Goal: Task Accomplishment & Management: Manage account settings

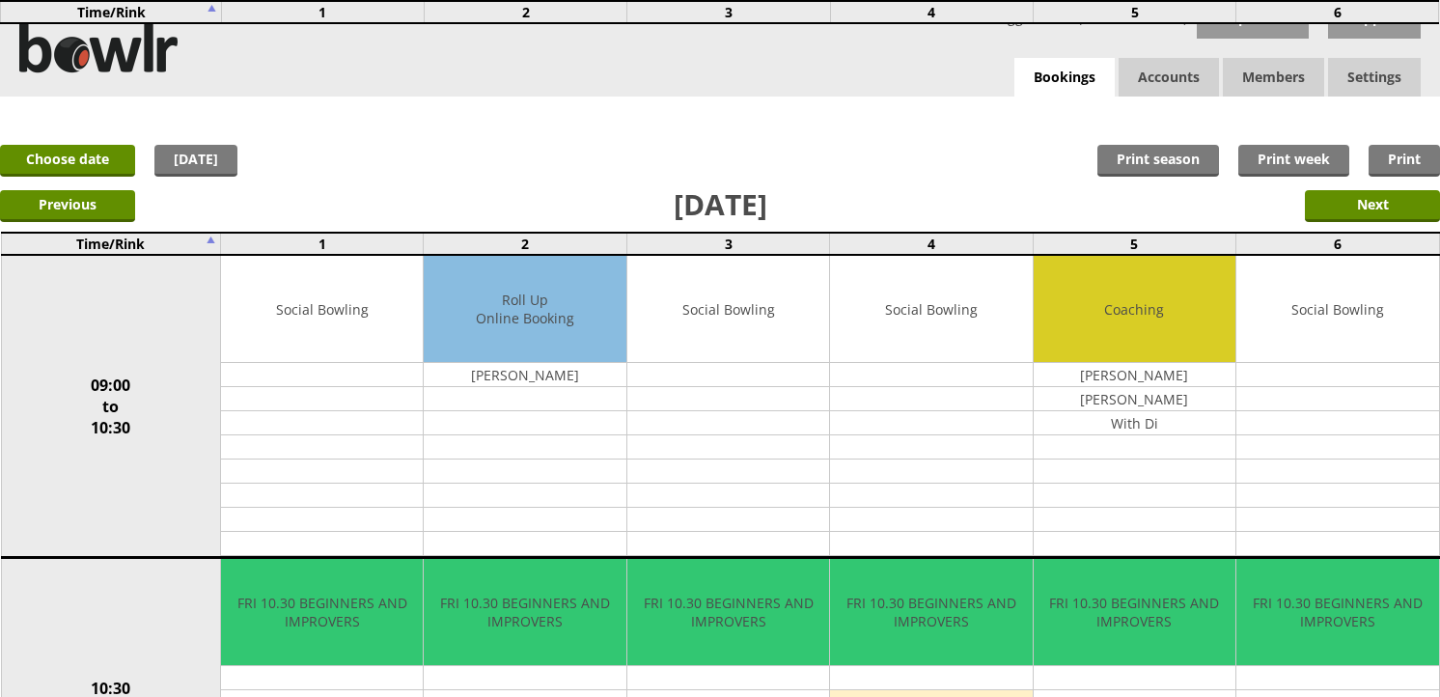
scroll to position [1827, 0]
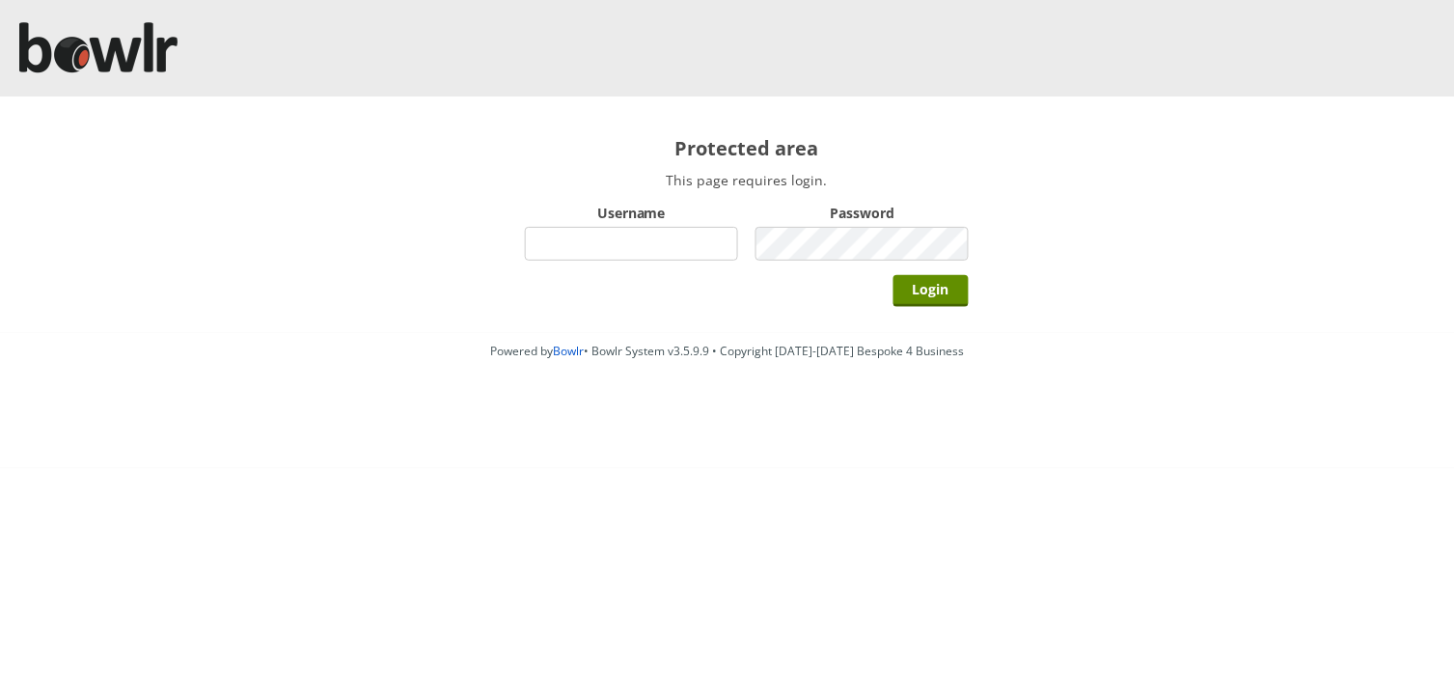
click at [571, 238] on input "Username" at bounding box center [631, 244] width 213 height 34
type input "BarRinkMonitor"
click at [894, 275] on input "Login" at bounding box center [931, 291] width 75 height 32
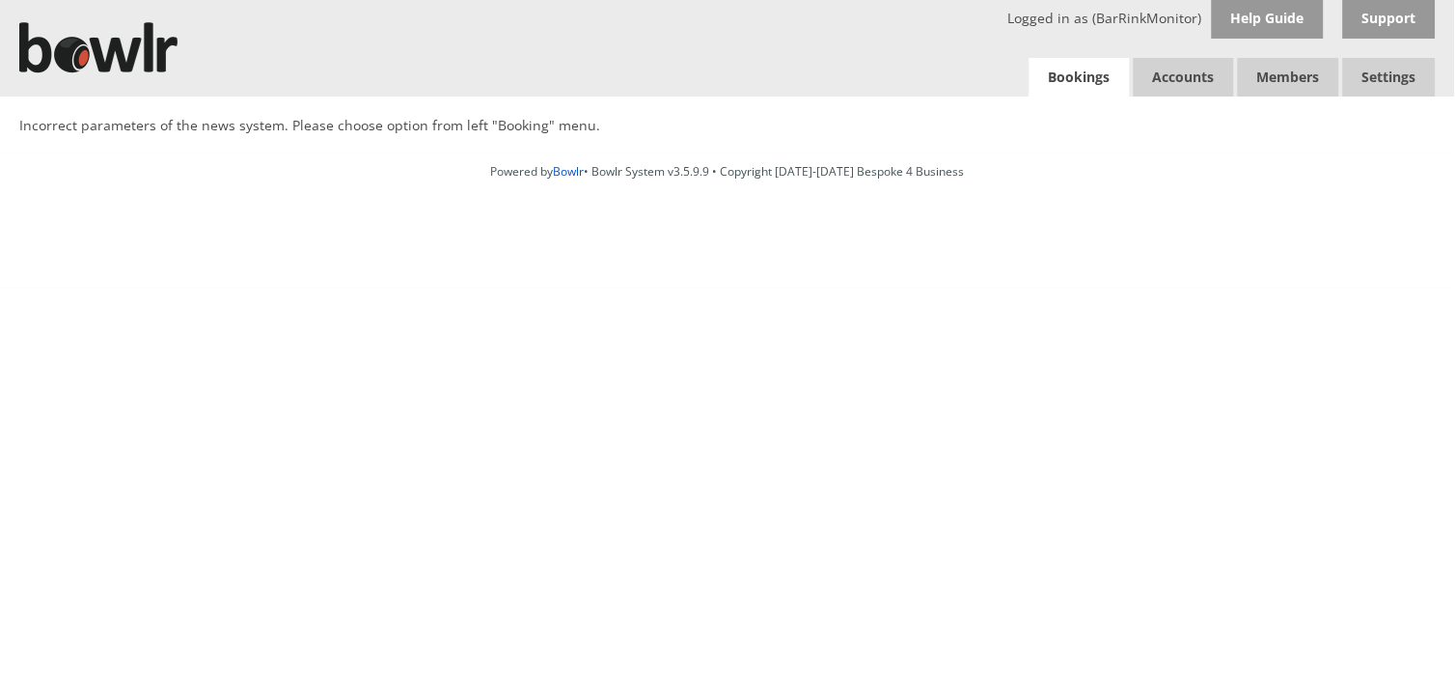
click at [1071, 77] on link "Bookings" at bounding box center [1080, 78] width 100 height 40
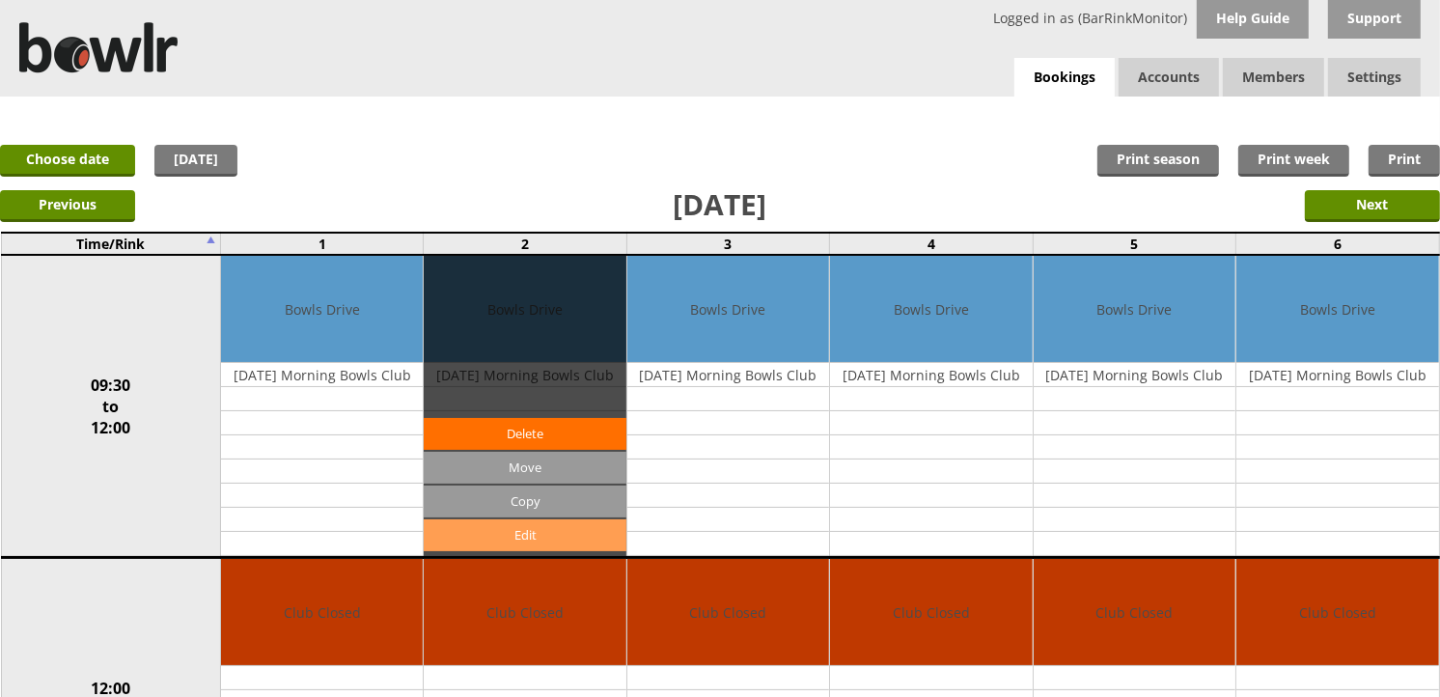
click at [536, 534] on link "Edit" at bounding box center [525, 535] width 202 height 32
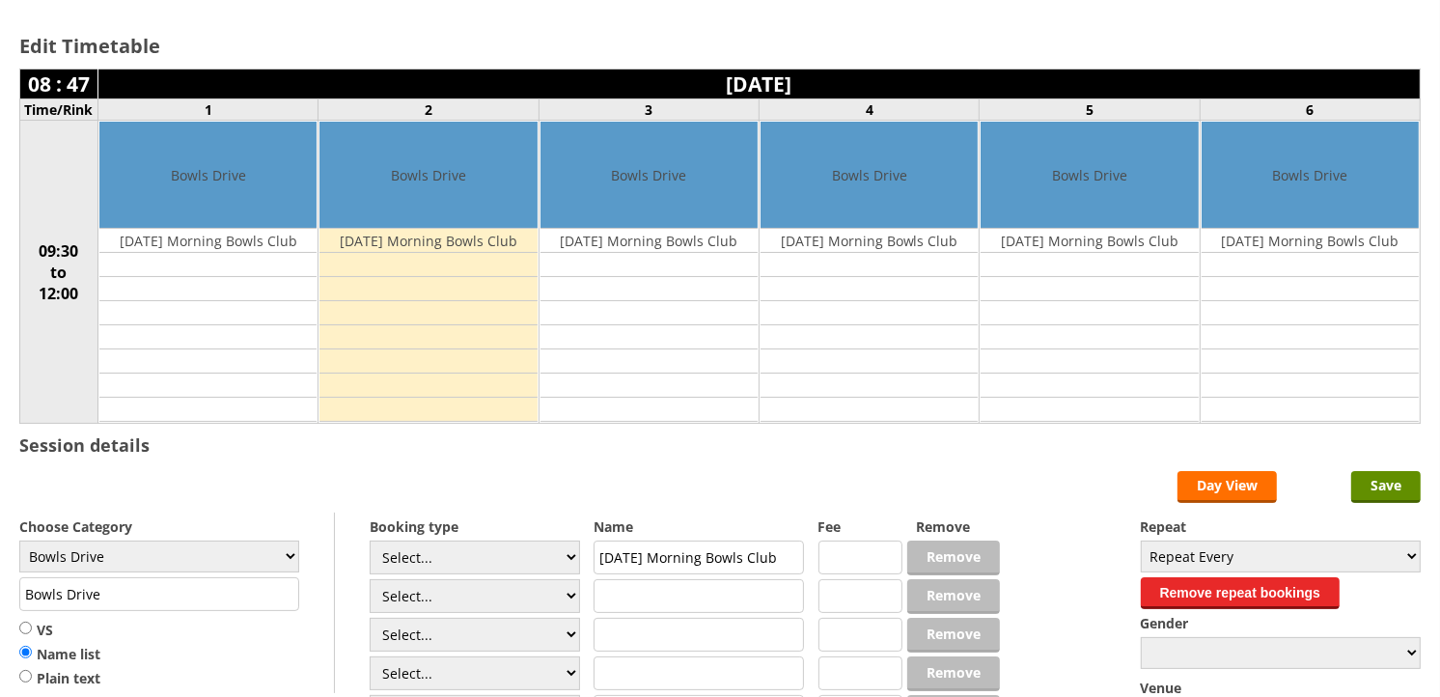
scroll to position [107, 0]
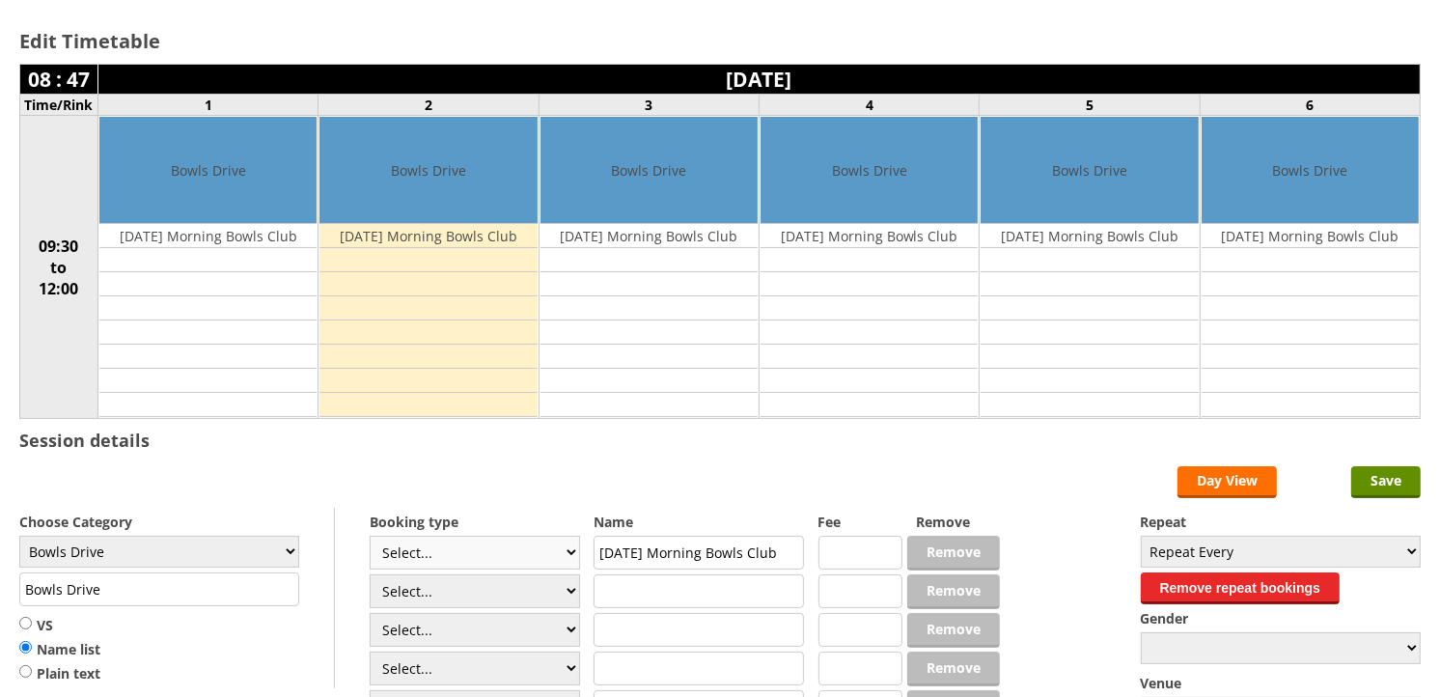
click at [461, 554] on select "Select... Club Competition (Member) Club Competition (Visitor) National (Member…" at bounding box center [475, 553] width 210 height 34
select select "1_45"
click at [370, 536] on select "Select... Club Competition (Member) Club Competition (Visitor) National (Member…" at bounding box center [475, 553] width 210 height 34
type input "5.0000"
click at [487, 550] on select "Select... Club Competition (Member) Club Competition (Visitor) National (Member…" at bounding box center [475, 553] width 210 height 34
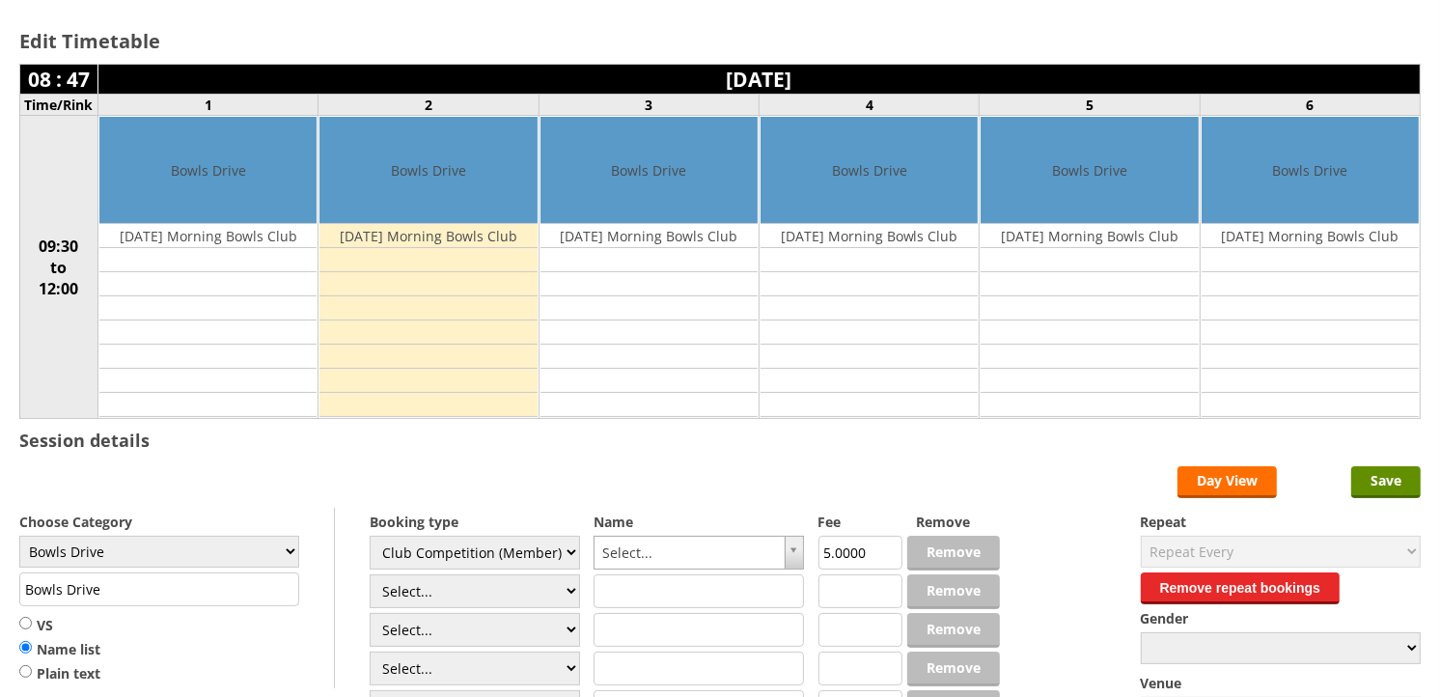
select select "1_50"
click at [370, 536] on select "Select... Club Competition (Member) Club Competition (Visitor) National (Member…" at bounding box center [475, 553] width 210 height 34
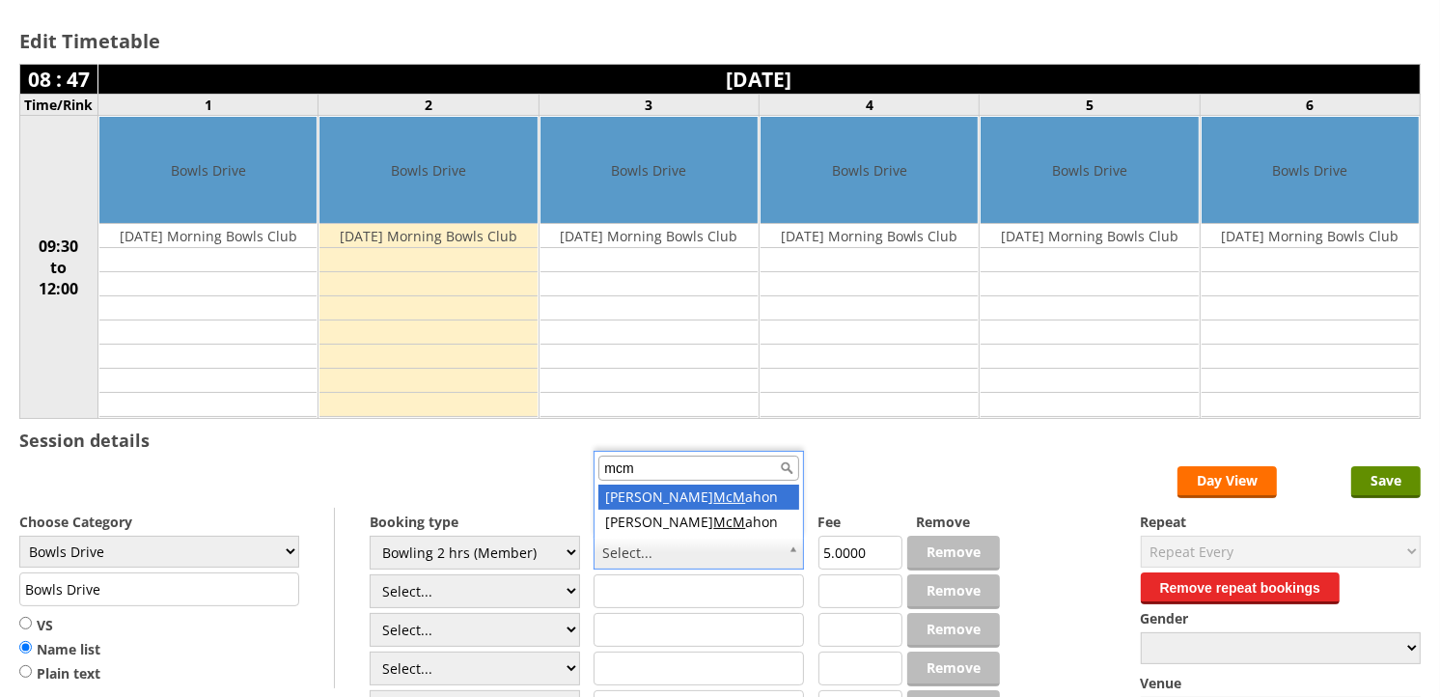
type input "mcm"
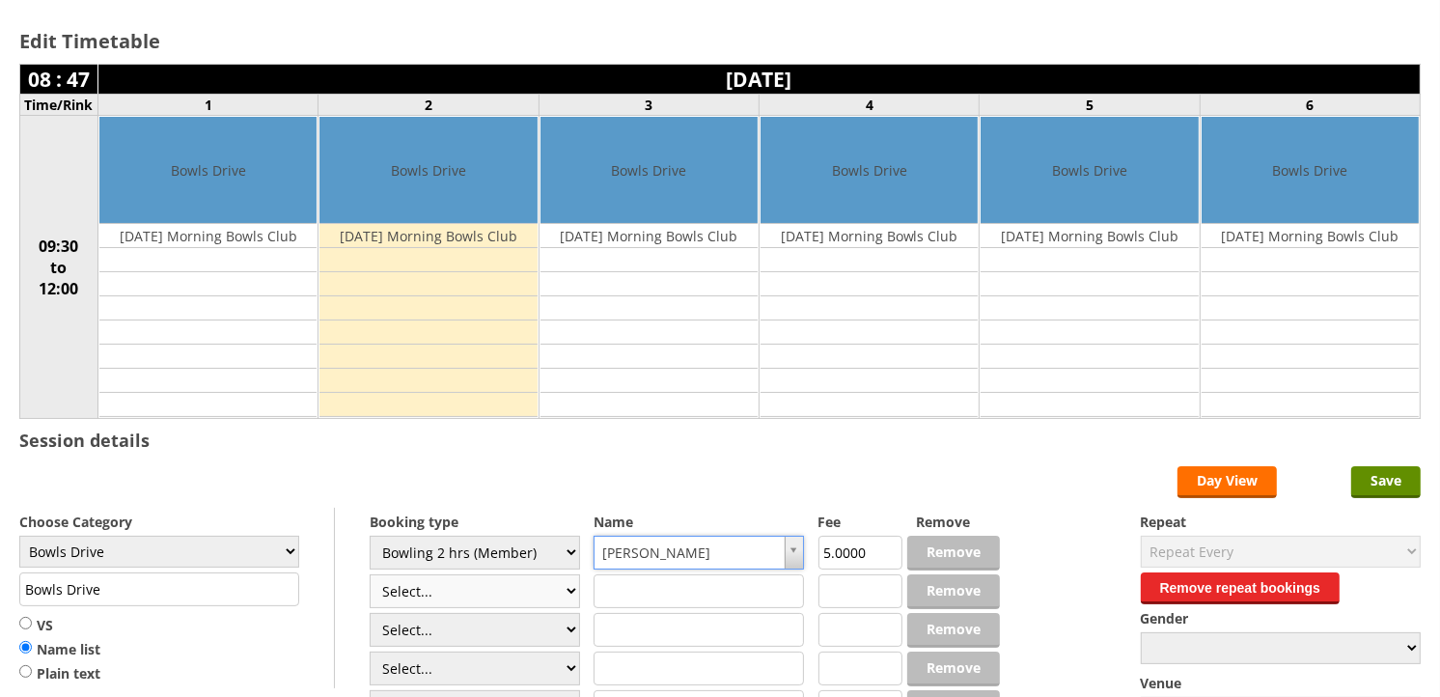
click at [509, 598] on select "Select... Club Competition (Member) Club Competition (Visitor) National (Member…" at bounding box center [475, 591] width 210 height 34
select select "1_50"
click at [370, 575] on select "Select... Club Competition (Member) Club Competition (Visitor) National (Member…" at bounding box center [475, 591] width 210 height 34
type input "5.0000"
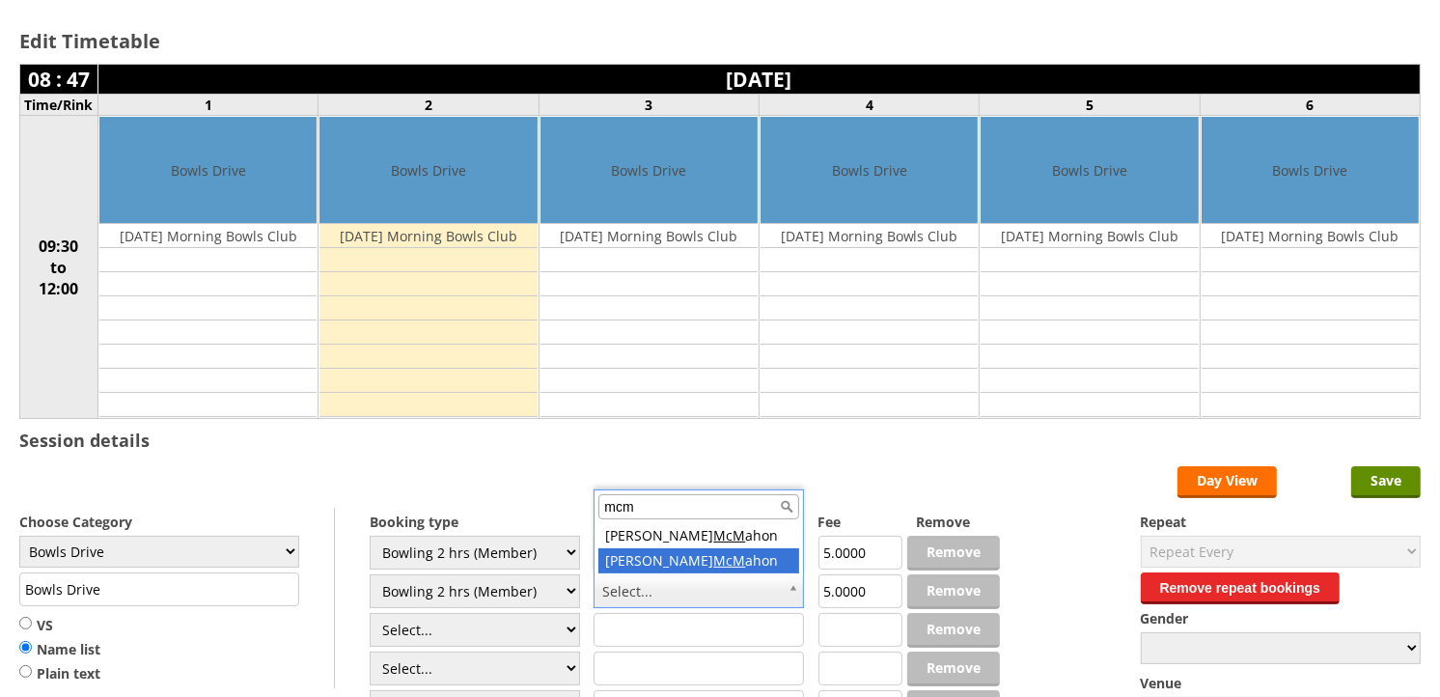
type input "mcm"
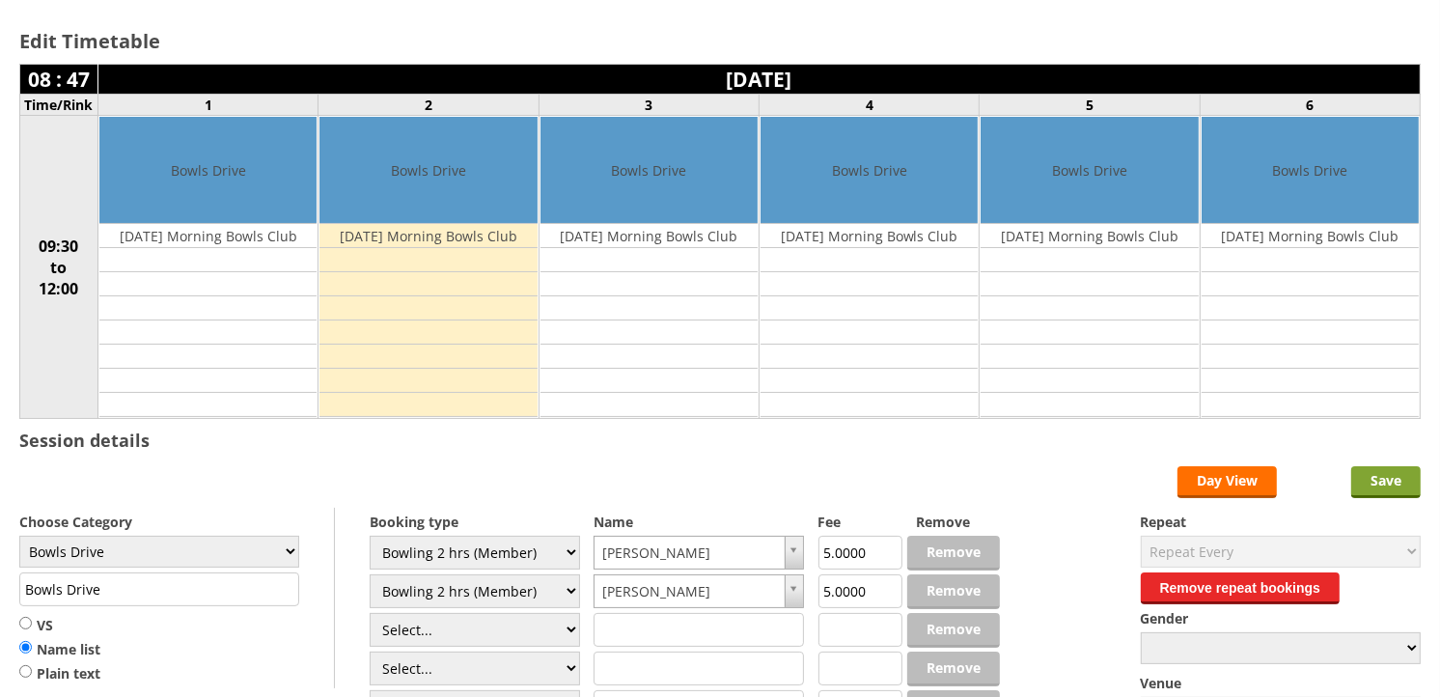
click at [1371, 479] on input "Save" at bounding box center [1385, 482] width 69 height 32
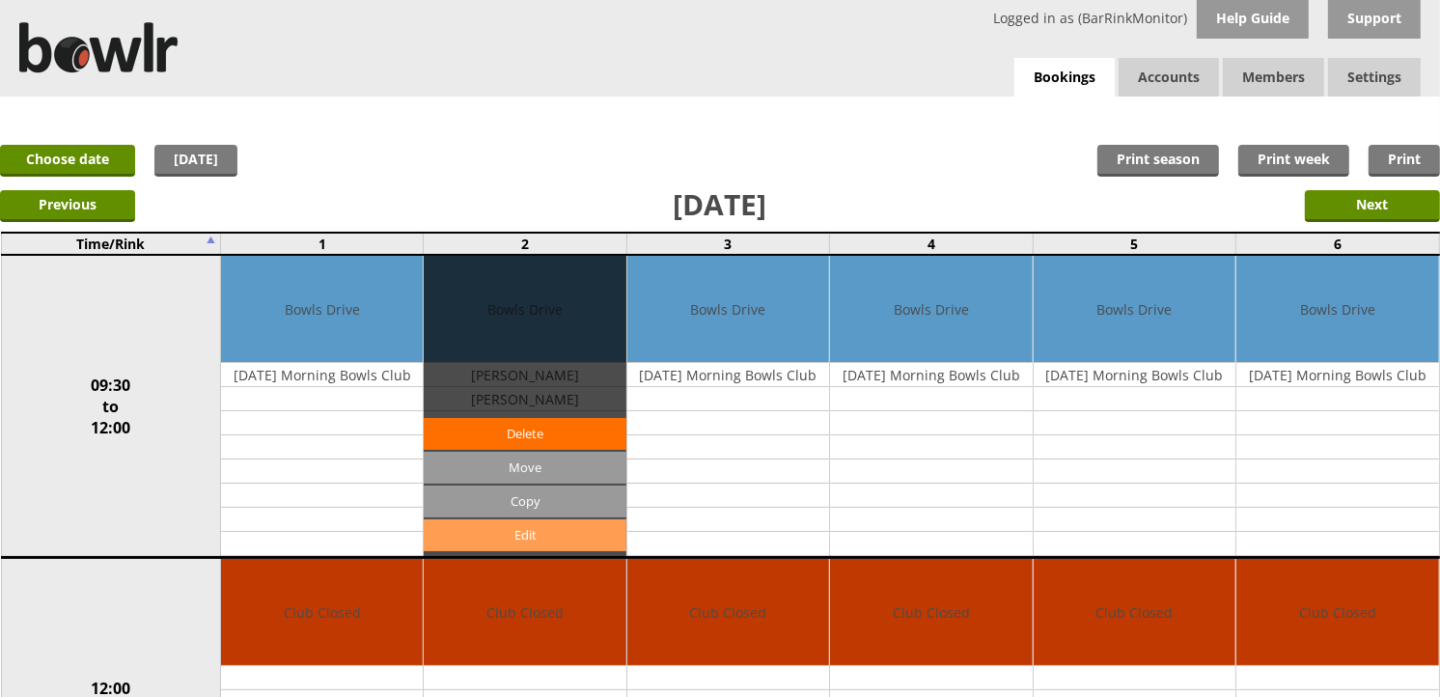
click at [541, 532] on link "Edit" at bounding box center [525, 535] width 202 height 32
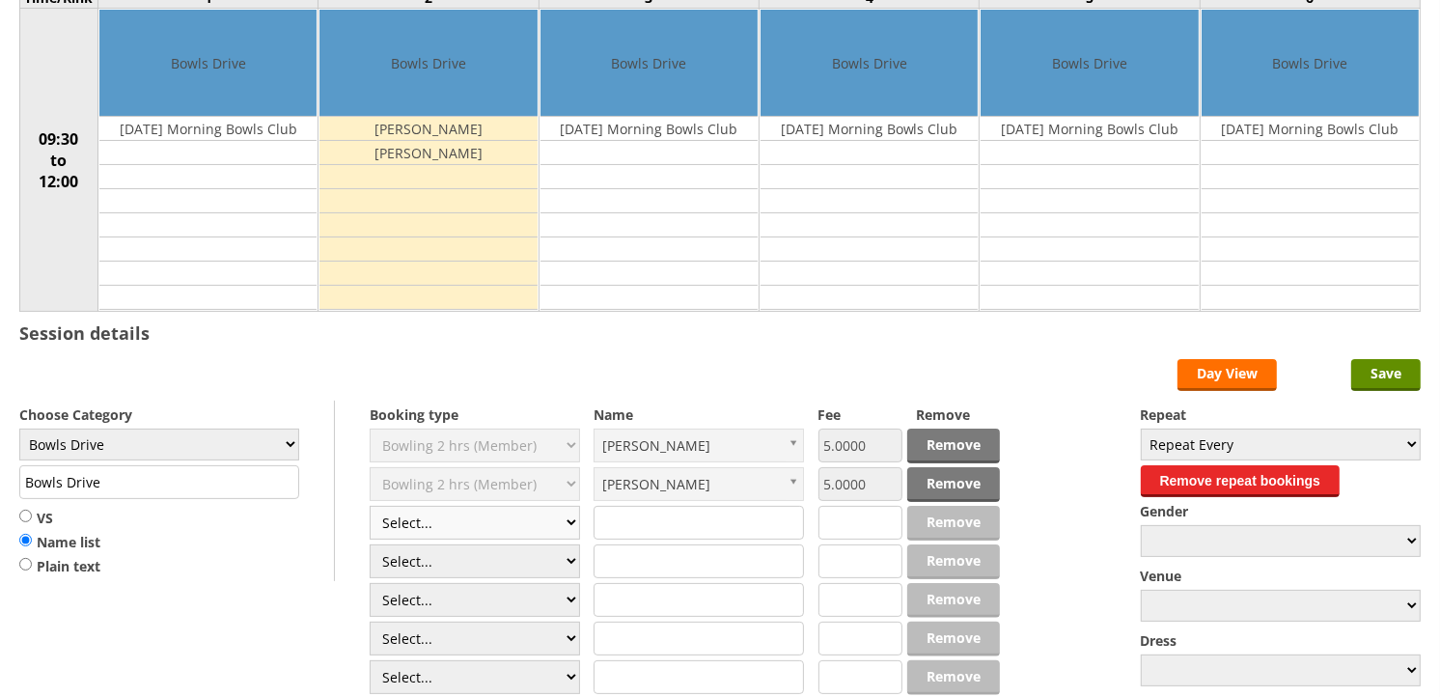
scroll to position [214, 0]
click at [450, 532] on select "Select... Club Competition (Member) Club Competition (Visitor) National (Member…" at bounding box center [475, 523] width 210 height 34
select select "1_50"
click at [370, 507] on select "Select... Club Competition (Member) Club Competition (Visitor) National (Member…" at bounding box center [475, 523] width 210 height 34
type input "5.0000"
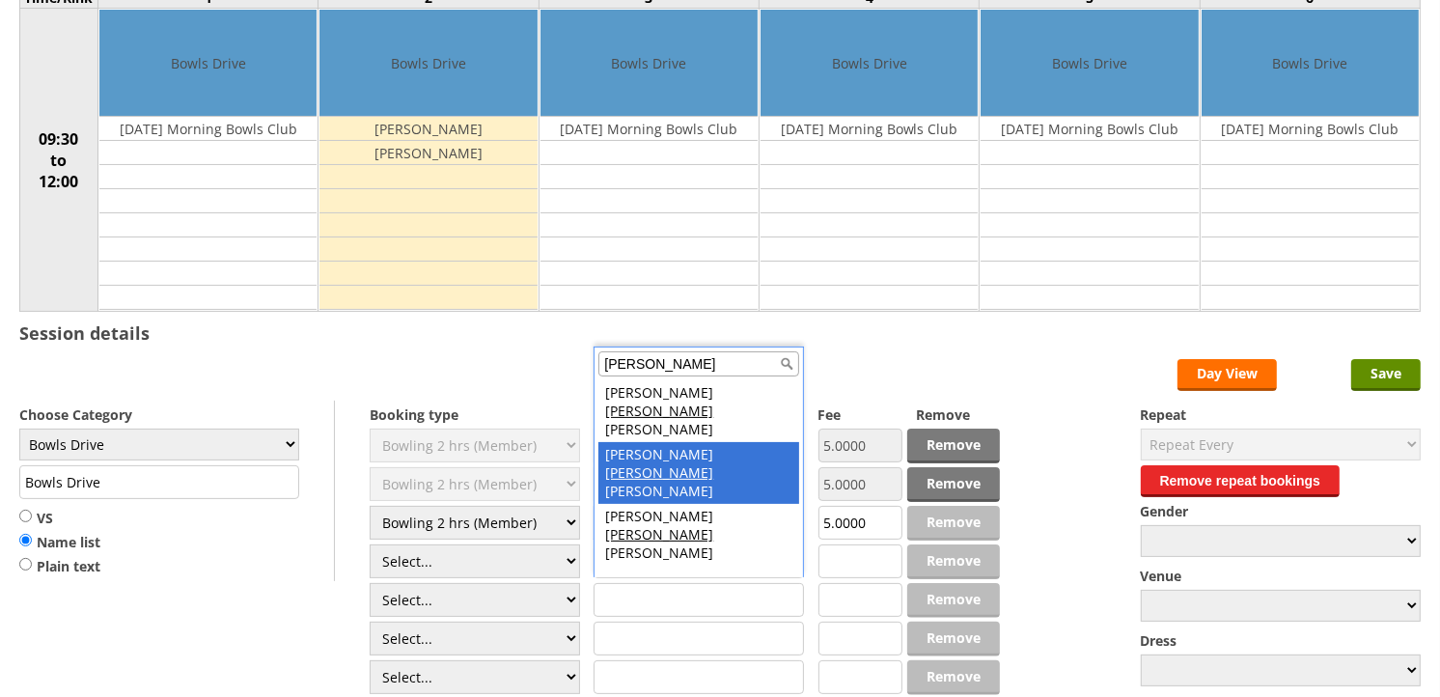
type input "brad"
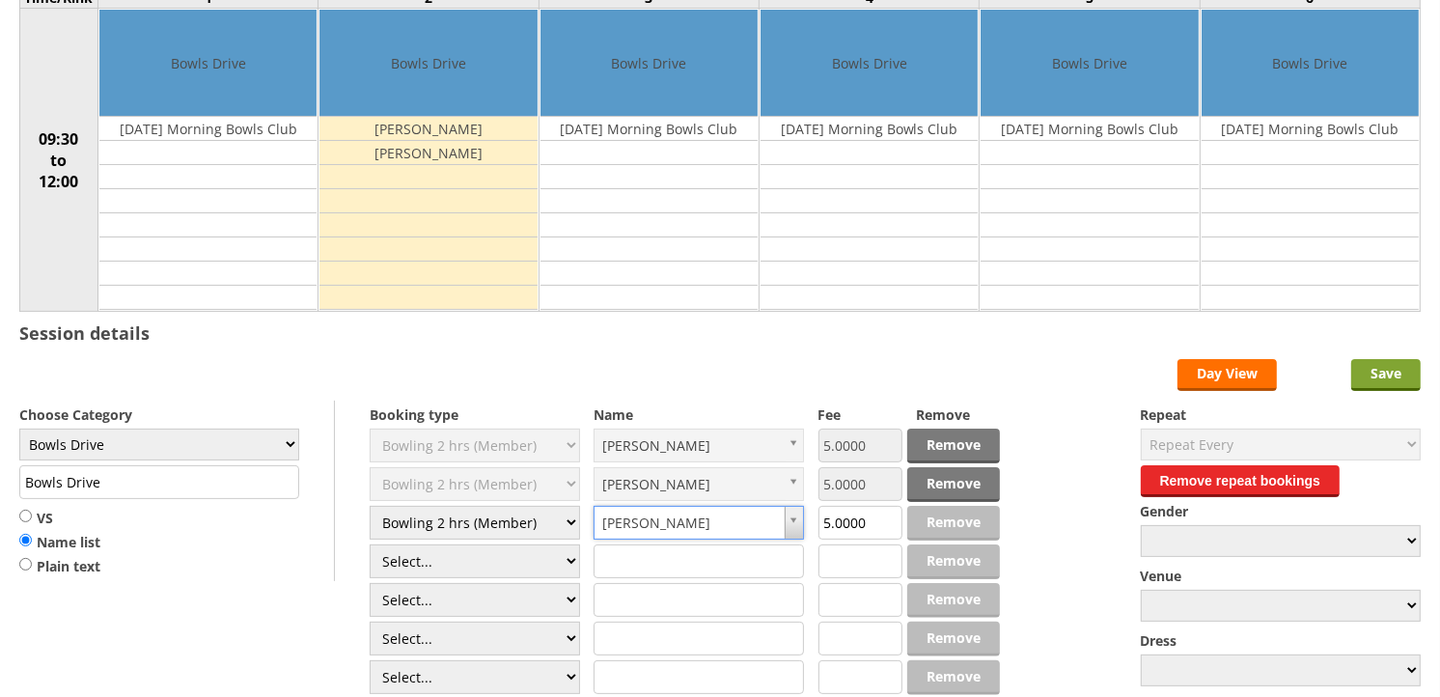
click at [1373, 370] on input "Save" at bounding box center [1385, 375] width 69 height 32
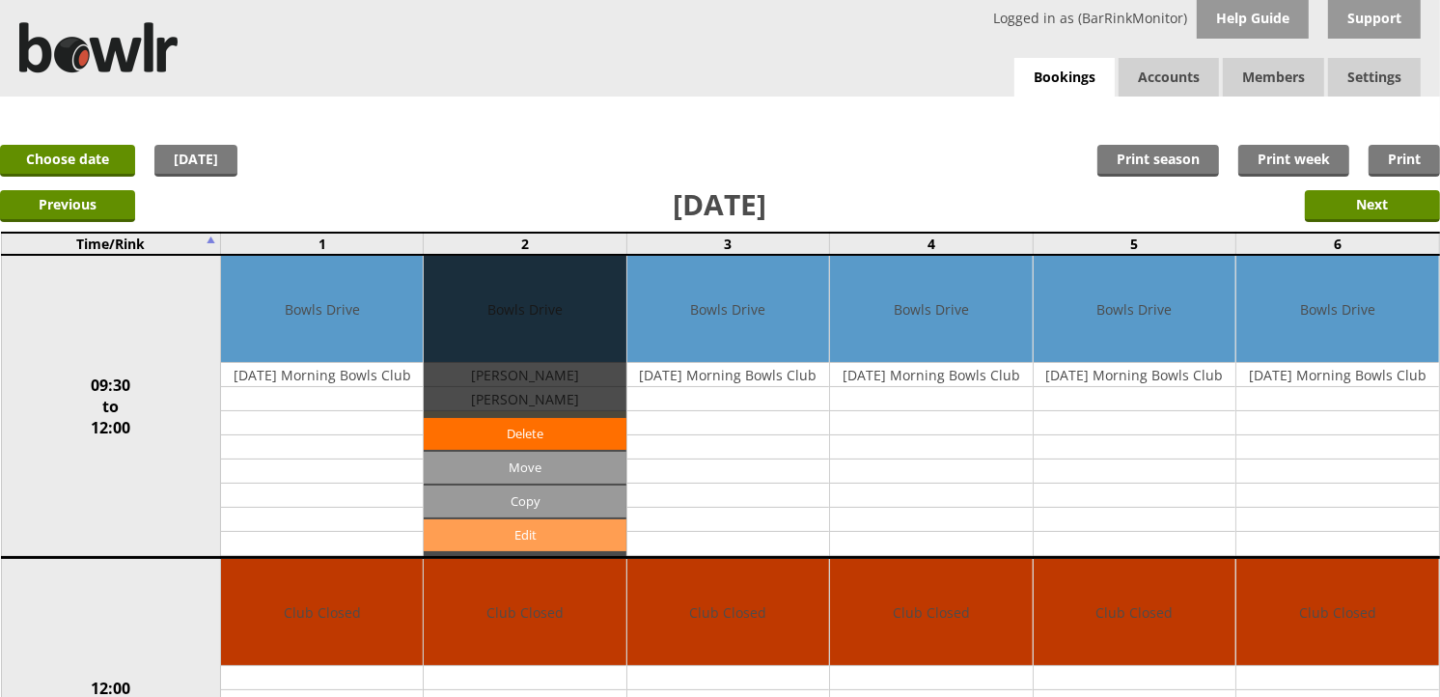
click at [527, 533] on link "Edit" at bounding box center [525, 535] width 202 height 32
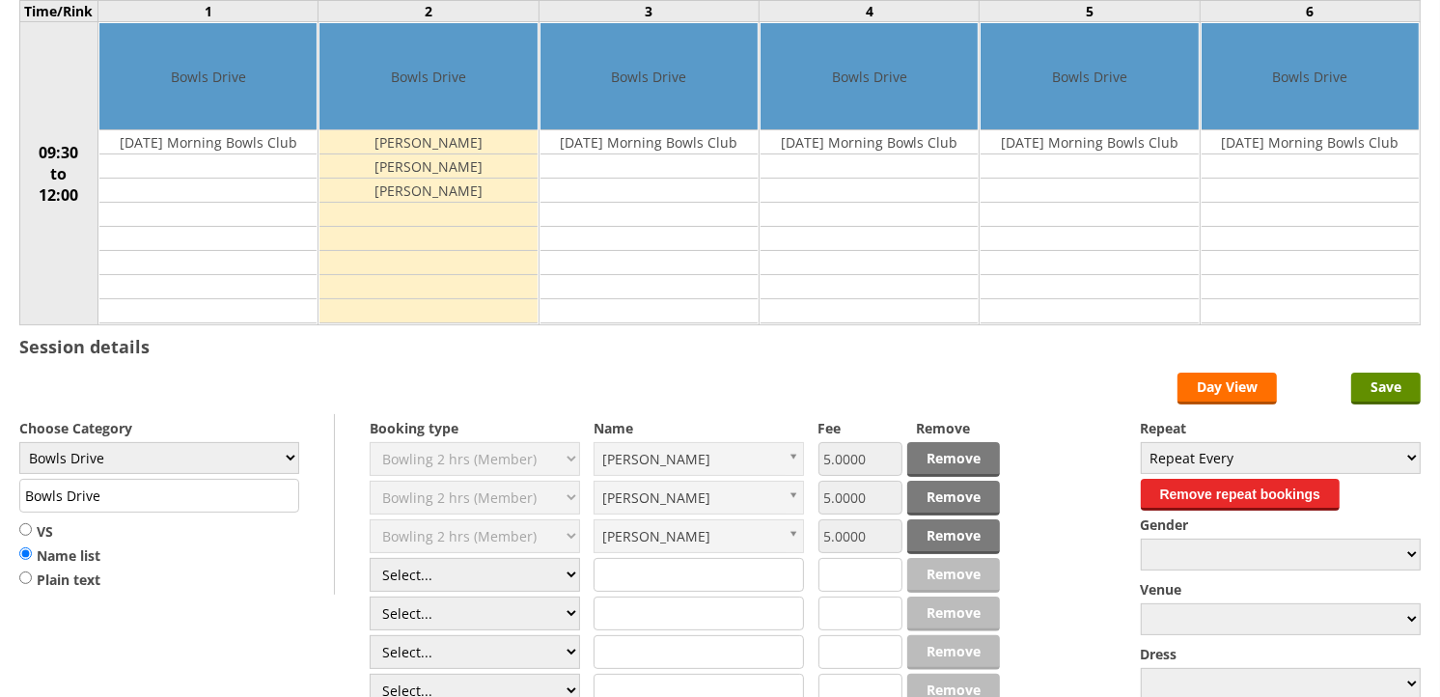
scroll to position [321, 0]
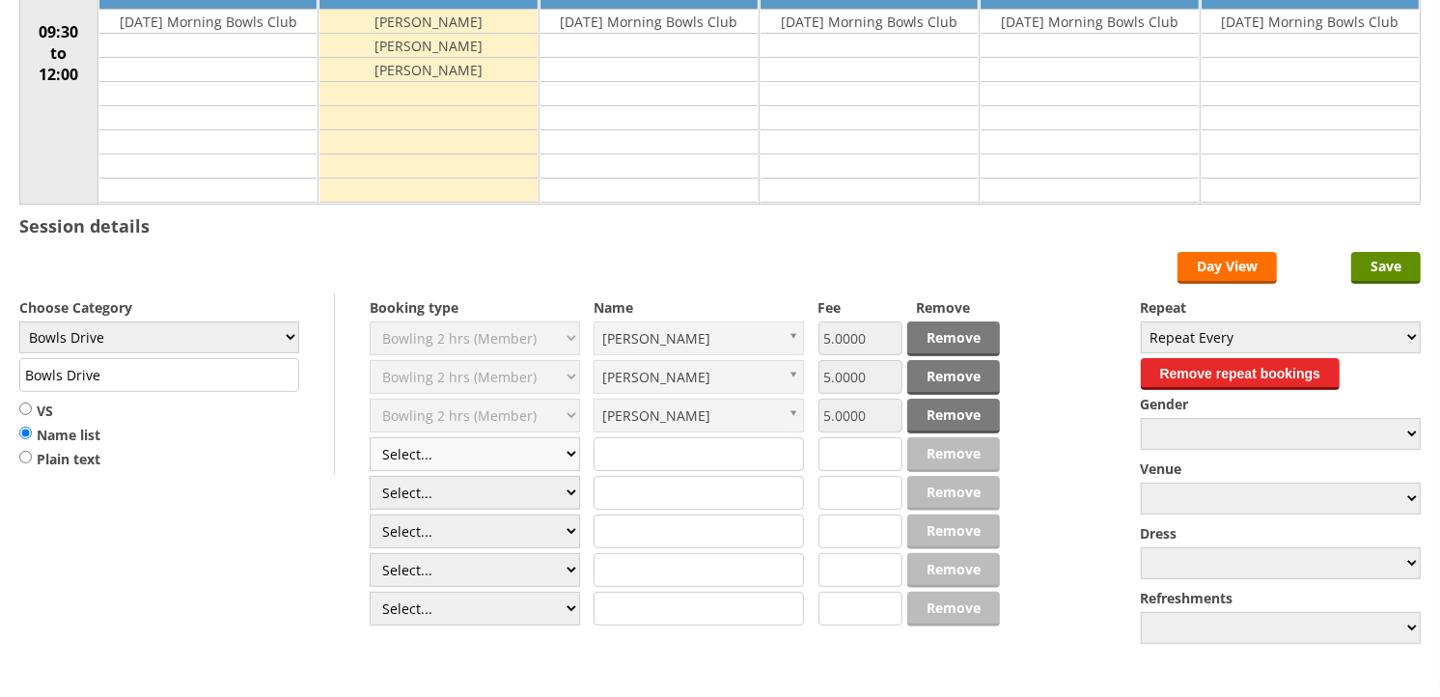
click at [476, 450] on select "Select... Club Competition (Member) Club Competition (Visitor) National (Member…" at bounding box center [475, 454] width 210 height 34
select select "1_50"
click at [370, 438] on select "Select... Club Competition (Member) Club Competition (Visitor) National (Member…" at bounding box center [475, 454] width 210 height 34
type input "5.0000"
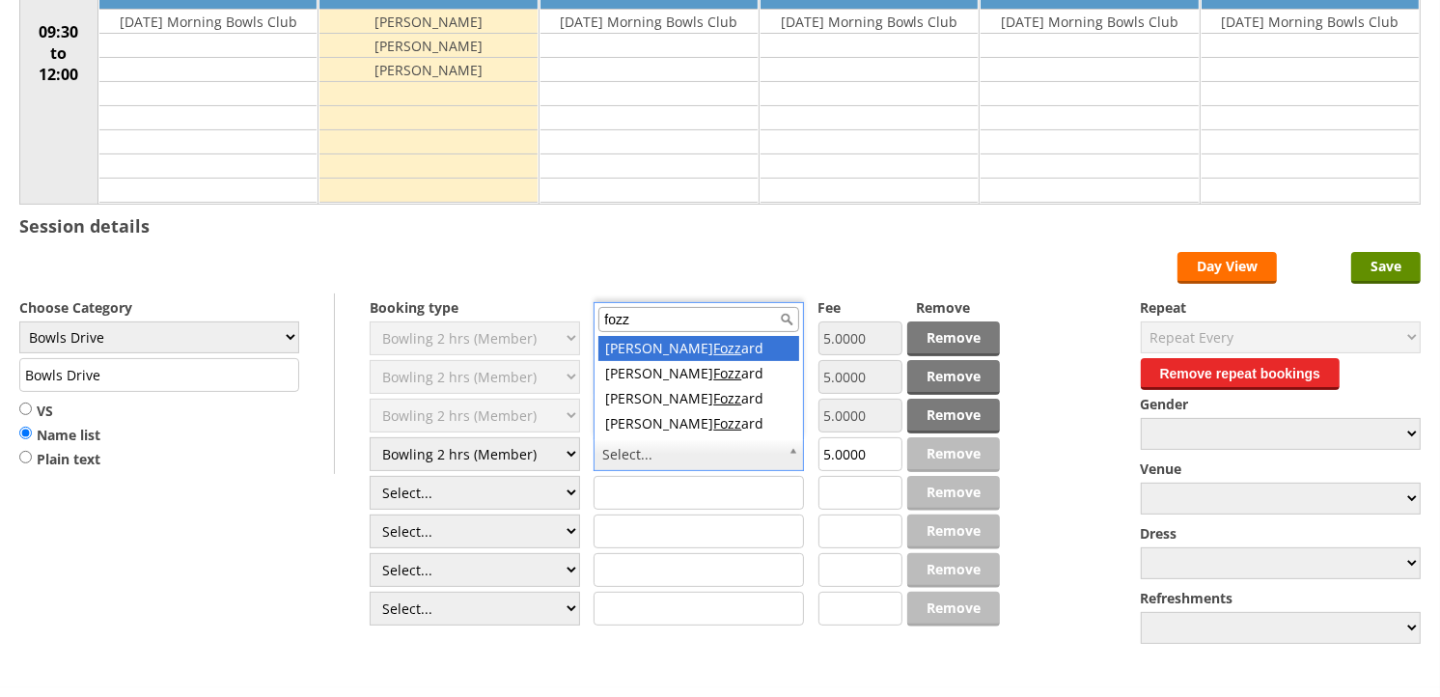
type input "fozz"
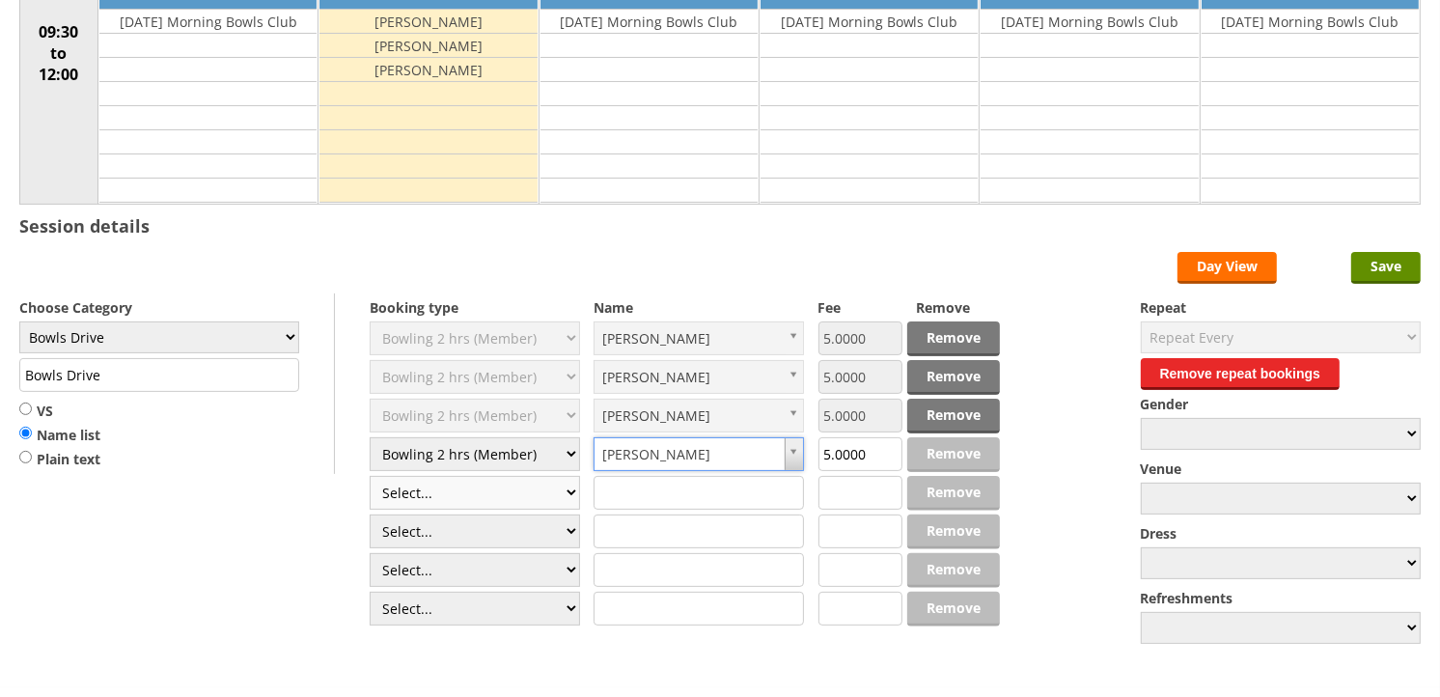
click at [518, 498] on select "Select... Club Competition (Member) Club Competition (Visitor) National (Member…" at bounding box center [475, 493] width 210 height 34
select select "1_50"
click at [370, 477] on select "Select... Club Competition (Member) Club Competition (Visitor) National (Member…" at bounding box center [475, 493] width 210 height 34
type input "5.0000"
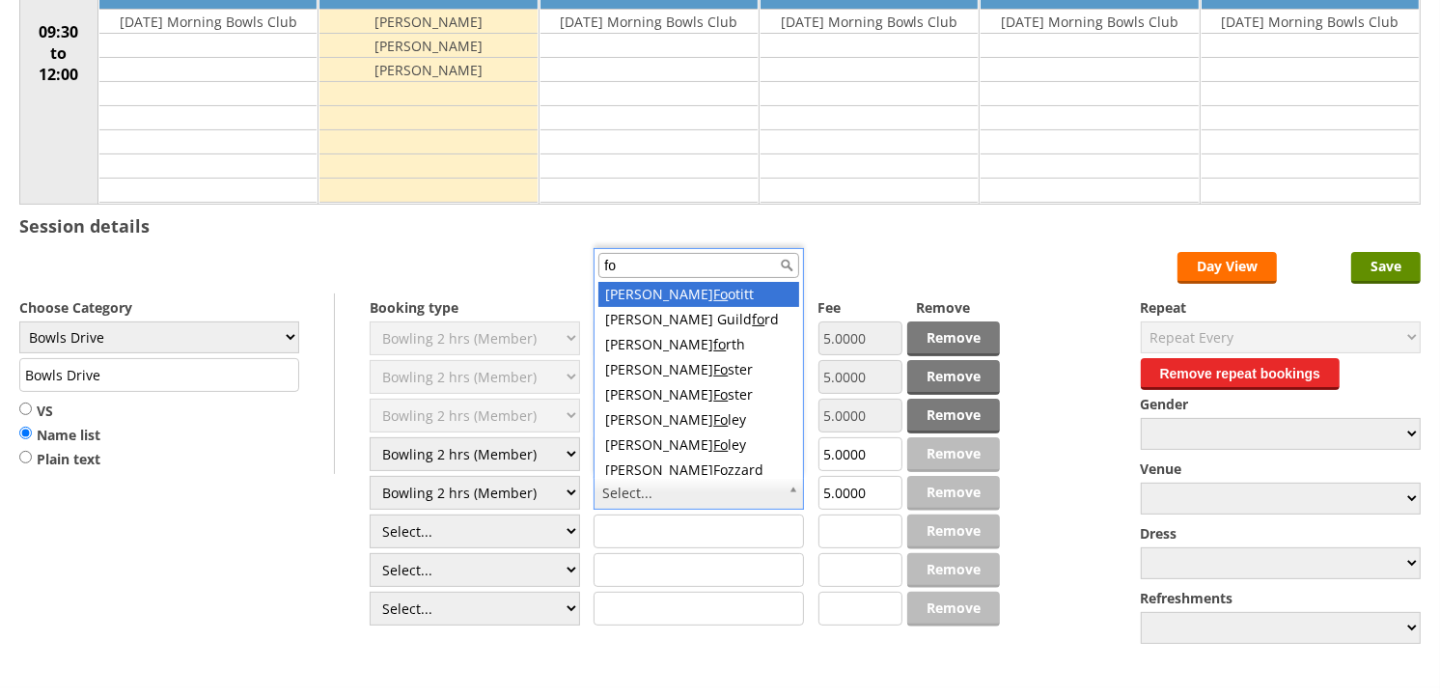
type input "foz"
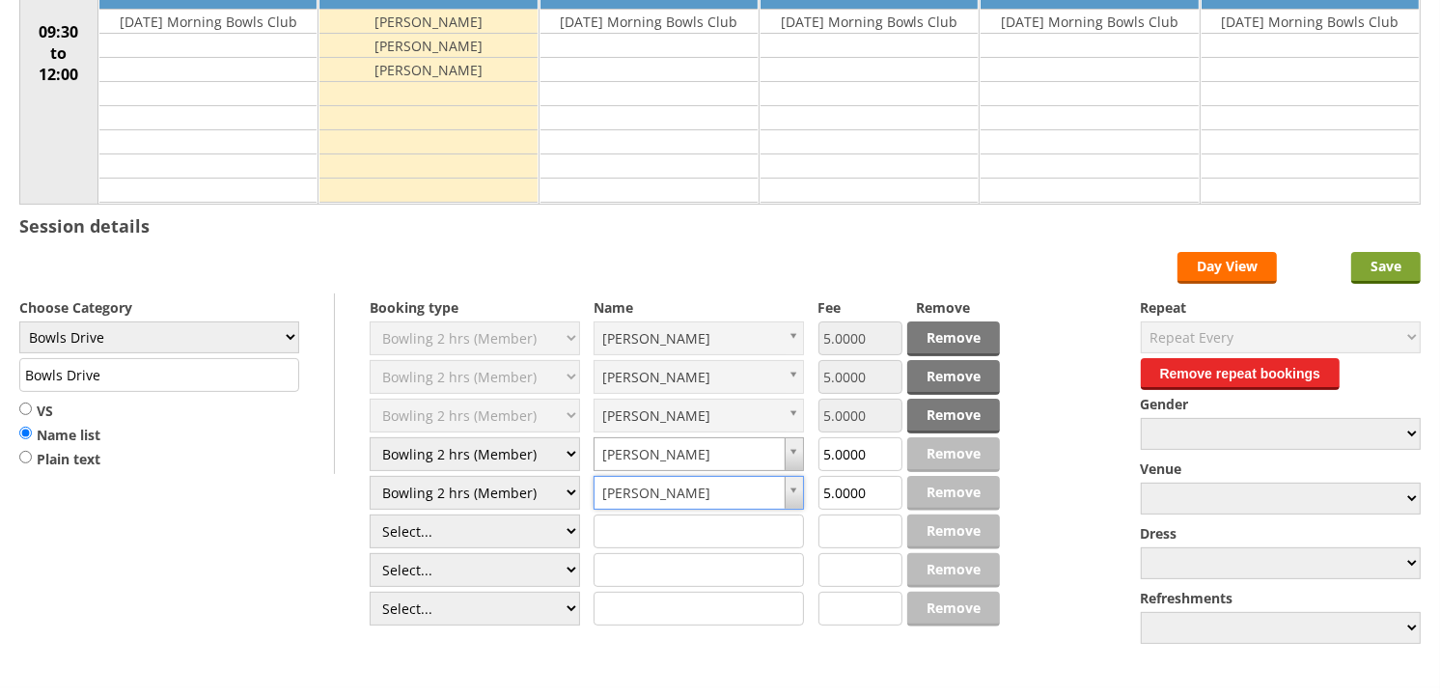
click at [1416, 265] on input "Save" at bounding box center [1385, 268] width 69 height 32
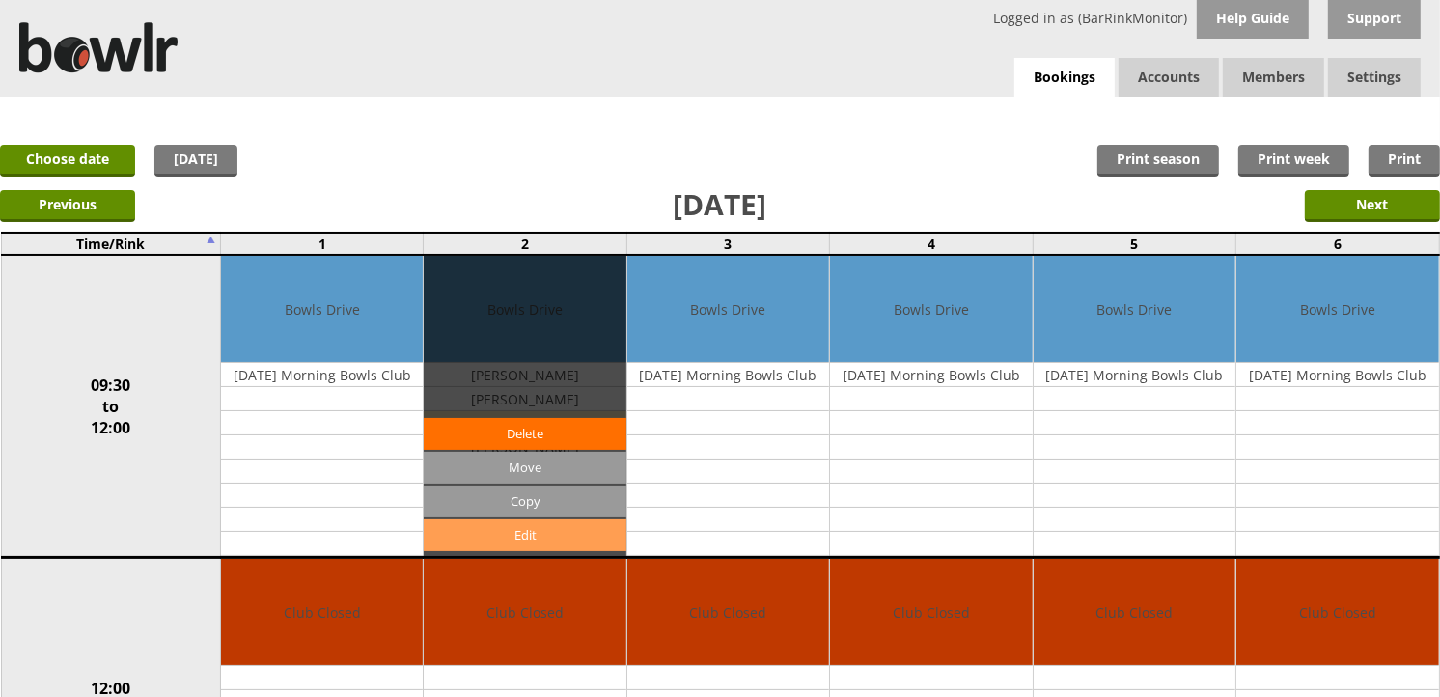
click at [551, 536] on link "Edit" at bounding box center [525, 535] width 202 height 32
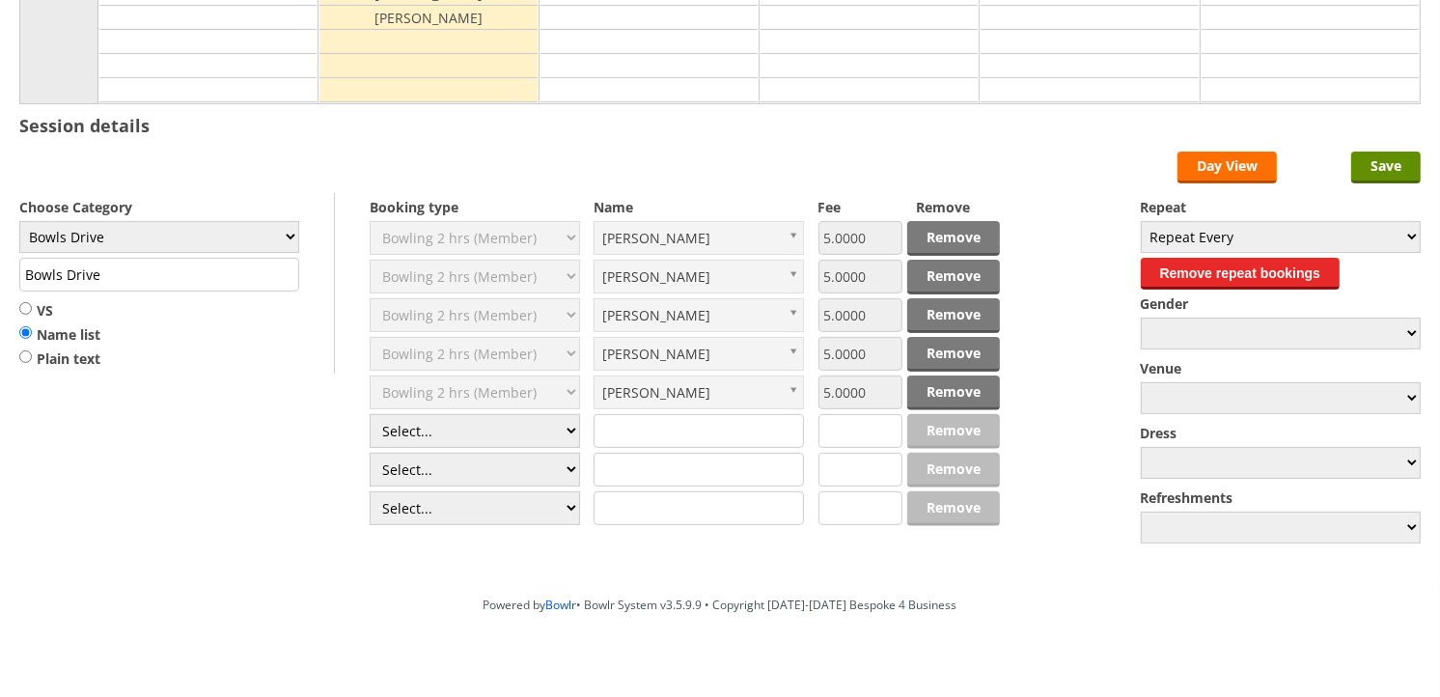
scroll to position [428, 0]
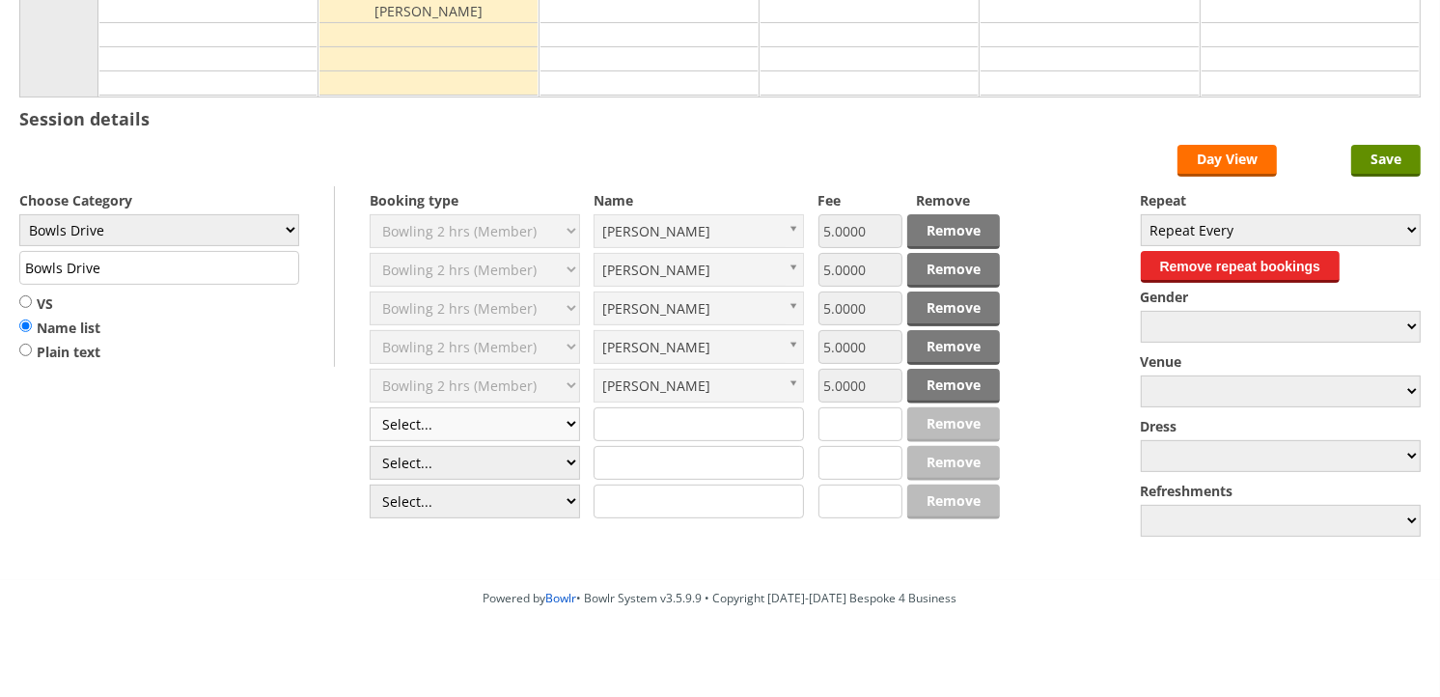
click at [460, 422] on select "Select... Club Competition (Member) Club Competition (Visitor) National (Member…" at bounding box center [475, 424] width 210 height 34
select select "1_50"
click at [370, 408] on select "Select... Club Competition (Member) Club Competition (Visitor) National (Member…" at bounding box center [475, 424] width 210 height 34
type input "5.0000"
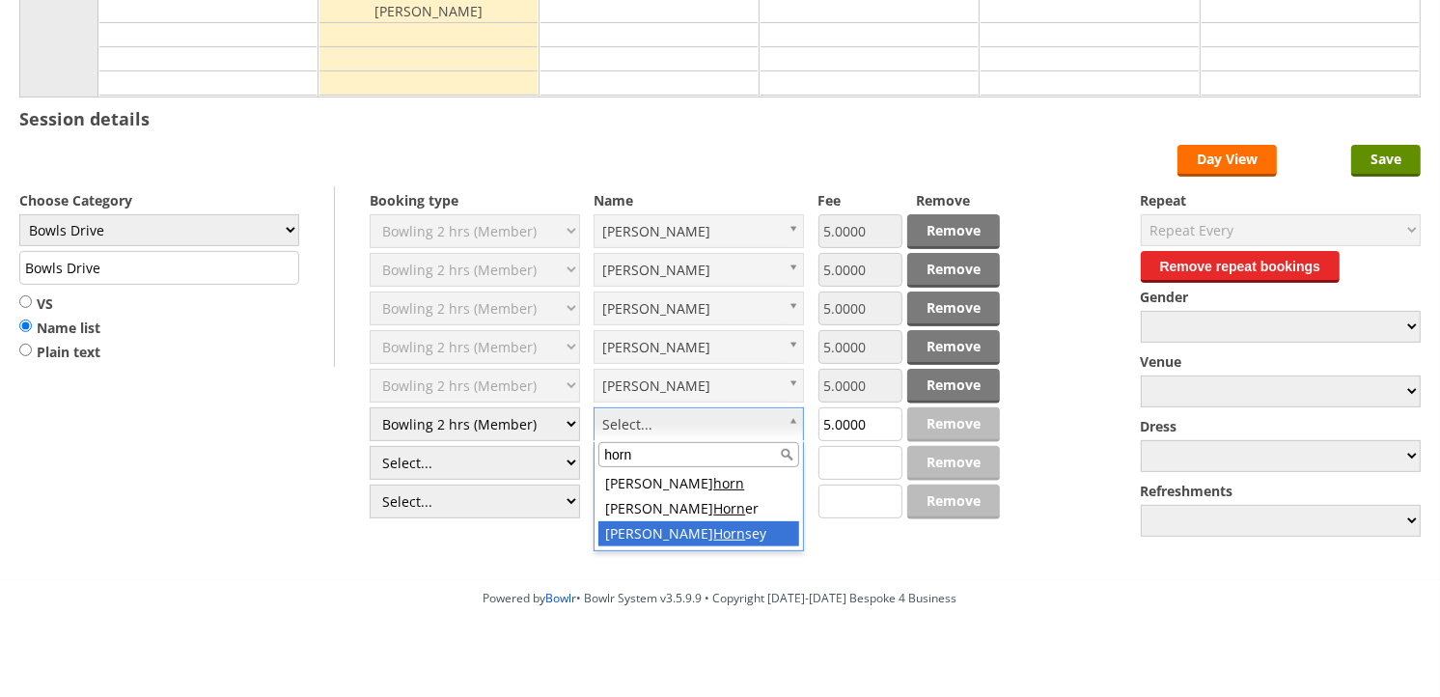
type input "horn"
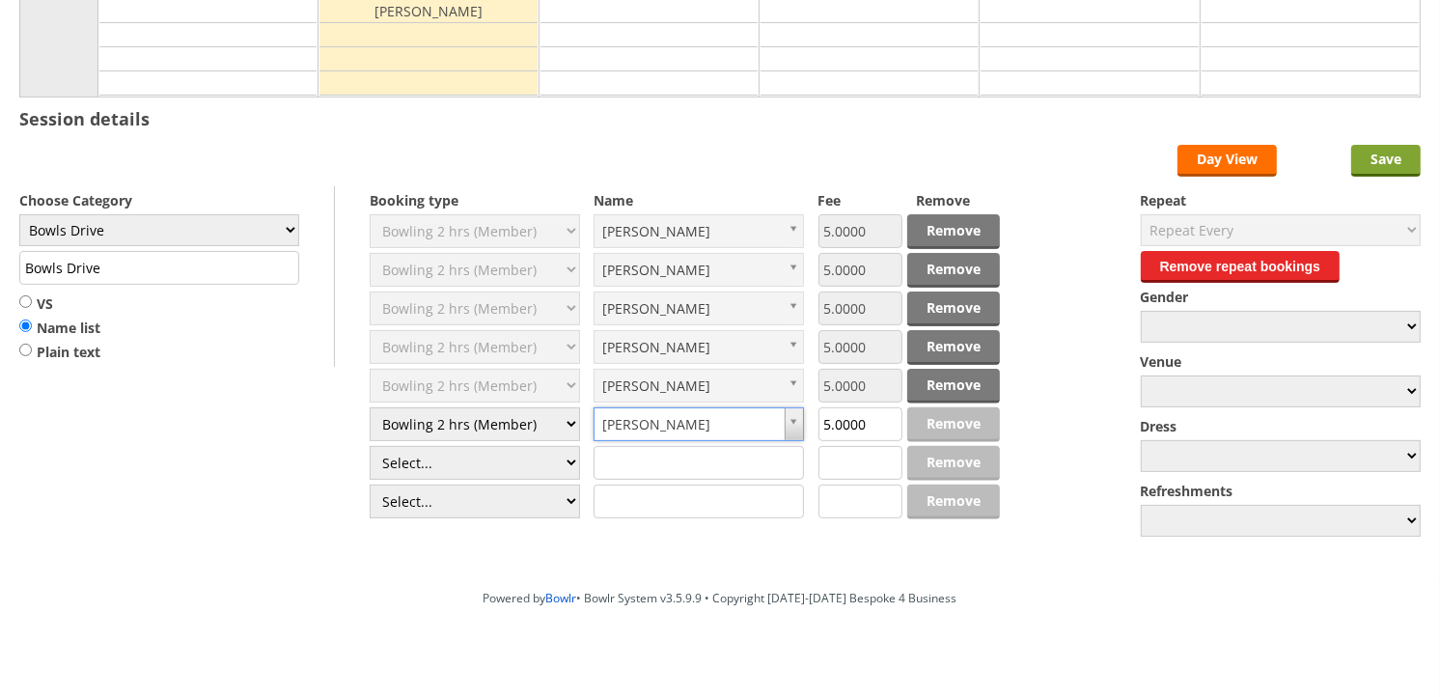
click at [1402, 158] on input "Save" at bounding box center [1385, 161] width 69 height 32
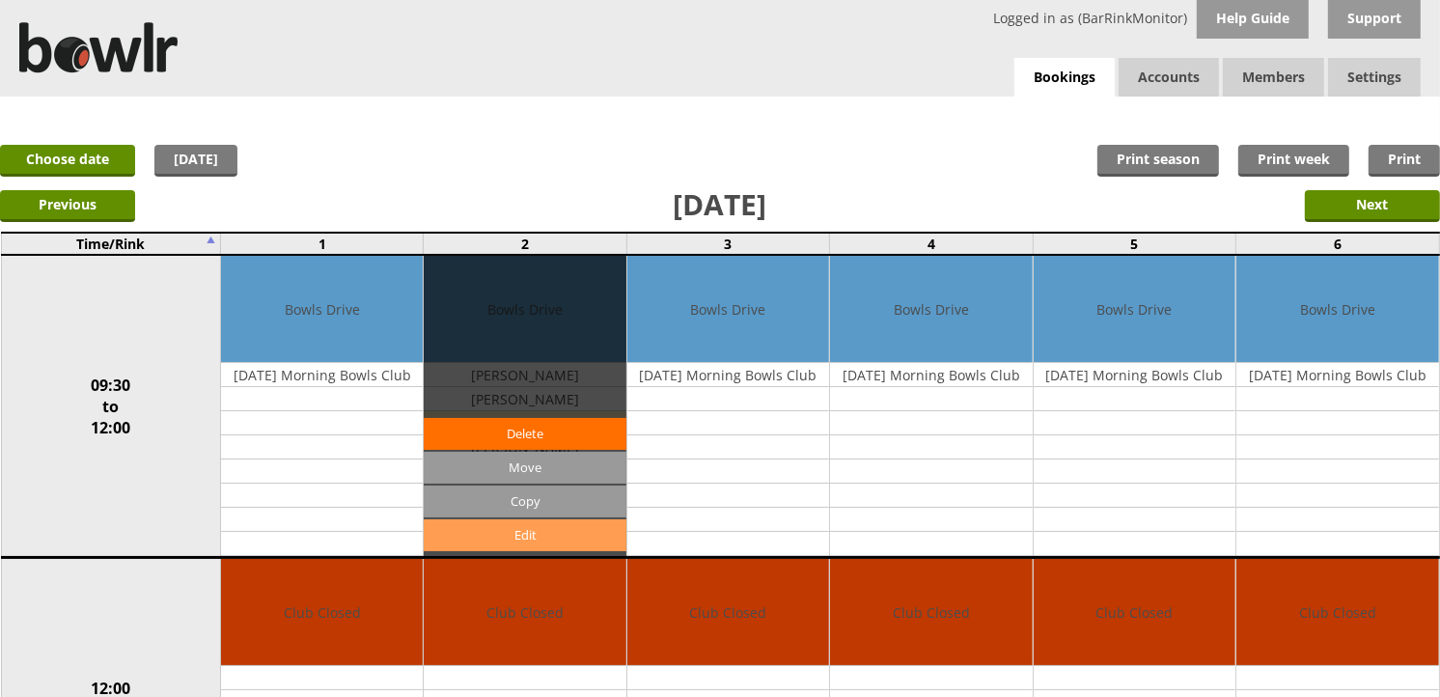
click at [536, 526] on link "Edit" at bounding box center [525, 535] width 202 height 32
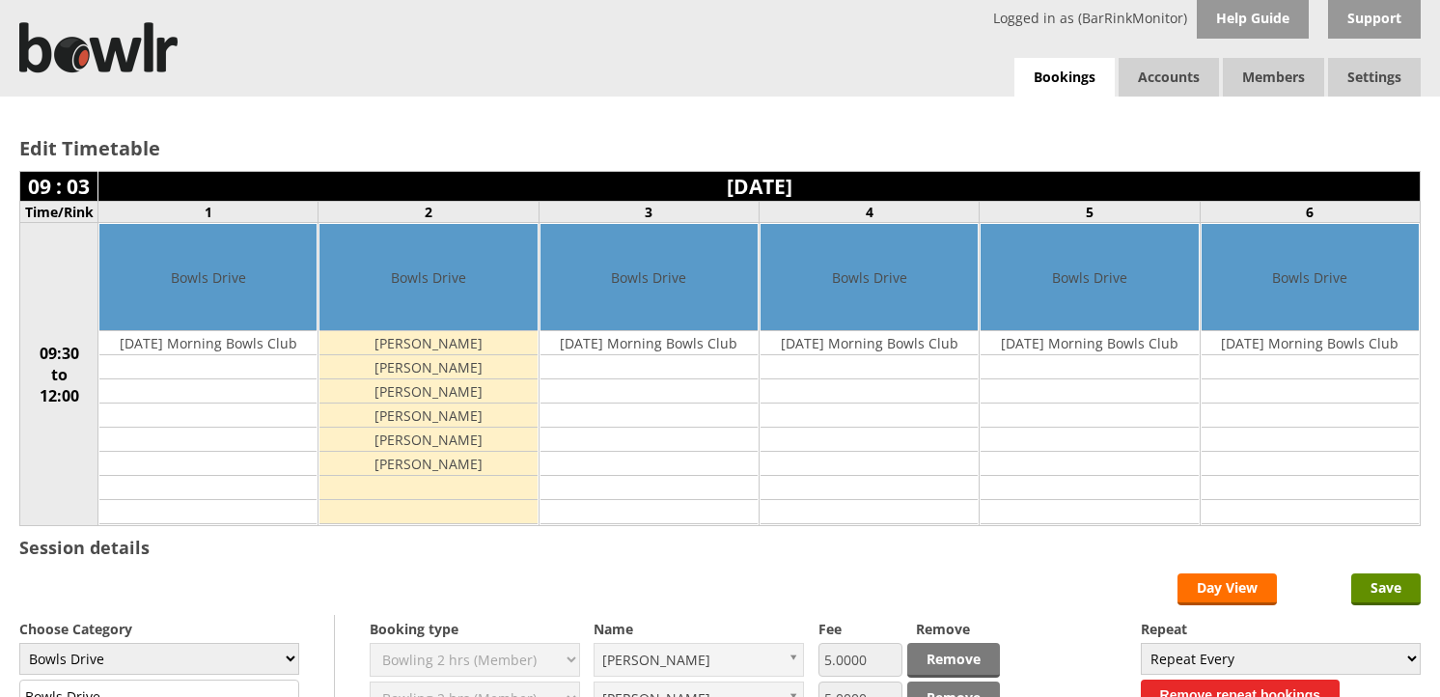
drag, startPoint x: 0, startPoint y: 0, endPoint x: 466, endPoint y: 438, distance: 639.6
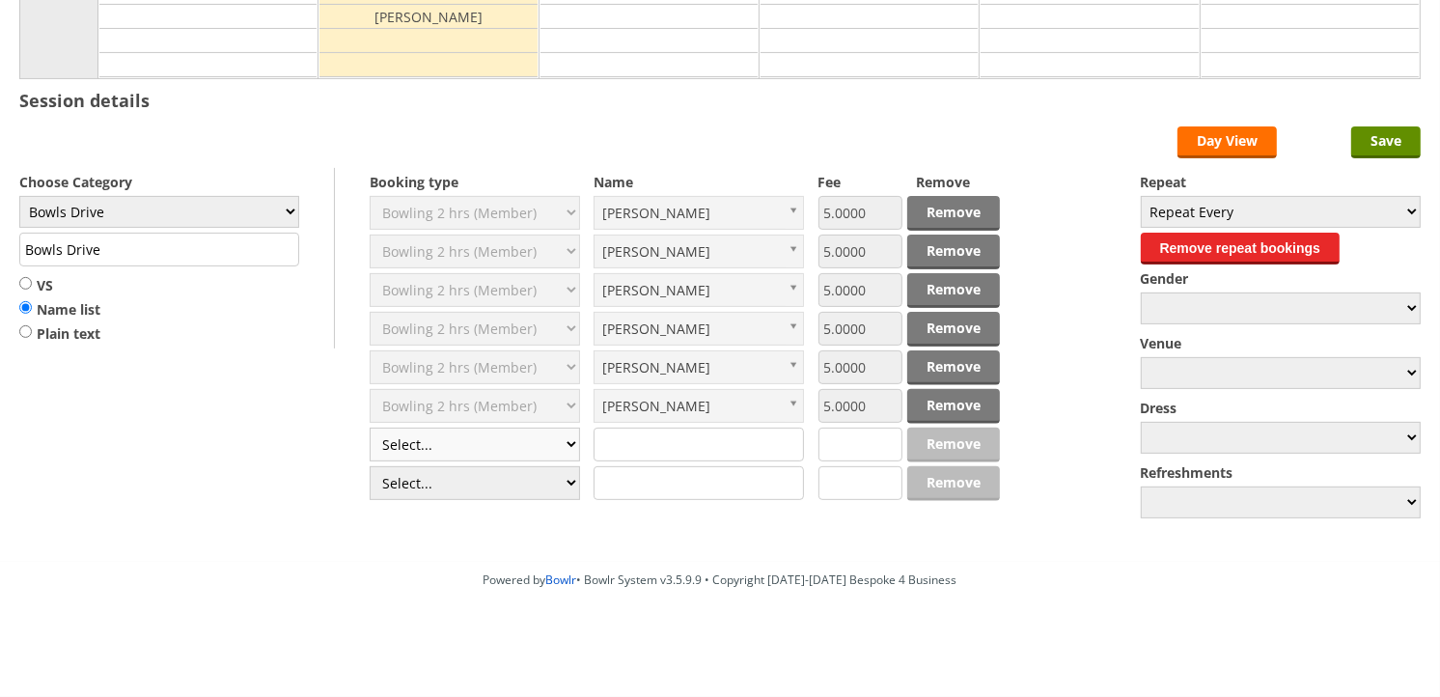
click at [464, 442] on select "Select... Club Competition (Member) Club Competition (Visitor) National (Member…" at bounding box center [475, 444] width 210 height 34
select select "1_50"
click at [370, 427] on select "Select... Club Competition (Member) Club Competition (Visitor) National (Member…" at bounding box center [475, 444] width 210 height 34
type input "5.0000"
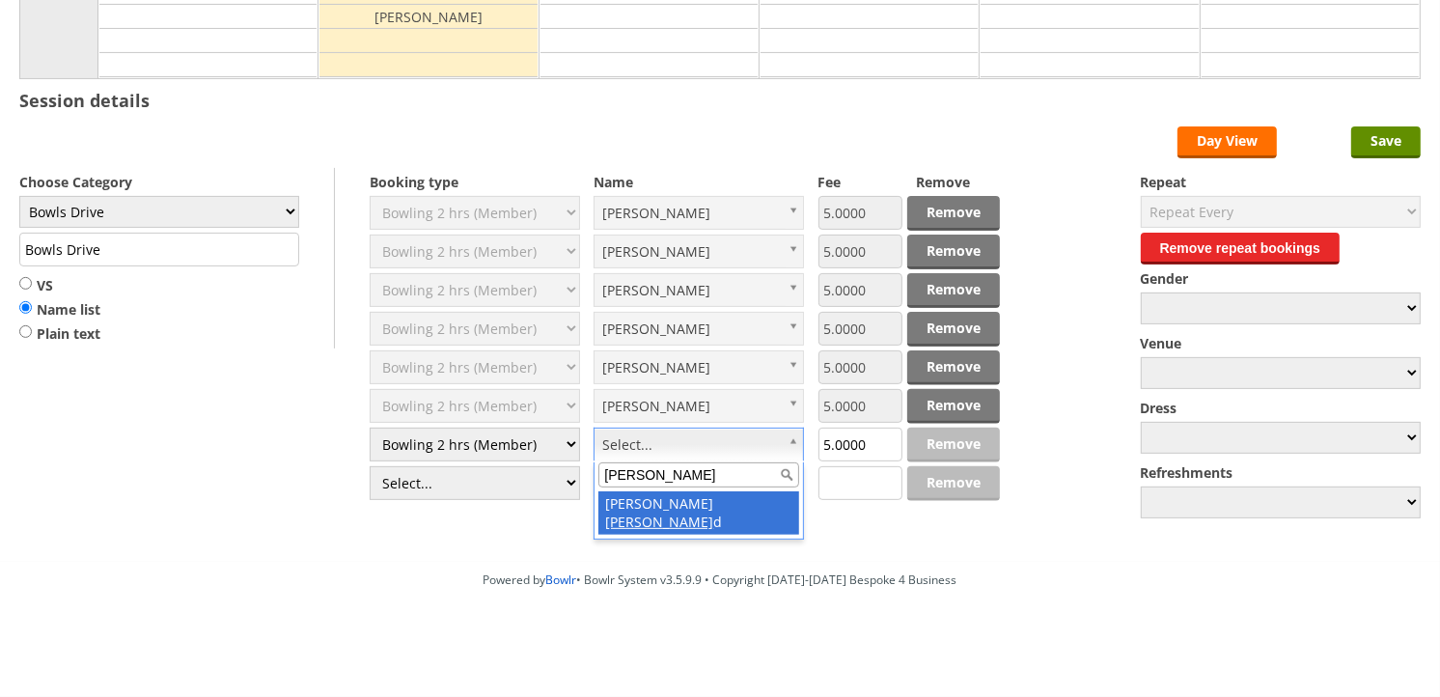
type input "[PERSON_NAME]"
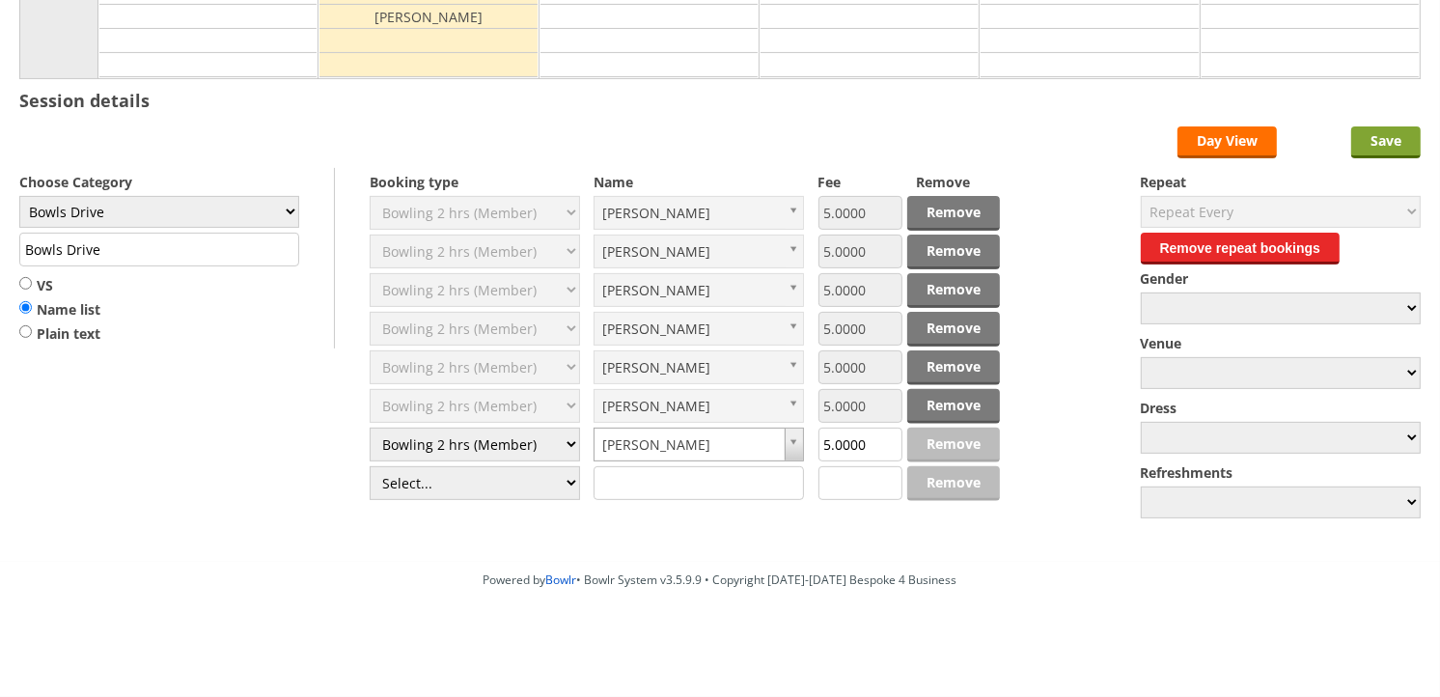
click at [1385, 133] on input "Save" at bounding box center [1385, 142] width 69 height 32
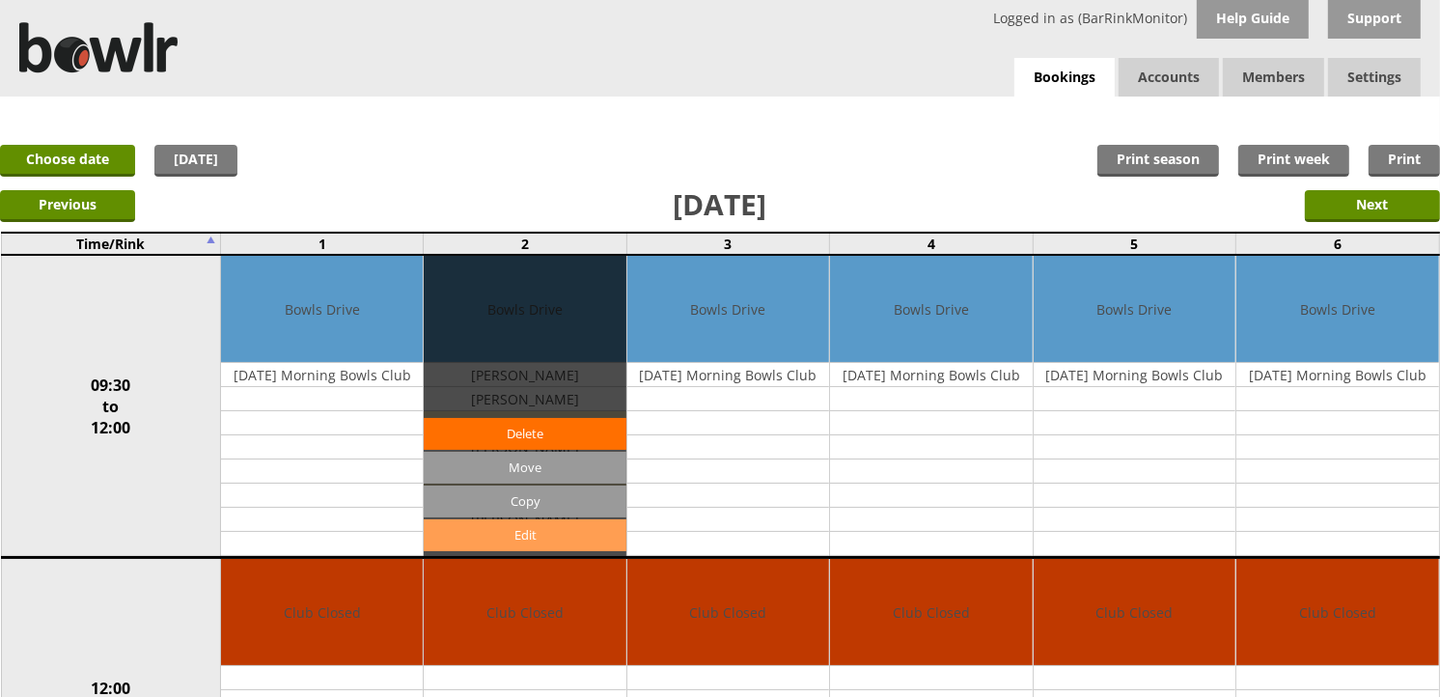
click at [553, 527] on link "Edit" at bounding box center [525, 535] width 202 height 32
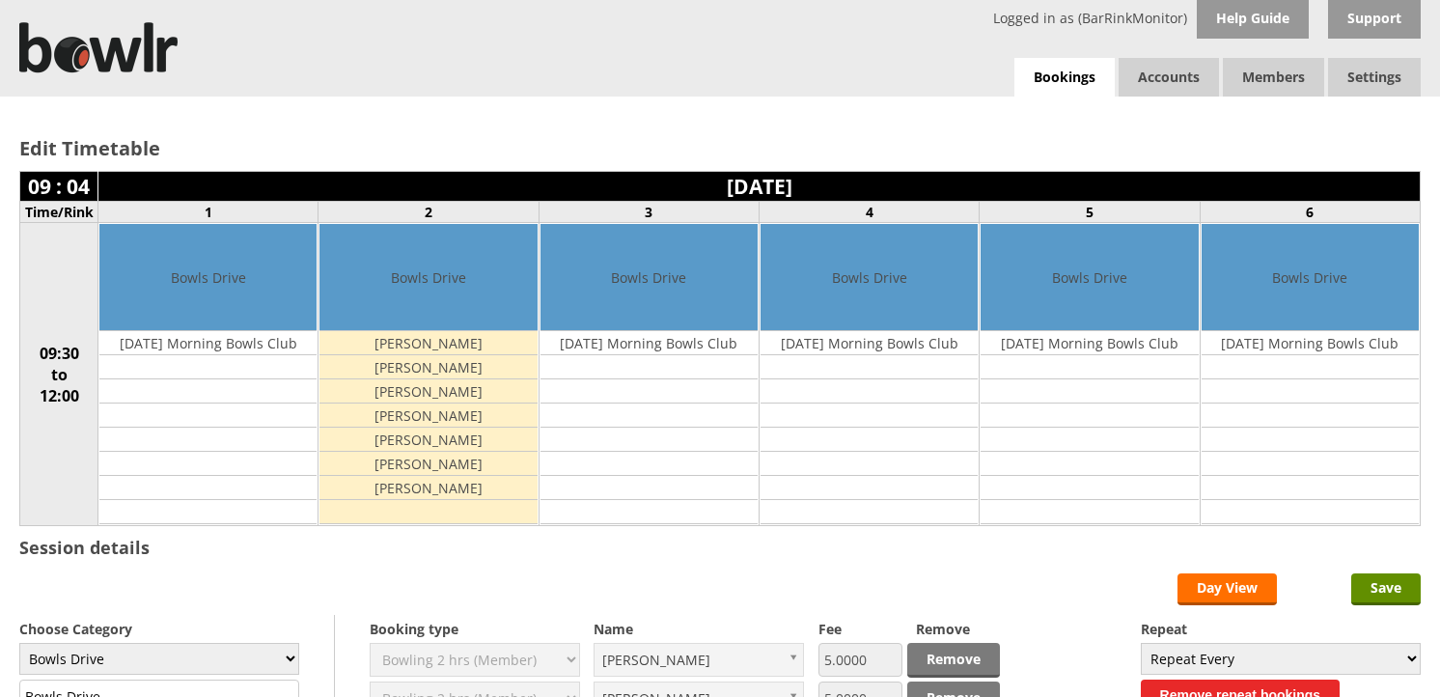
scroll to position [448, 0]
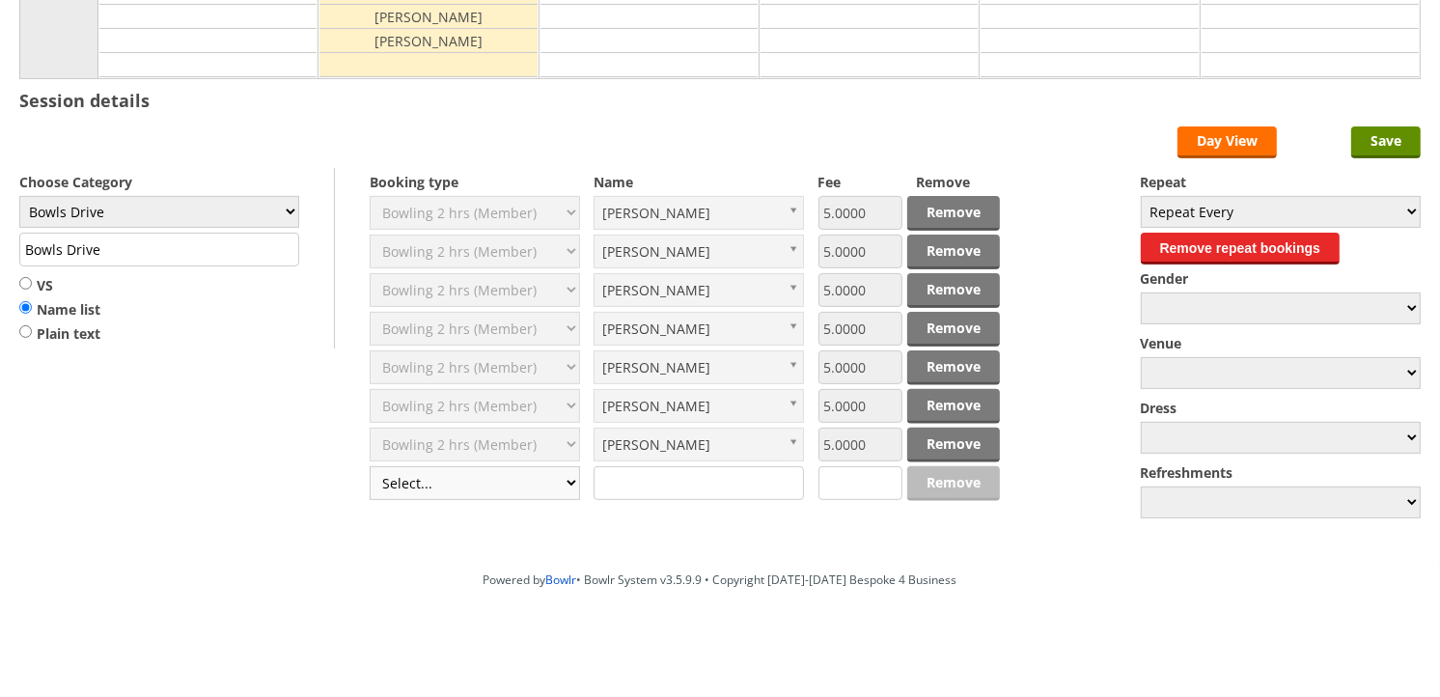
click at [496, 490] on select "Select... Club Competition (Member) Club Competition (Visitor) National (Member…" at bounding box center [475, 483] width 210 height 34
select select "1_50"
click at [370, 466] on select "Select... Club Competition (Member) Club Competition (Visitor) National (Member…" at bounding box center [475, 483] width 210 height 34
type input "5.0000"
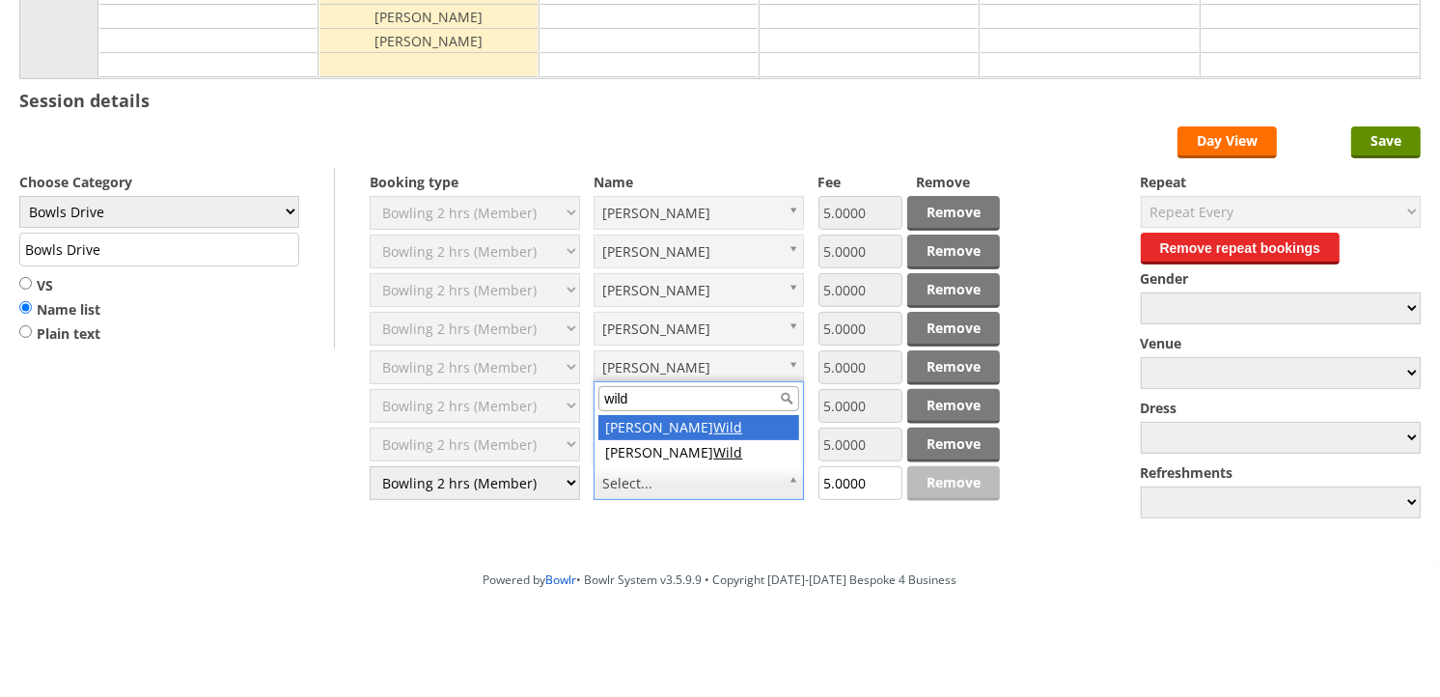
type input "wild"
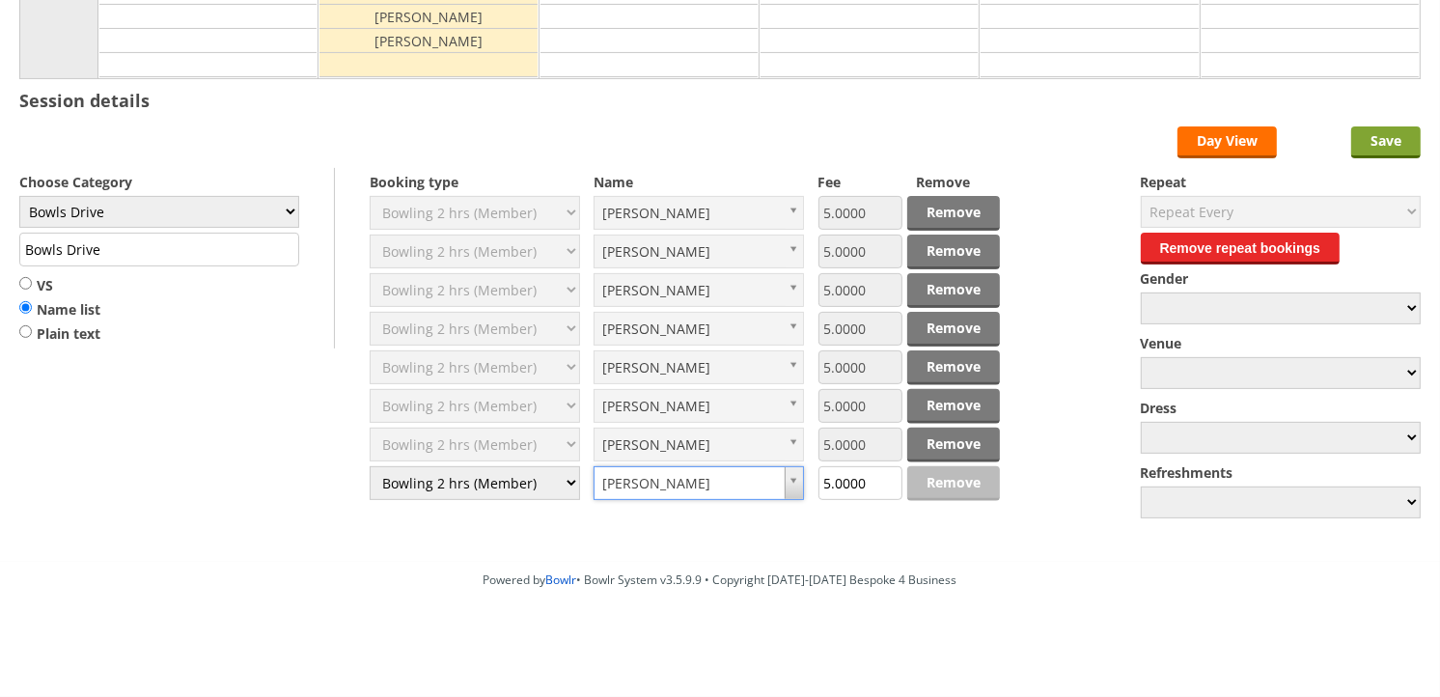
click at [1406, 131] on input "Save" at bounding box center [1385, 142] width 69 height 32
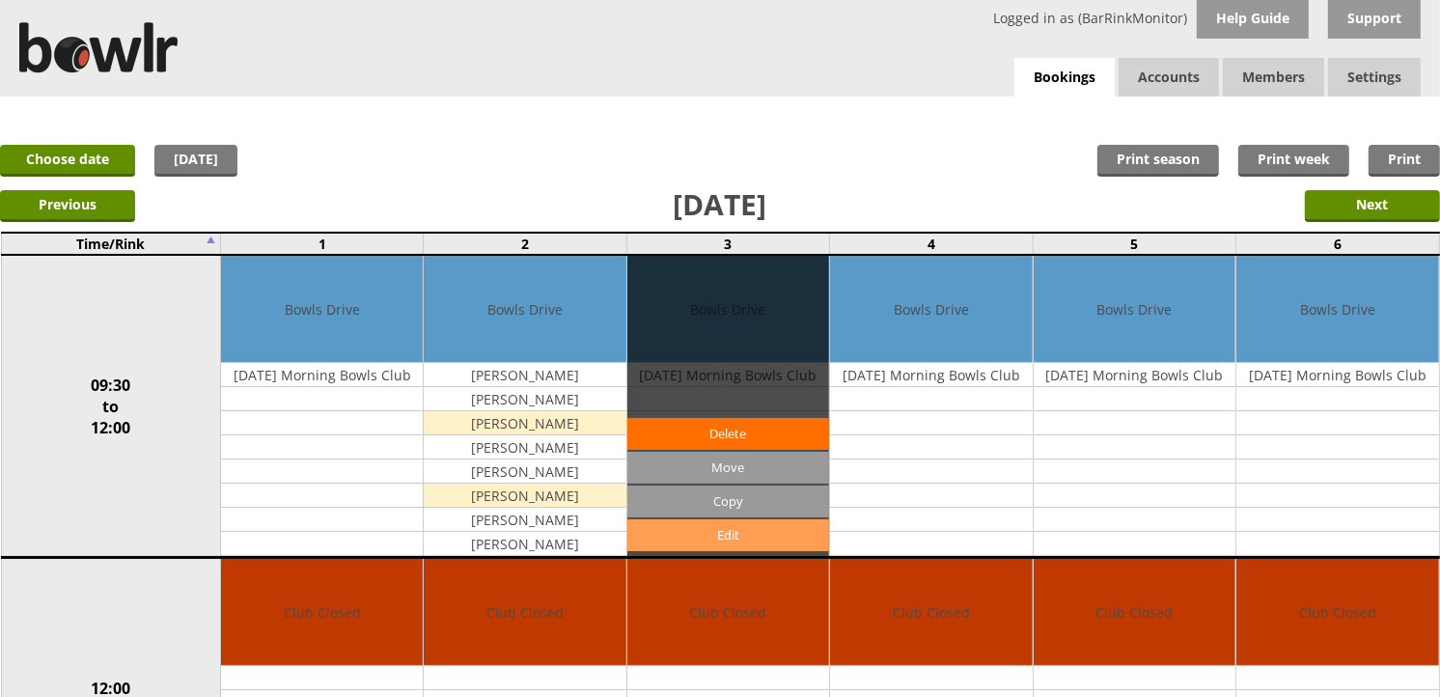
click at [716, 526] on link "Edit" at bounding box center [728, 535] width 202 height 32
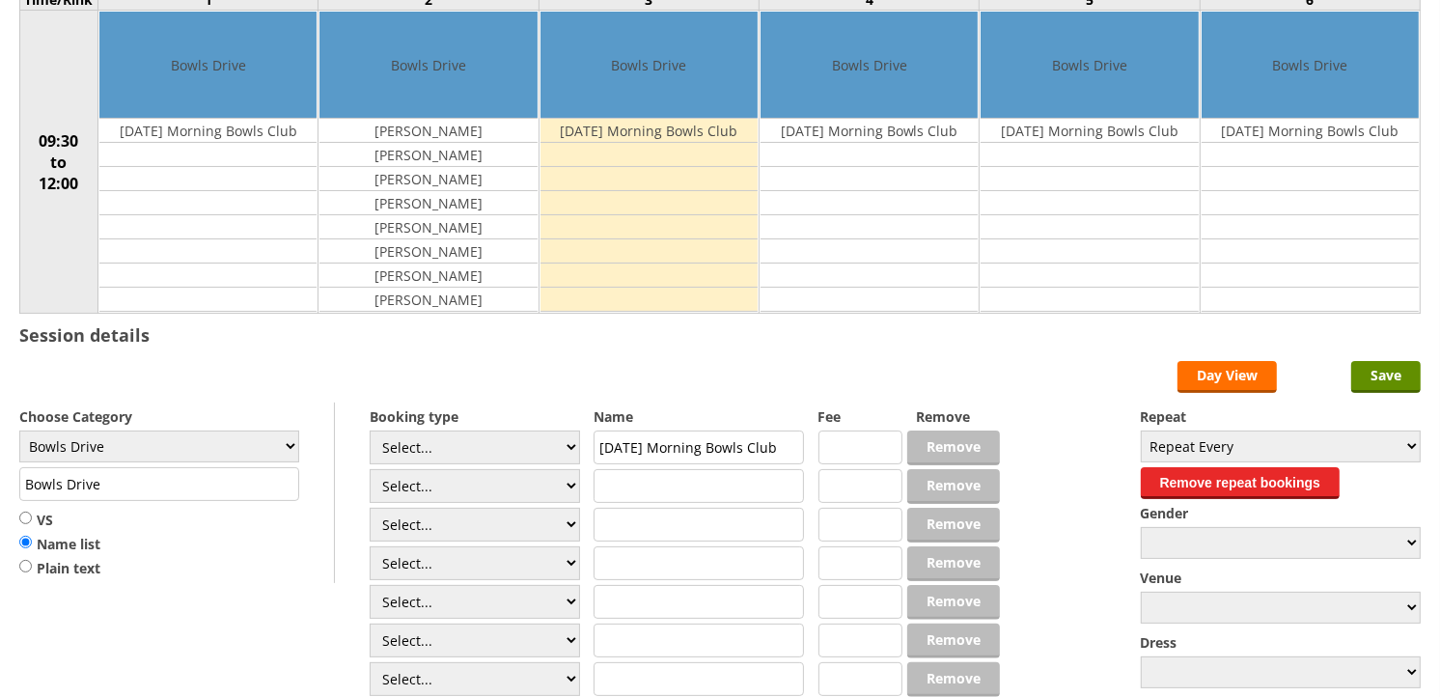
scroll to position [214, 0]
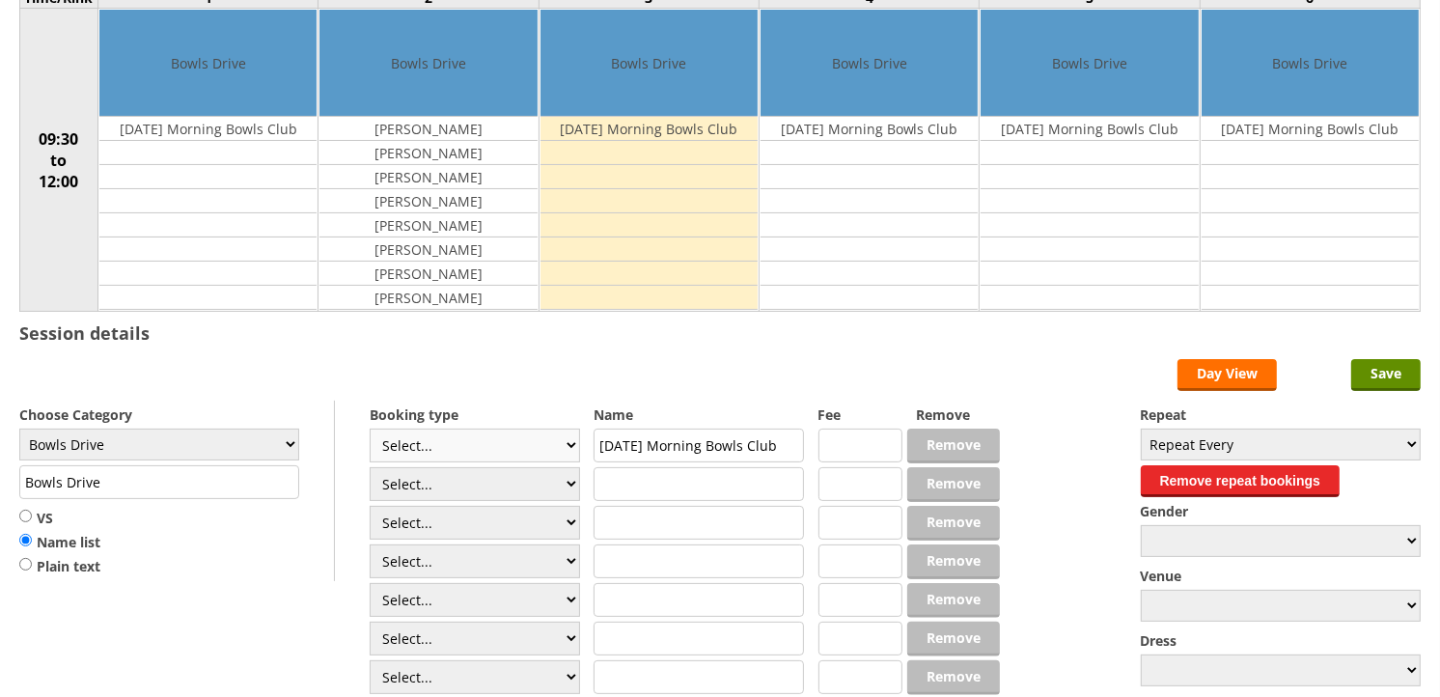
click at [485, 449] on select "Select... Club Competition (Member) Club Competition (Visitor) National (Member…" at bounding box center [475, 445] width 210 height 34
select select "1_50"
click at [370, 429] on select "Select... Club Competition (Member) Club Competition (Visitor) National (Member…" at bounding box center [475, 445] width 210 height 34
type input "5.0000"
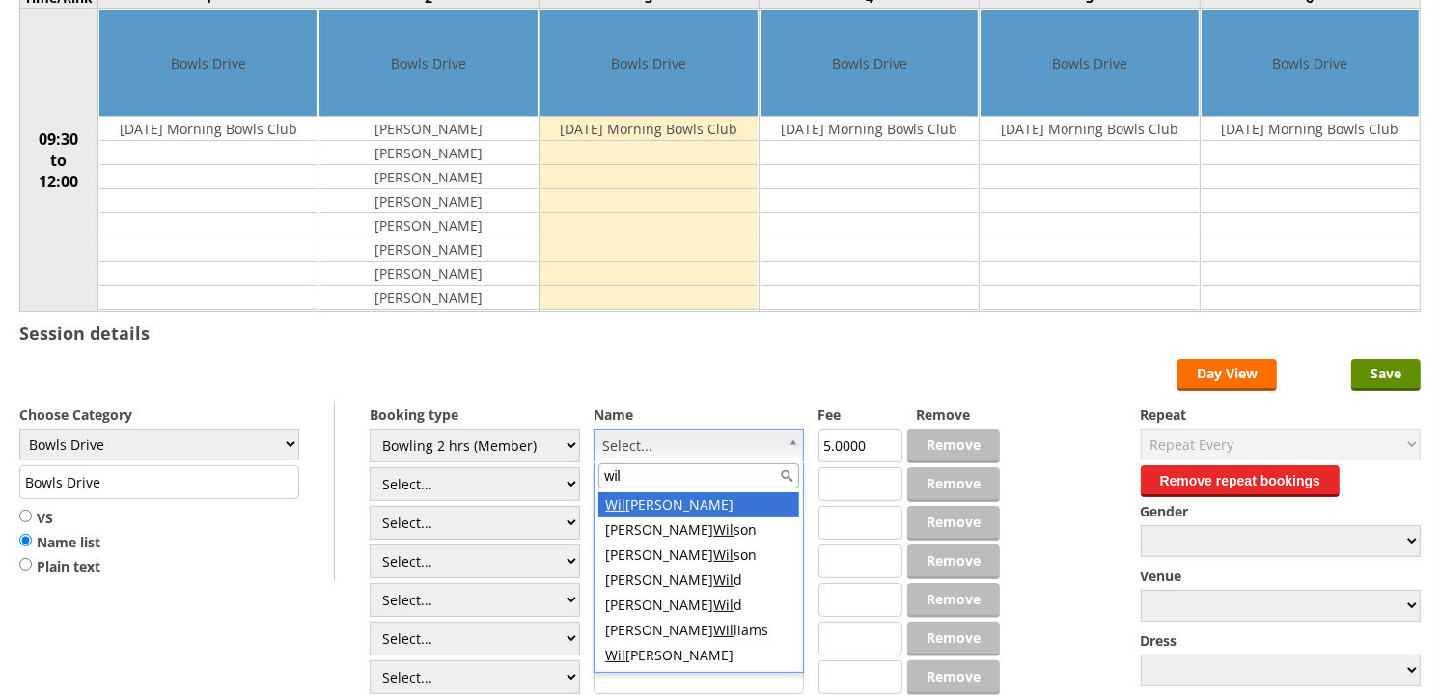
type input "wild"
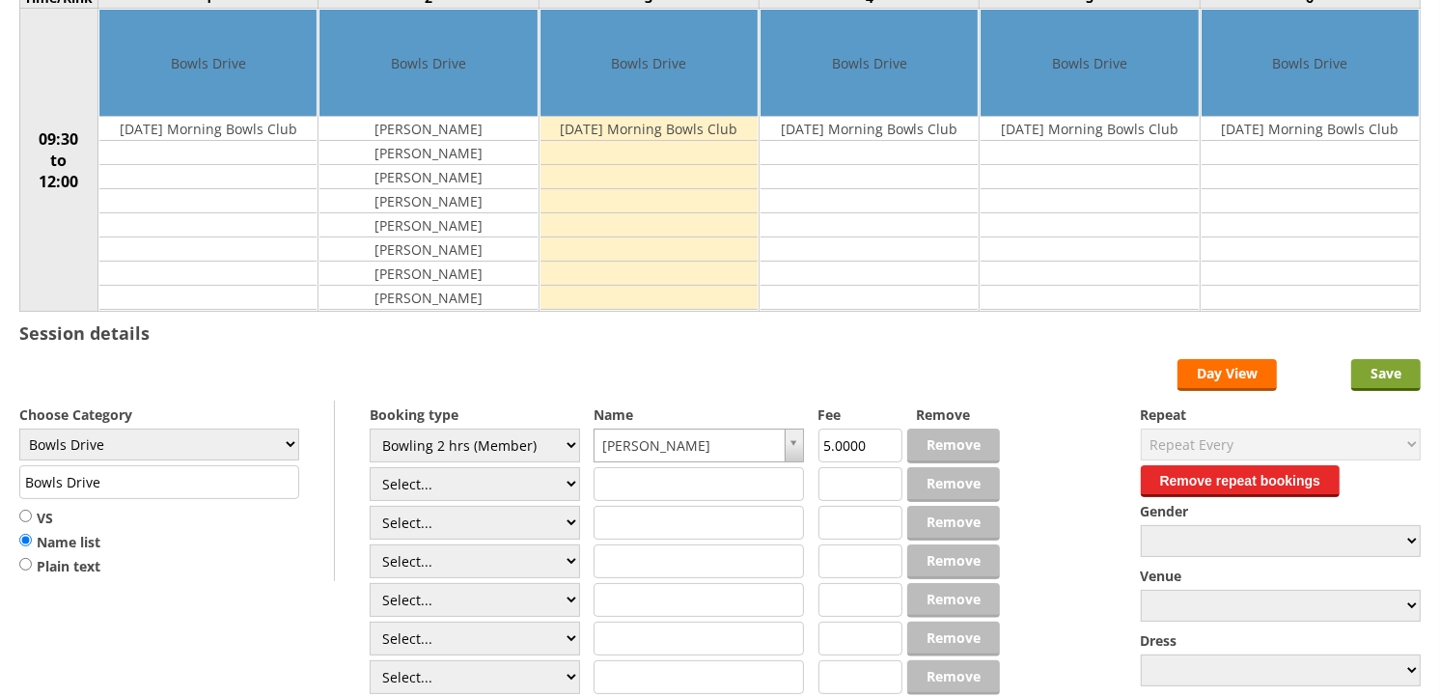
click at [1387, 374] on input "Save" at bounding box center [1385, 375] width 69 height 32
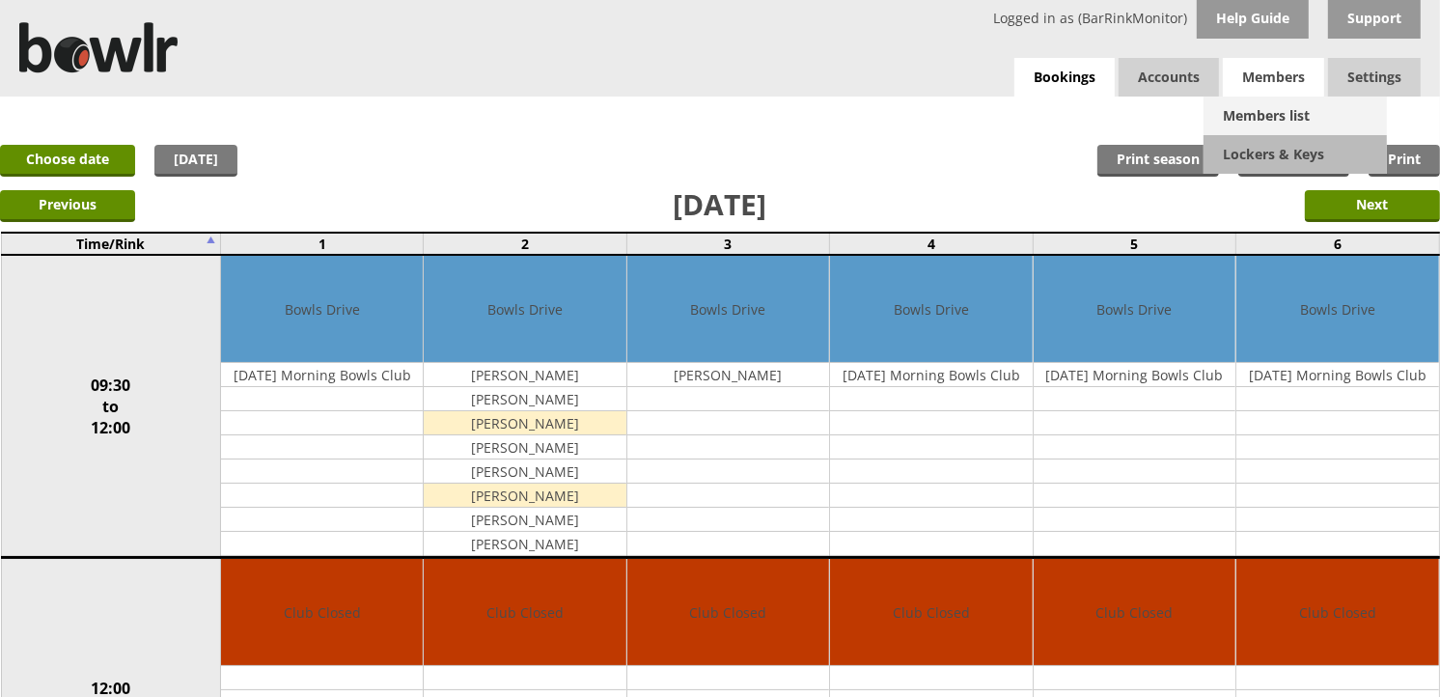
click at [1300, 106] on link "Members list" at bounding box center [1294, 115] width 183 height 39
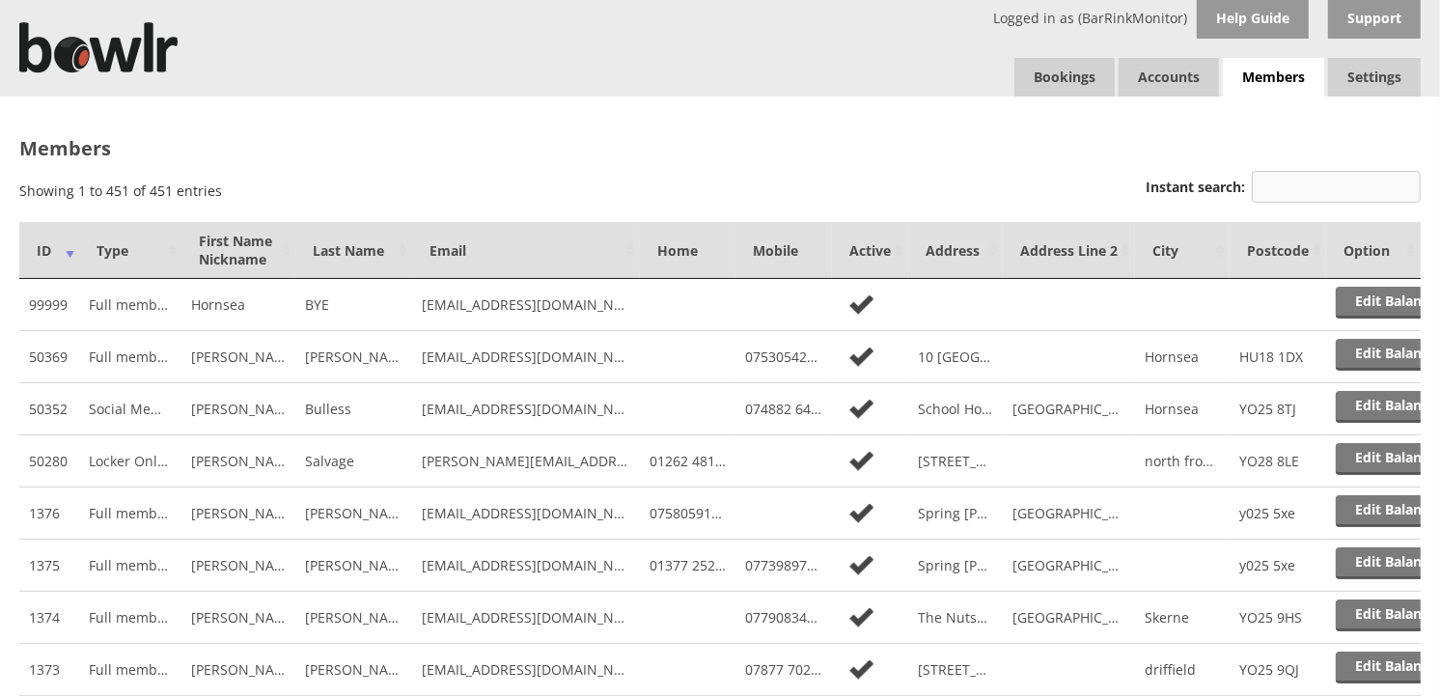
click at [1380, 186] on input "Instant search:" at bounding box center [1336, 187] width 169 height 32
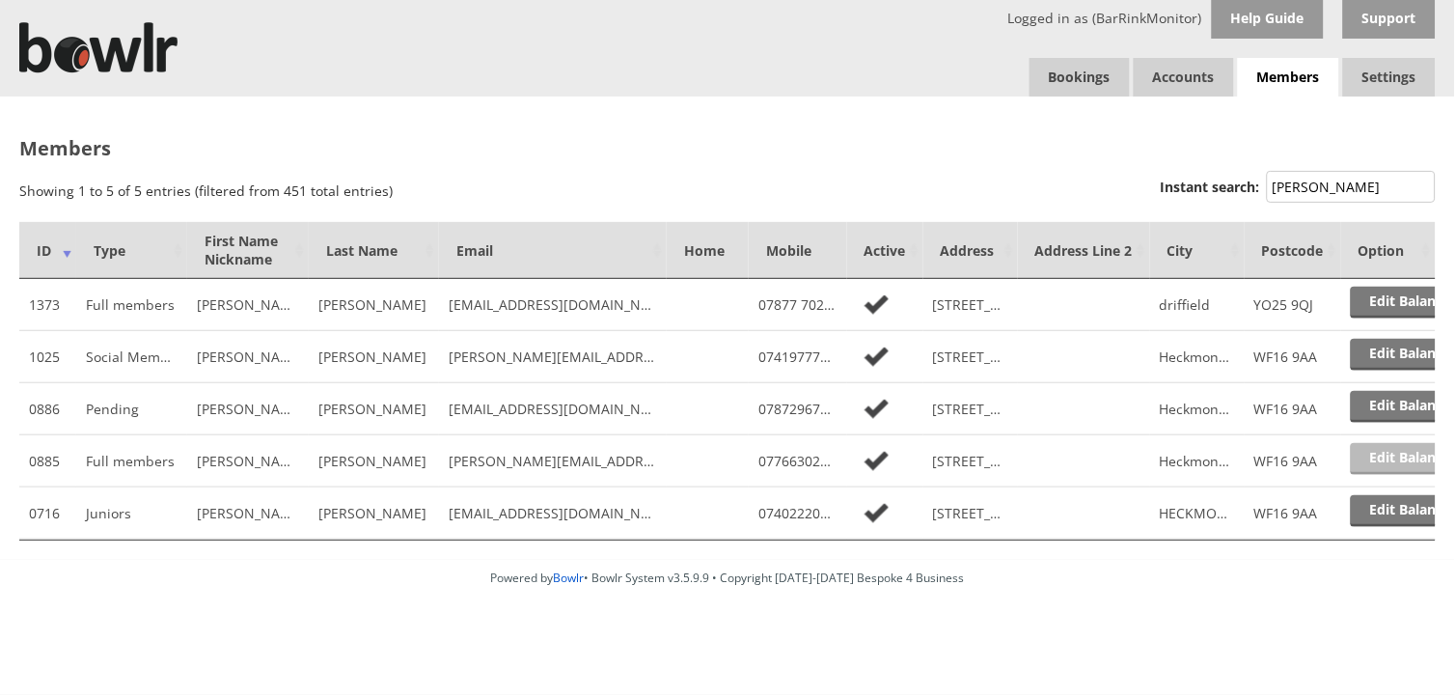
type input "bradshaw"
click at [1381, 448] on link "Edit Balance" at bounding box center [1411, 459] width 120 height 32
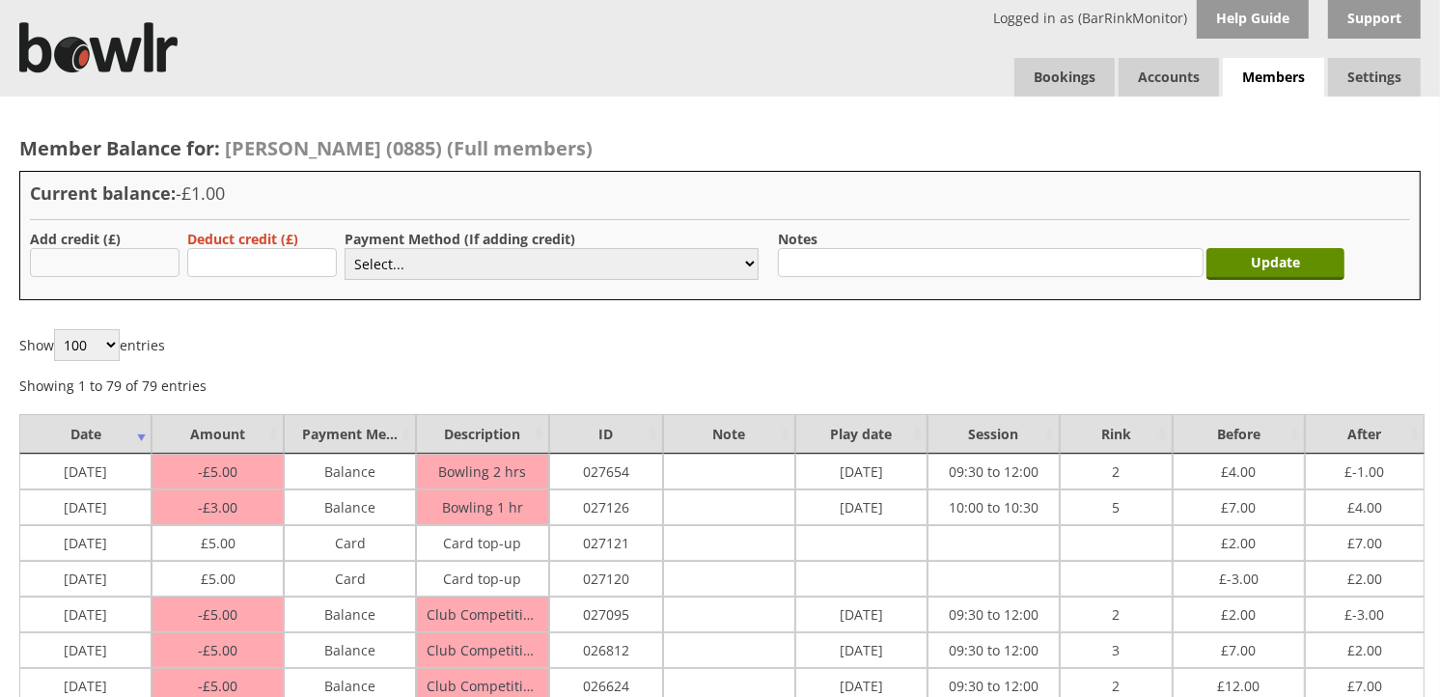
click at [110, 252] on input "text" at bounding box center [105, 262] width 150 height 29
type input "10.00"
click at [635, 267] on select "Select... Cash Card Cheque Bank Transfer Other Member Card Gift Voucher Balance" at bounding box center [551, 264] width 414 height 32
select select "1"
click at [344, 248] on select "Select... Cash Card Cheque Bank Transfer Other Member Card Gift Voucher Balance" at bounding box center [551, 264] width 414 height 32
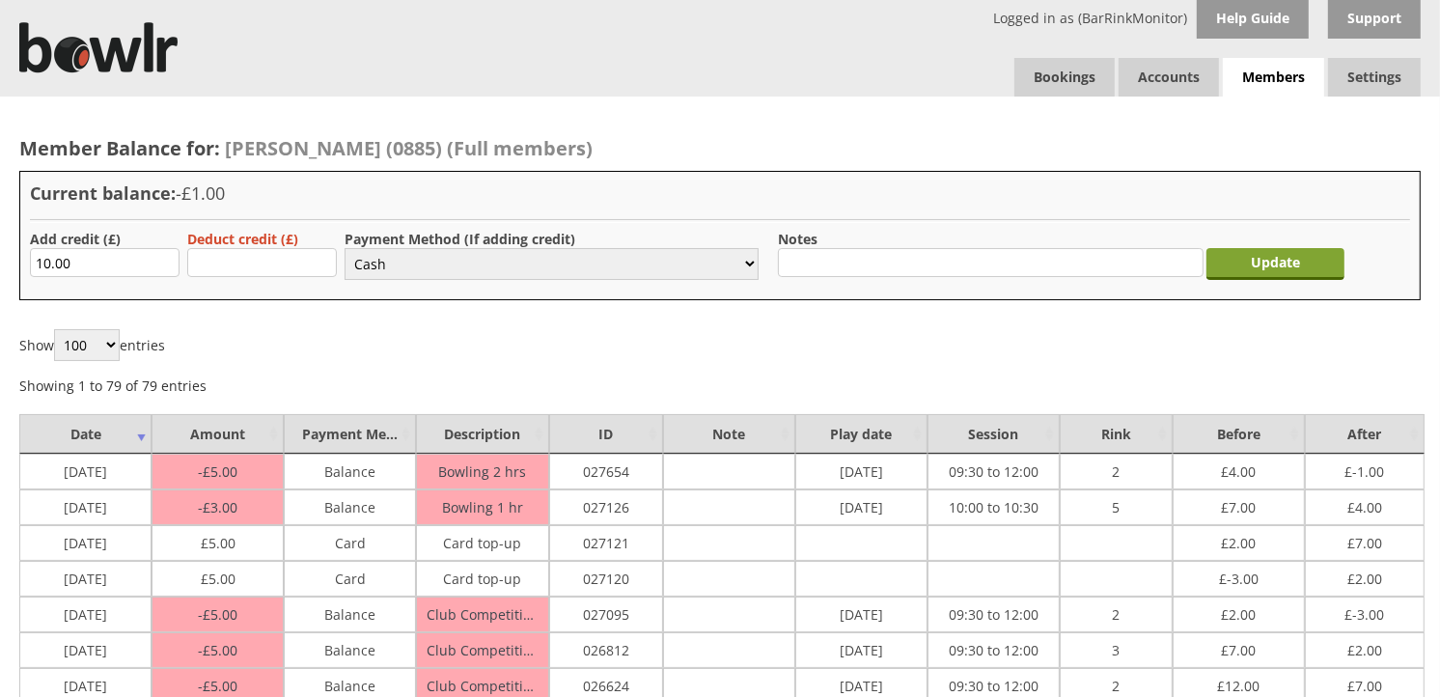
click at [1265, 276] on input "Update" at bounding box center [1275, 264] width 138 height 32
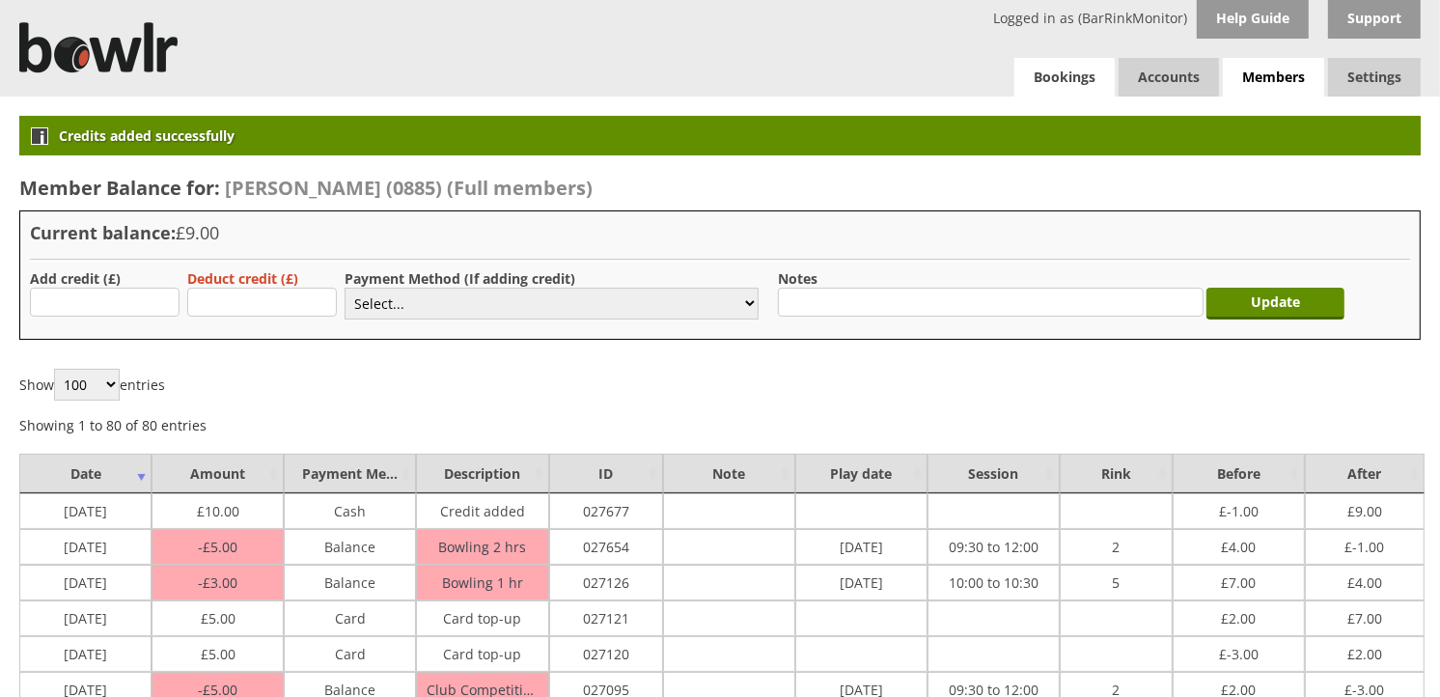
drag, startPoint x: 1092, startPoint y: 99, endPoint x: 1082, endPoint y: 88, distance: 15.7
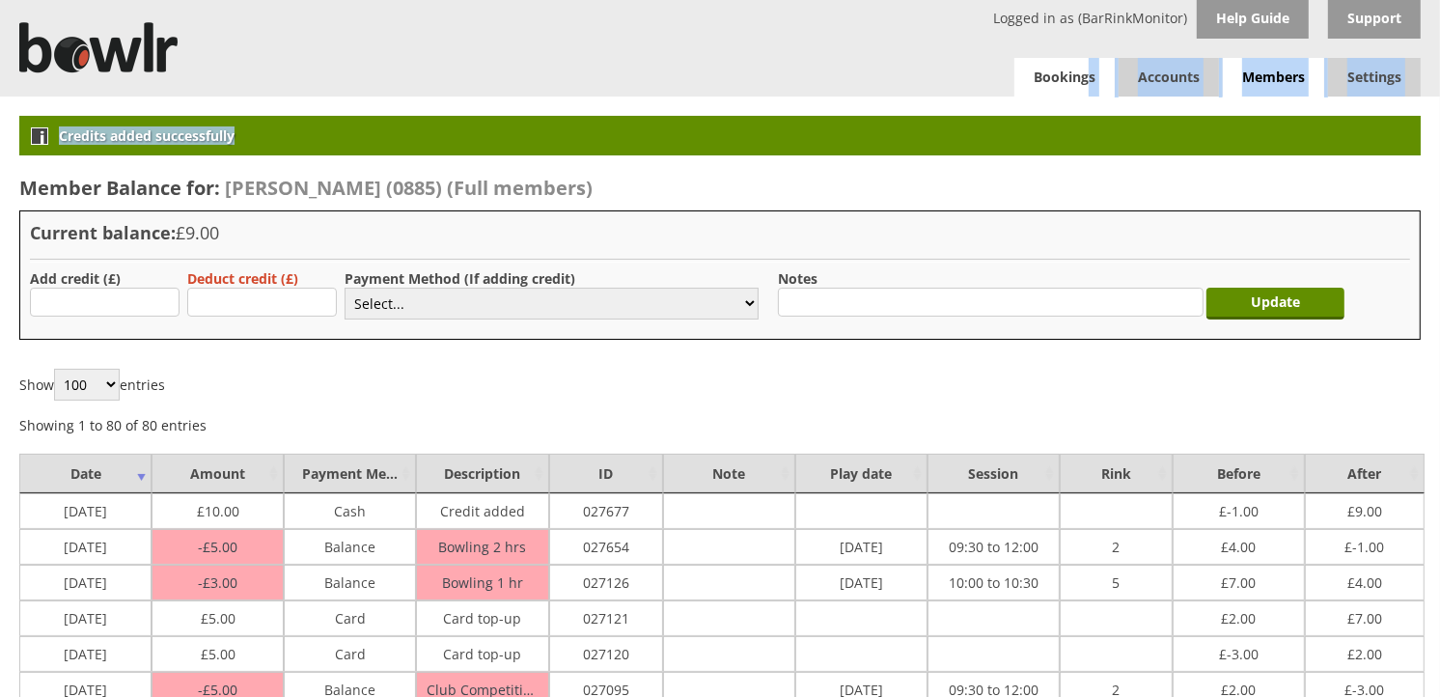
click at [1081, 88] on link "Bookings" at bounding box center [1064, 77] width 100 height 39
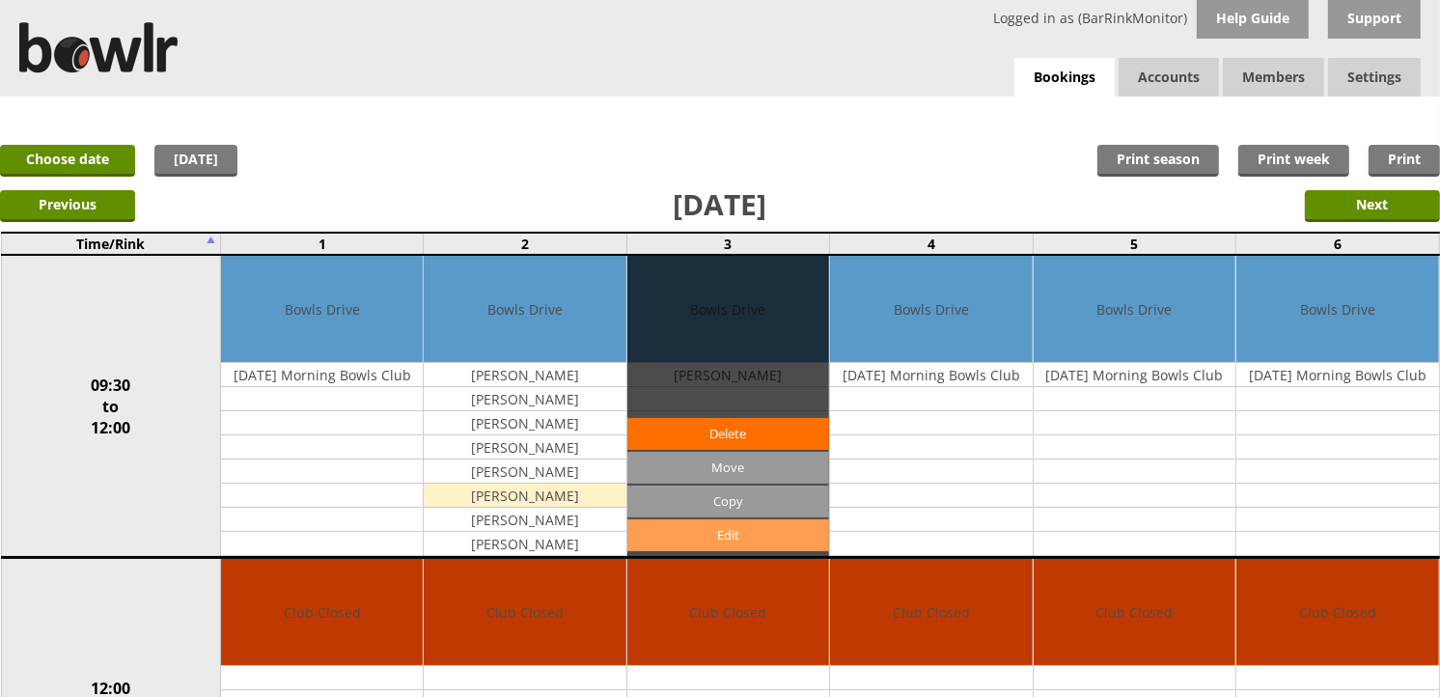
click at [670, 526] on link "Edit" at bounding box center [728, 535] width 202 height 32
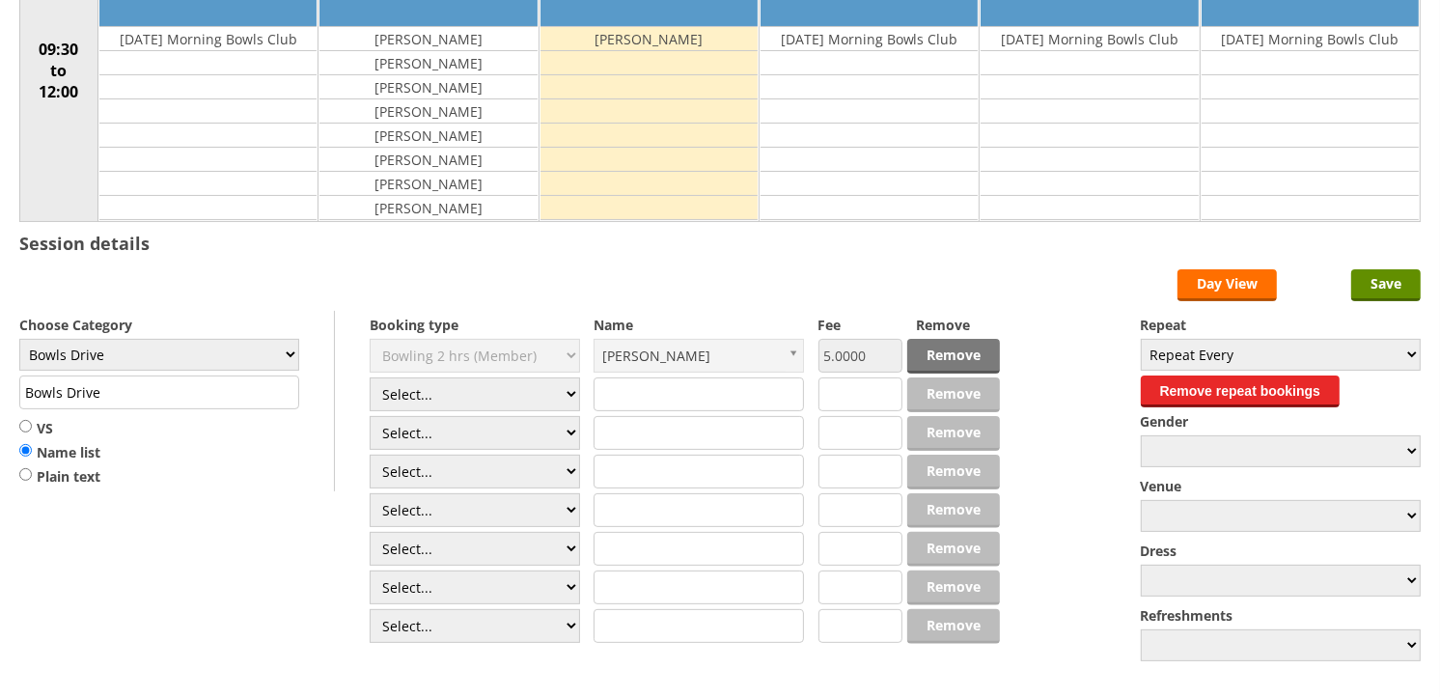
scroll to position [428, 0]
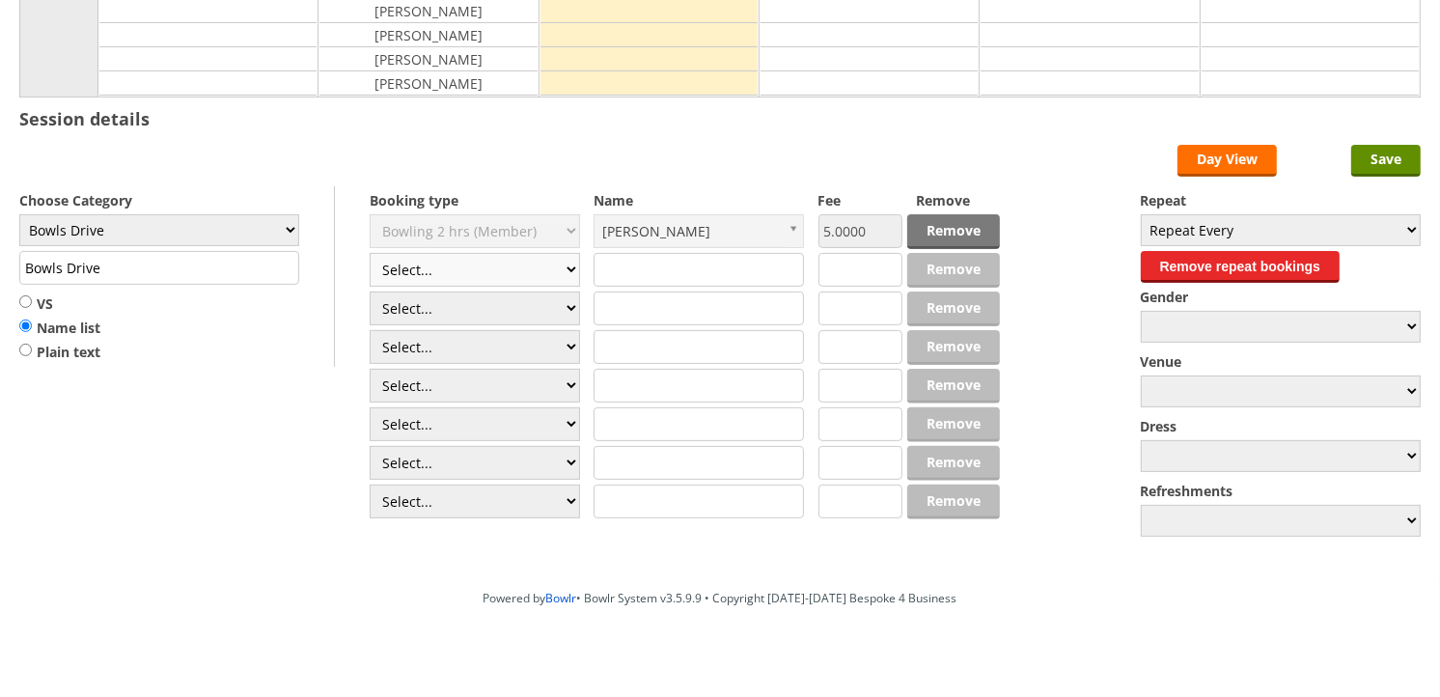
click at [473, 264] on select "Select... Club Competition (Member) Club Competition (Visitor) National (Member…" at bounding box center [475, 270] width 210 height 34
select select "1_50"
click at [370, 254] on select "Select... Club Competition (Member) Club Competition (Visitor) National (Member…" at bounding box center [475, 270] width 210 height 34
type input "5.0000"
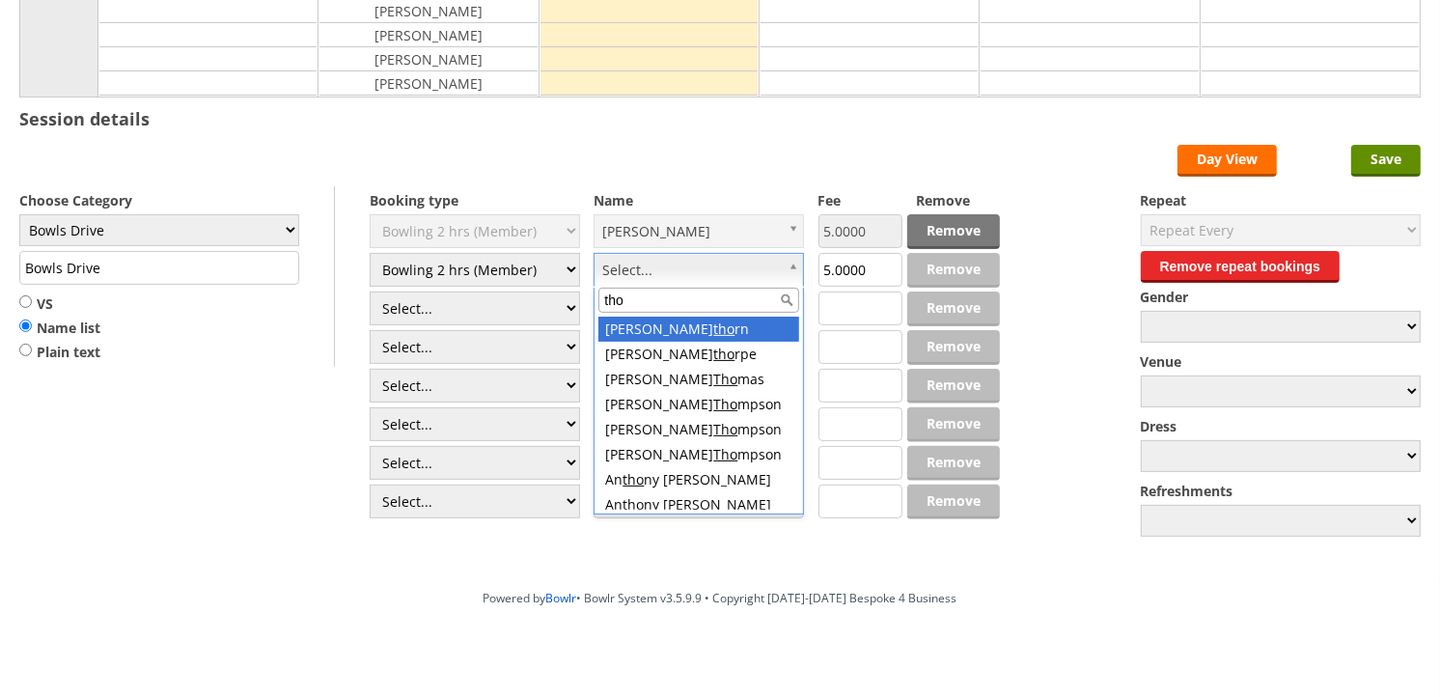
type input "thom"
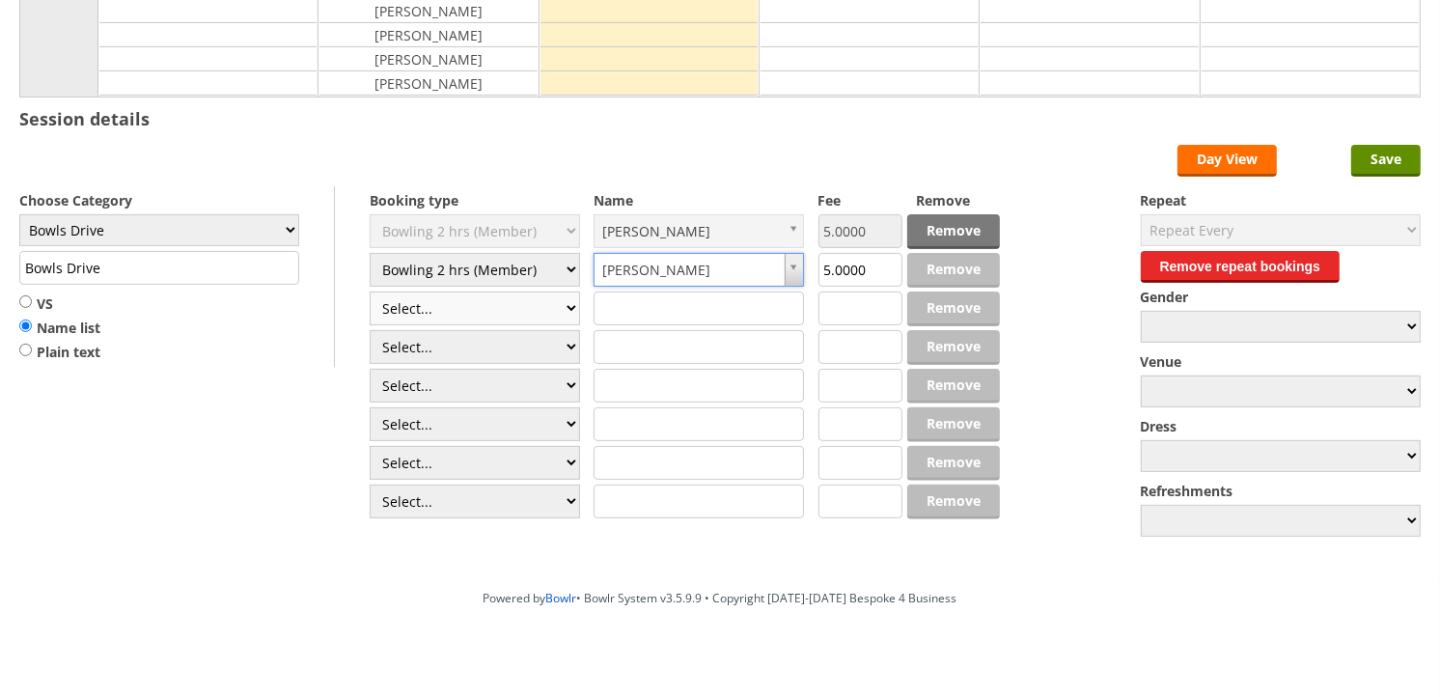
click at [471, 311] on select "Select... Club Competition (Member) Club Competition (Visitor) National (Member…" at bounding box center [475, 308] width 210 height 34
select select "1_50"
click at [370, 292] on select "Select... Club Competition (Member) Club Competition (Visitor) National (Member…" at bounding box center [475, 308] width 210 height 34
type input "5.0000"
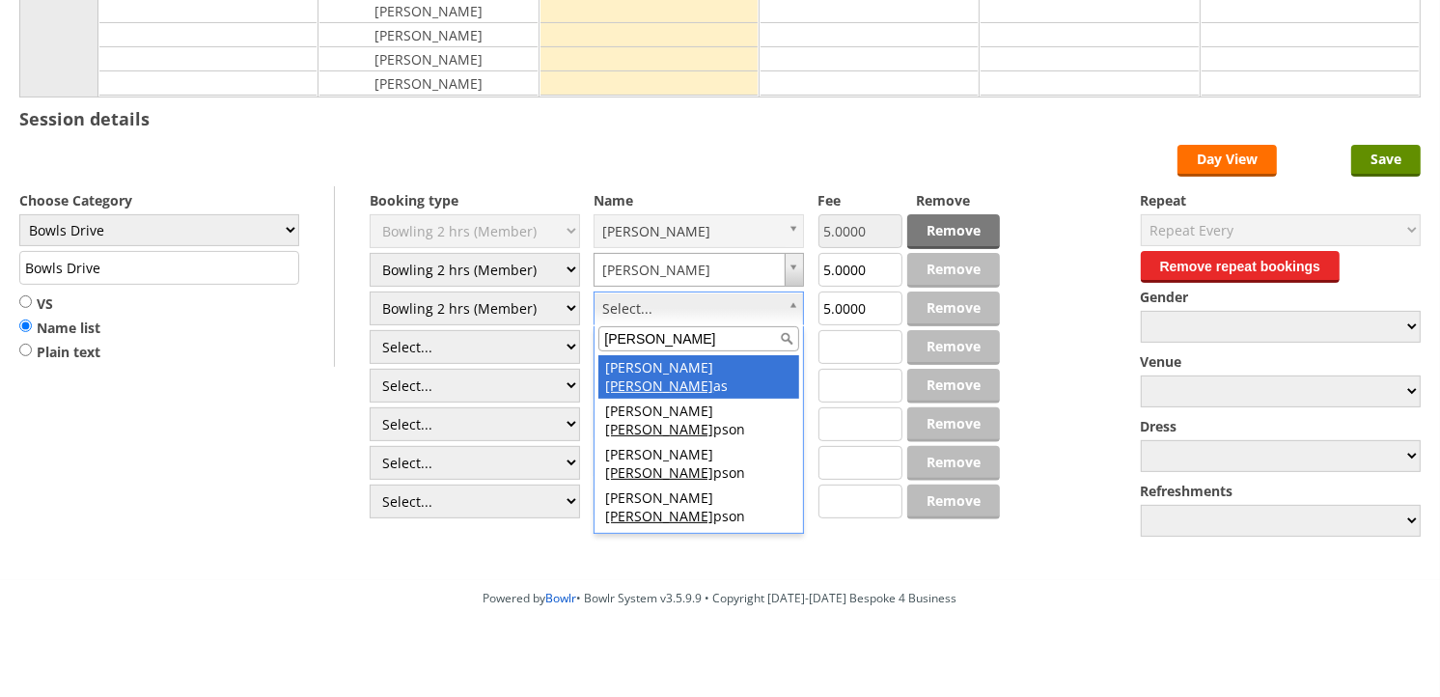
type input "thomp"
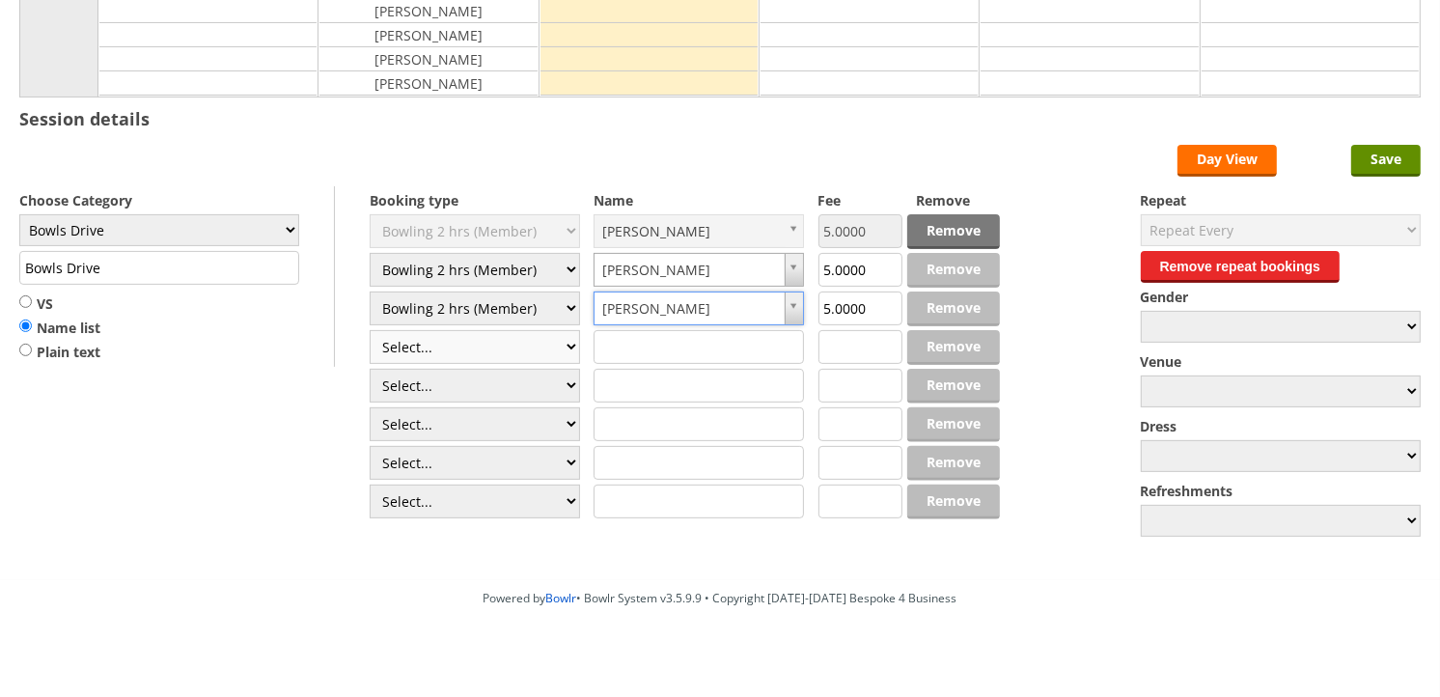
click at [514, 352] on select "Select... Club Competition (Member) Club Competition (Visitor) National (Member…" at bounding box center [475, 347] width 210 height 34
select select "1_50"
click at [370, 331] on select "Select... Club Competition (Member) Club Competition (Visitor) National (Member…" at bounding box center [475, 347] width 210 height 34
type input "5.0000"
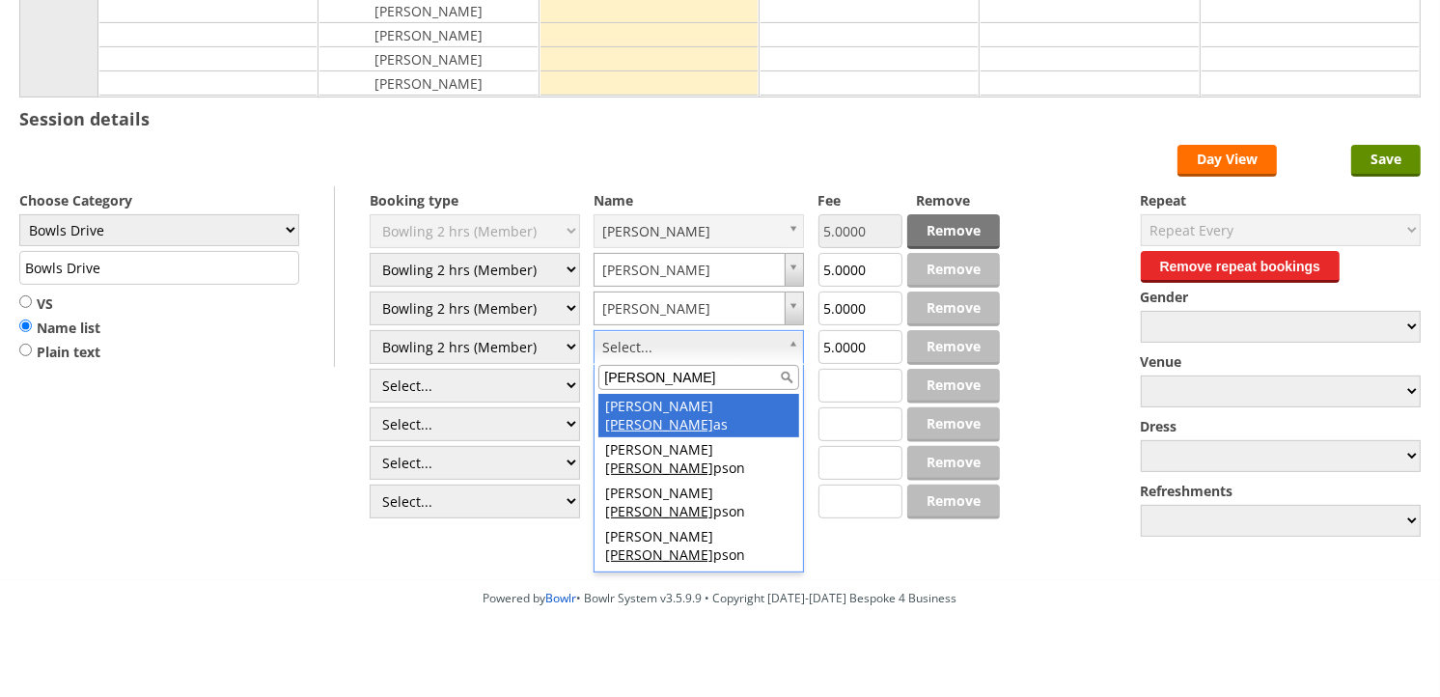
type input "thomp"
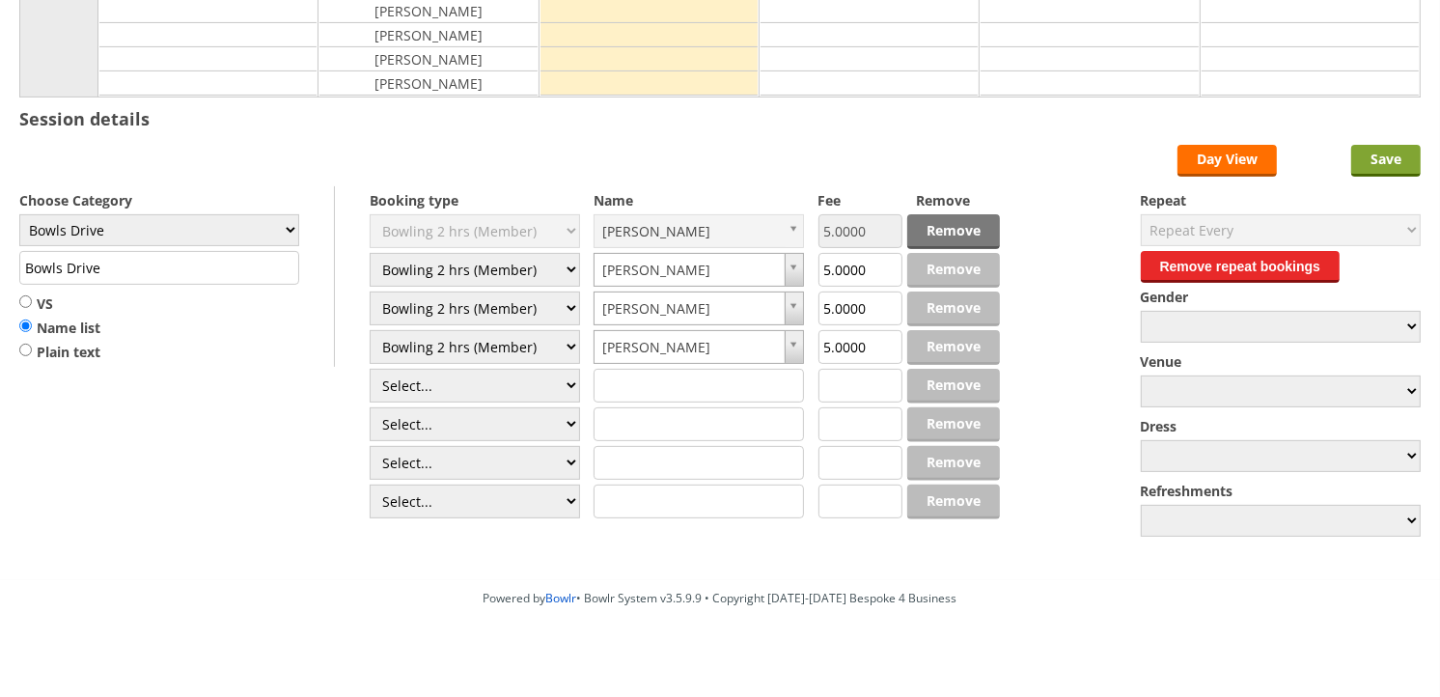
click at [1382, 162] on input "Save" at bounding box center [1385, 161] width 69 height 32
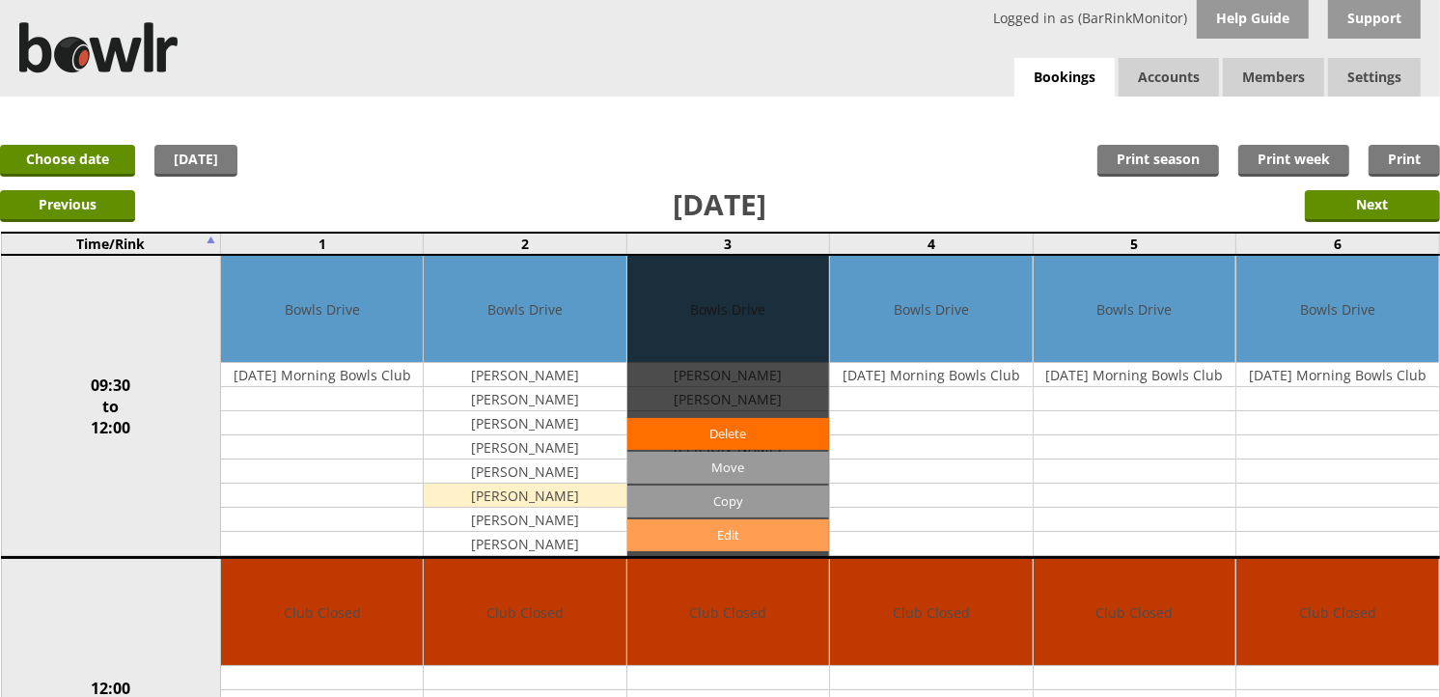
click at [736, 537] on link "Edit" at bounding box center [728, 535] width 202 height 32
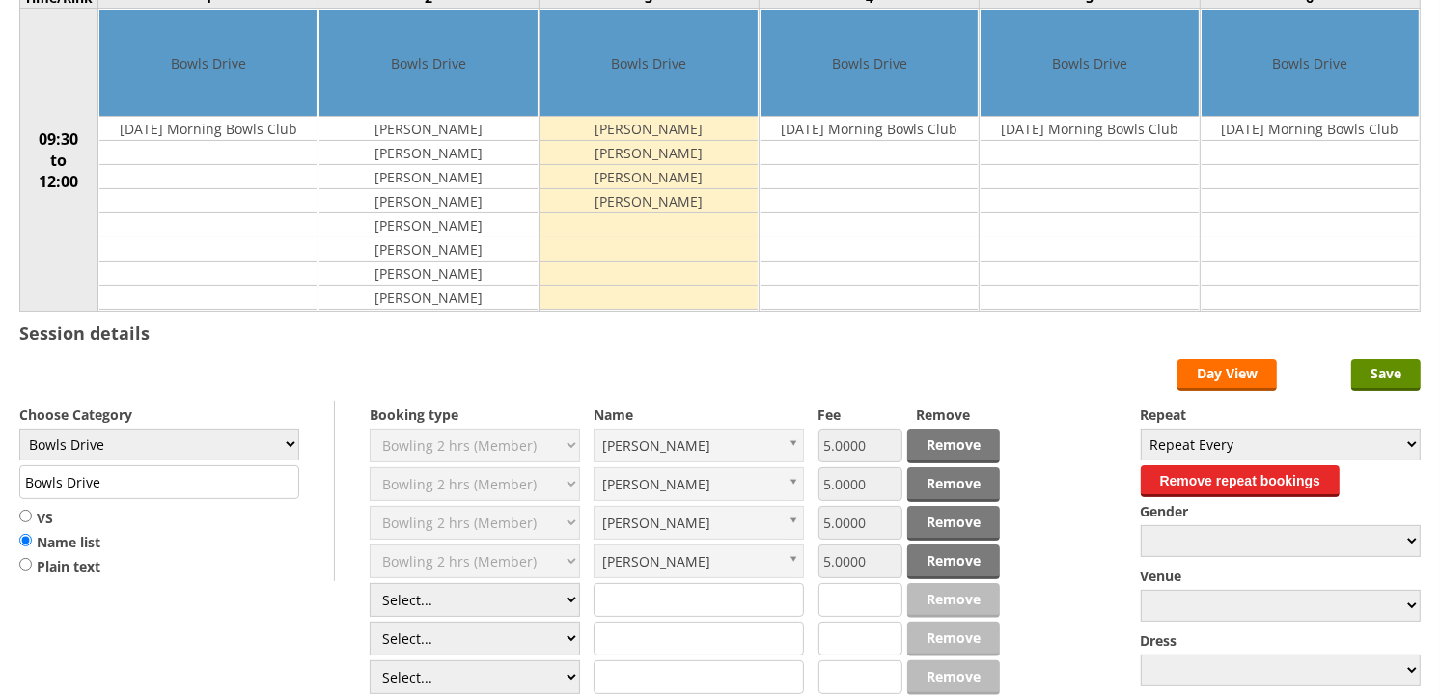
scroll to position [214, 0]
click at [456, 604] on select "Select... Club Competition (Member) Club Competition (Visitor) National (Member…" at bounding box center [475, 600] width 210 height 34
select select "1_50"
click at [370, 584] on select "Select... Club Competition (Member) Club Competition (Visitor) National (Member…" at bounding box center [475, 600] width 210 height 34
type input "5.0000"
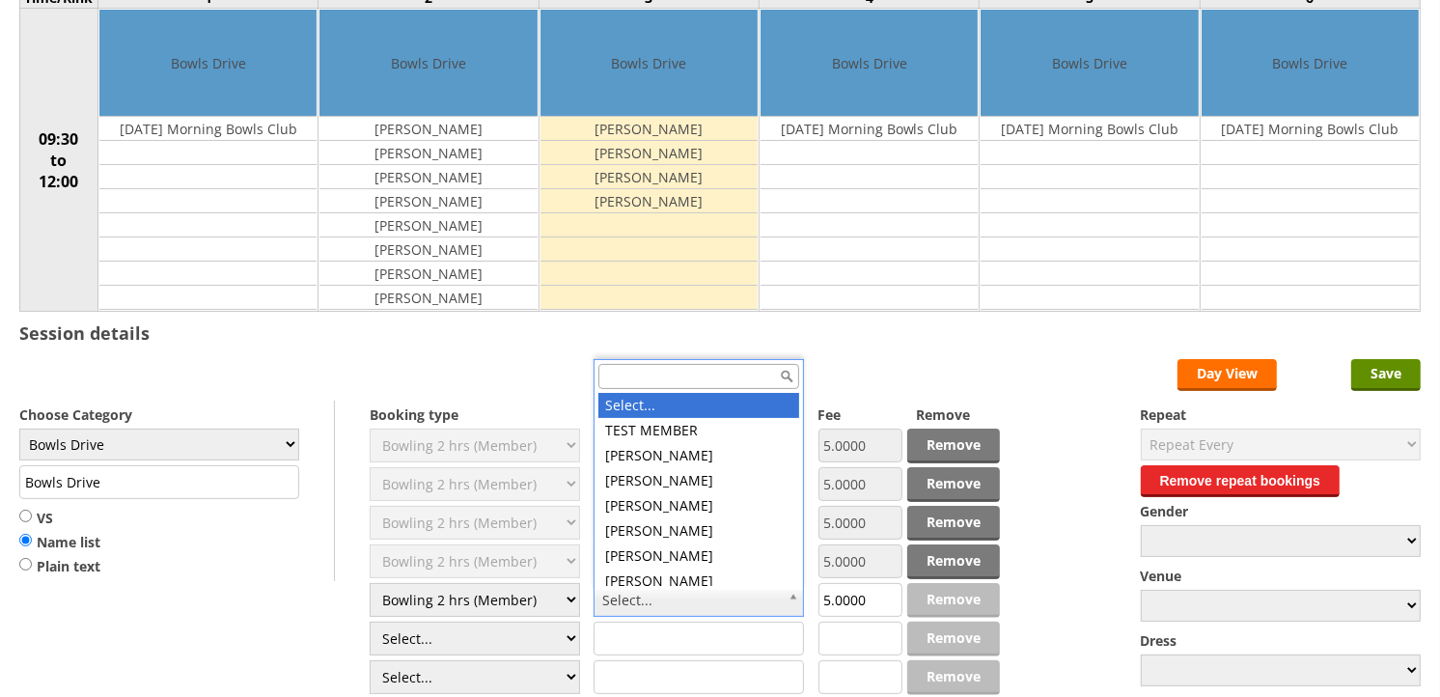
type input "v"
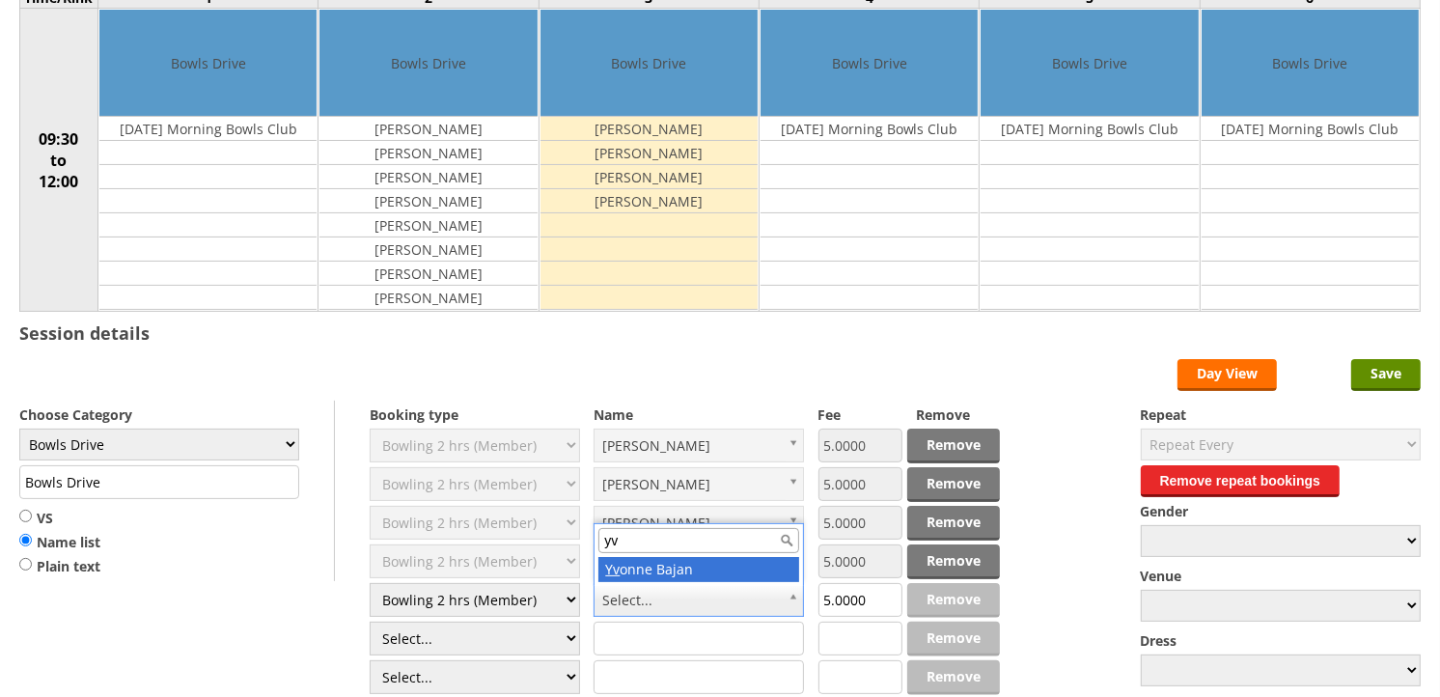
type input "yv"
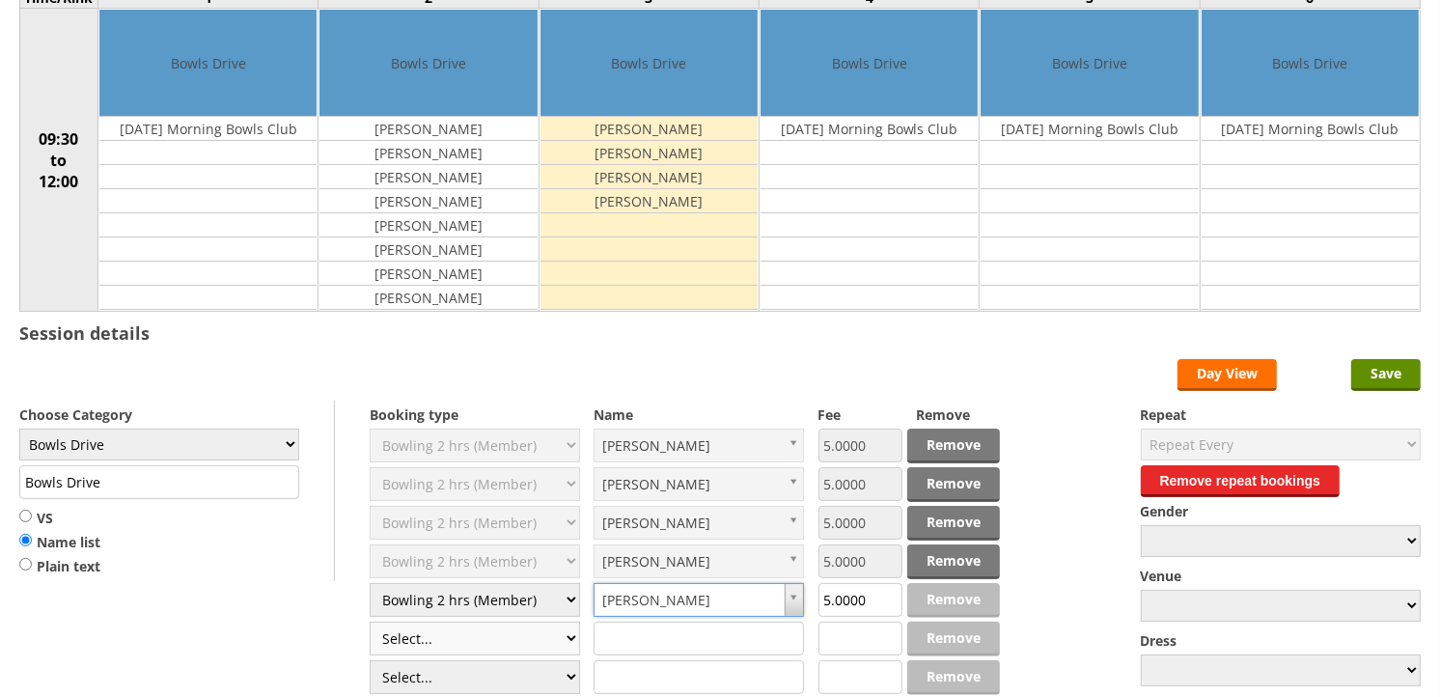
click at [500, 640] on select "Select... Club Competition (Member) Club Competition (Visitor) National (Member…" at bounding box center [475, 638] width 210 height 34
select select "1_50"
click at [370, 622] on select "Select... Club Competition (Member) Club Competition (Visitor) National (Member…" at bounding box center [475, 638] width 210 height 34
type input "5.0000"
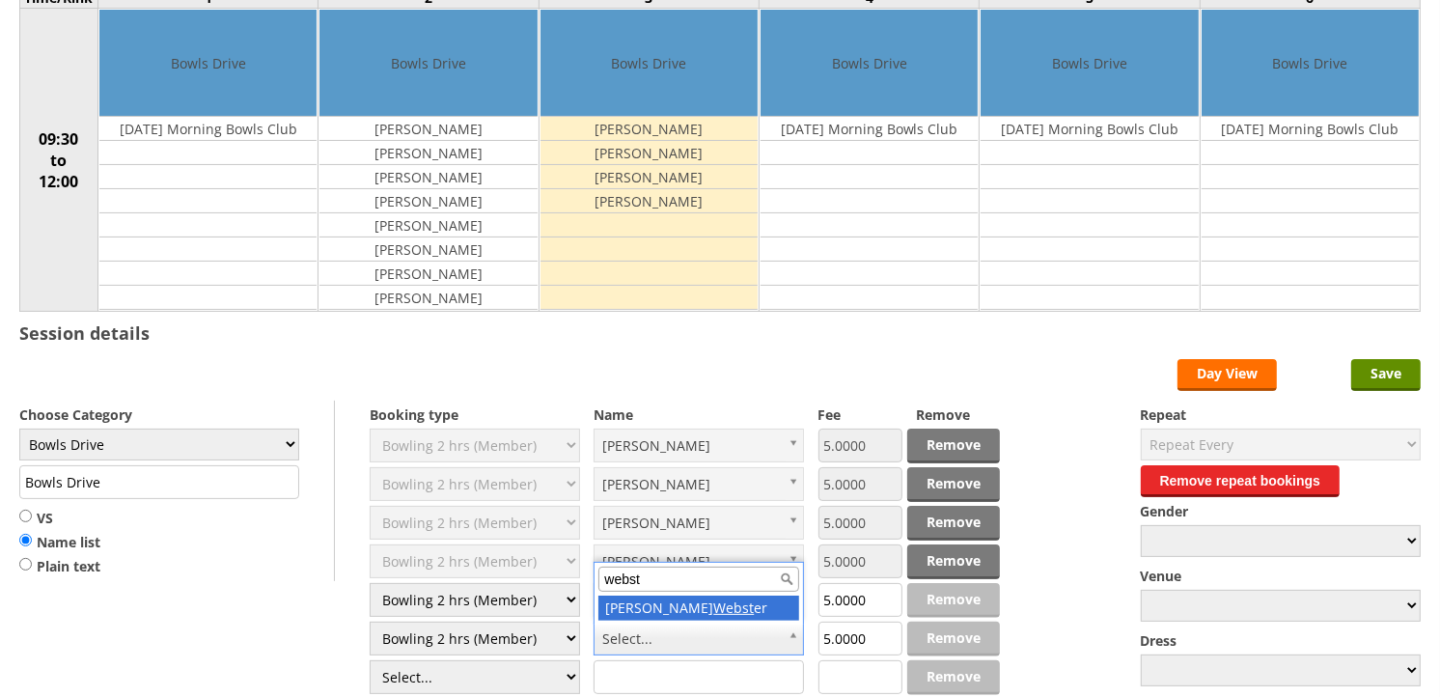
type input "webst"
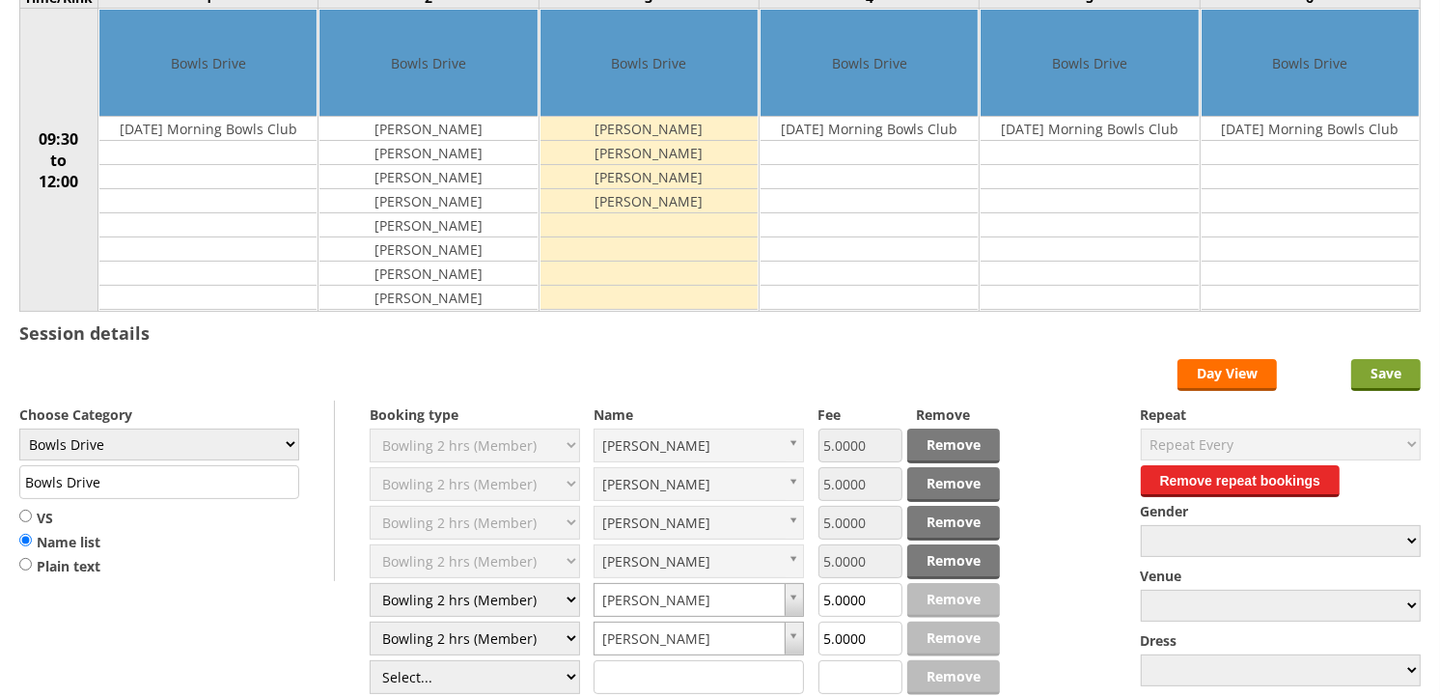
click at [1388, 371] on input "Save" at bounding box center [1385, 375] width 69 height 32
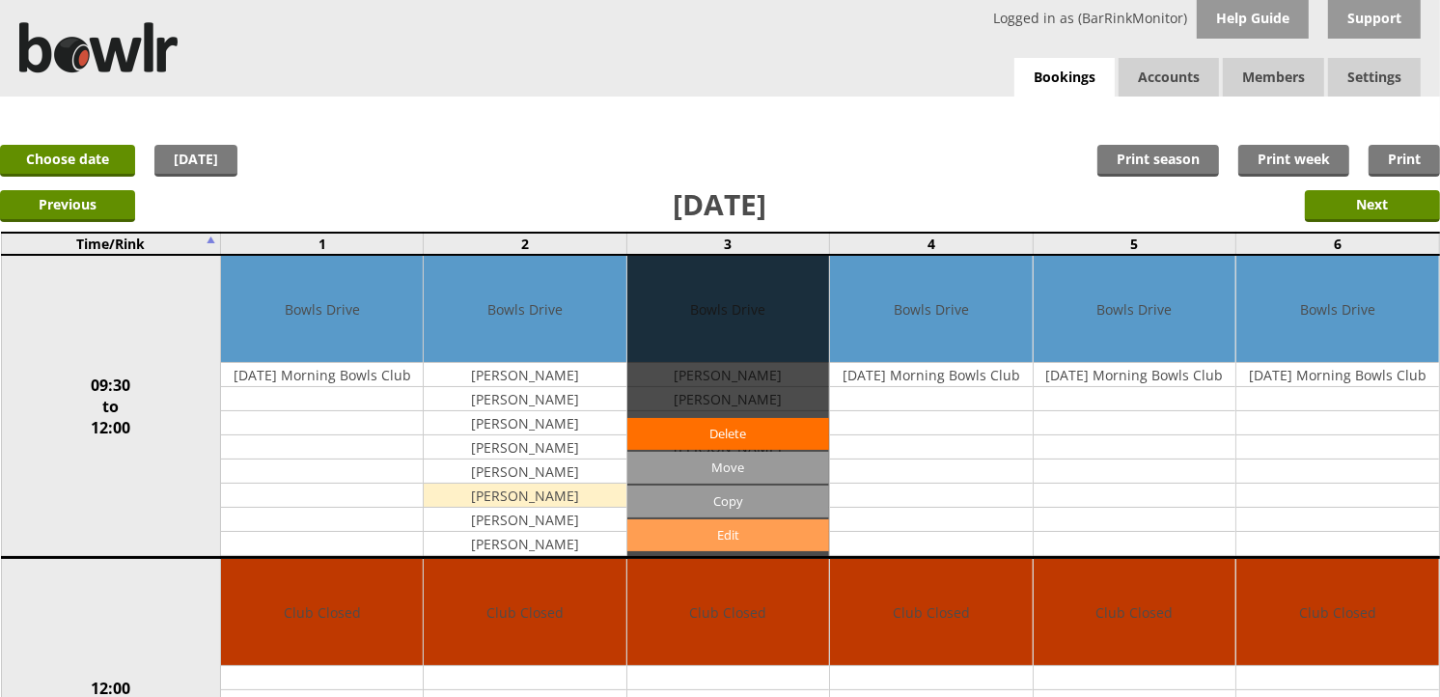
click at [729, 532] on link "Edit" at bounding box center [728, 535] width 202 height 32
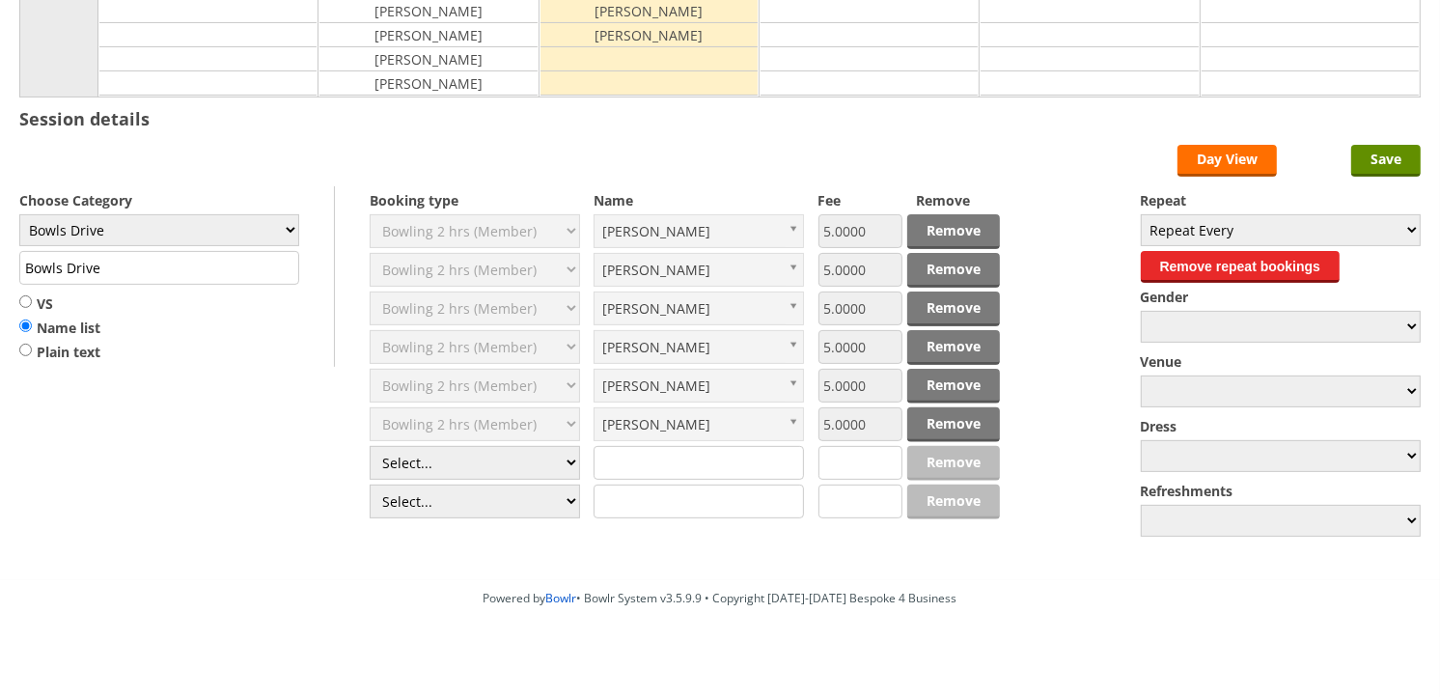
scroll to position [428, 0]
click at [513, 470] on select "Select... Club Competition (Member) Club Competition (Visitor) National (Member…" at bounding box center [475, 463] width 210 height 34
select select "1_50"
click at [370, 447] on select "Select... Club Competition (Member) Club Competition (Visitor) National (Member…" at bounding box center [475, 463] width 210 height 34
type input "5.0000"
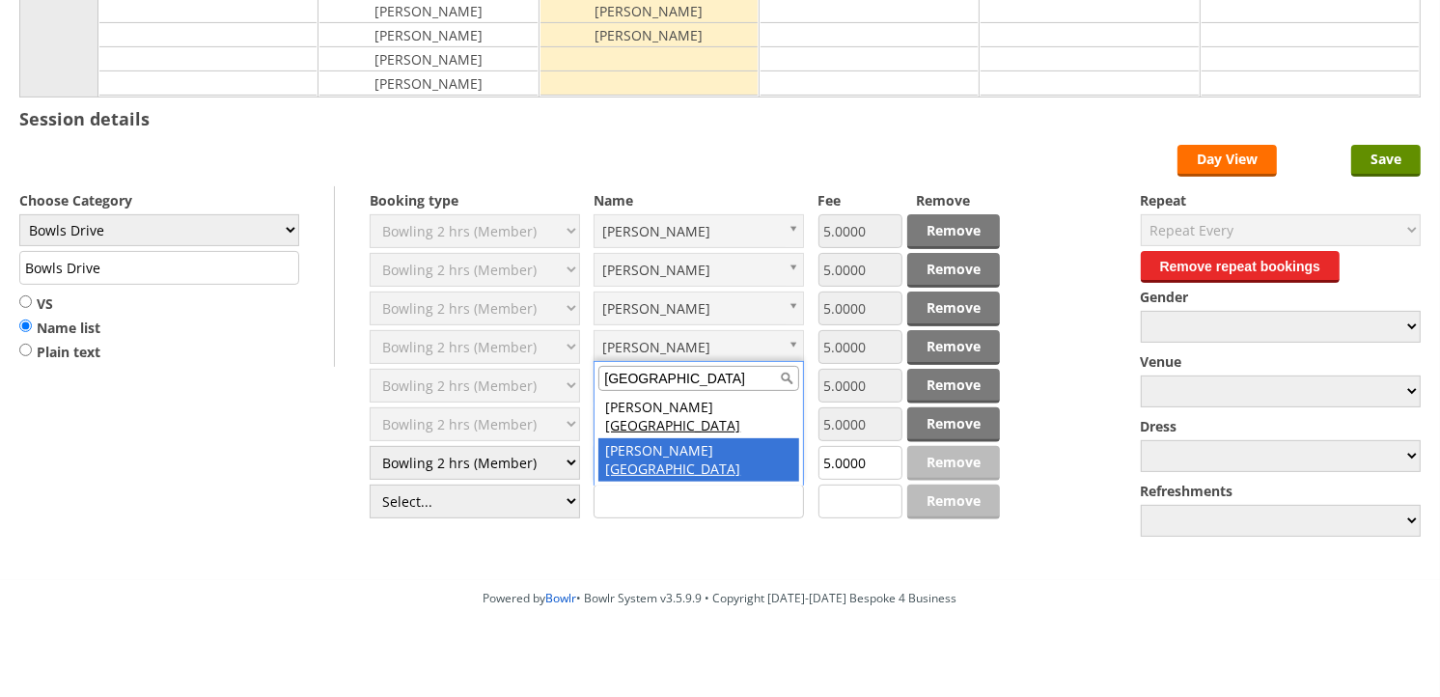
type input "lyon"
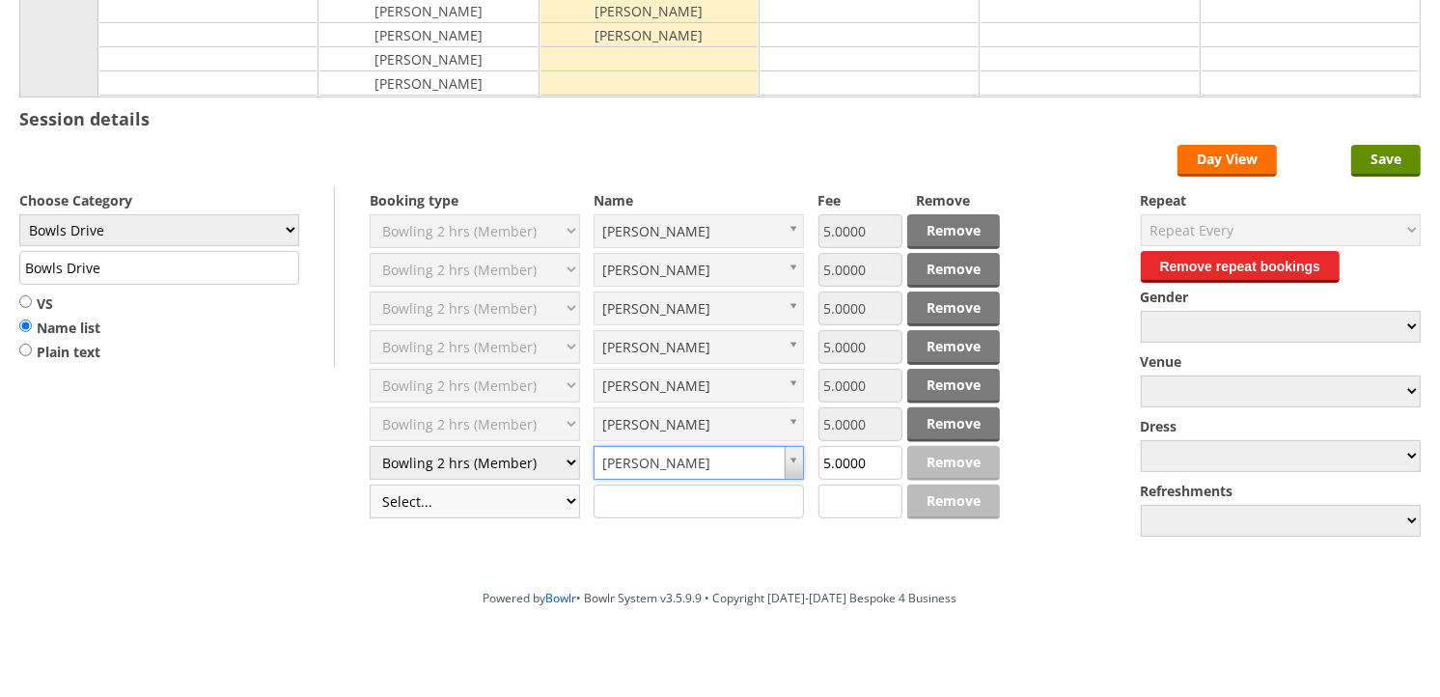
click at [496, 509] on select "Select... Club Competition (Member) Club Competition (Visitor) National (Member…" at bounding box center [475, 501] width 210 height 34
select select "1_50"
click at [370, 485] on select "Select... Club Competition (Member) Club Competition (Visitor) National (Member…" at bounding box center [475, 501] width 210 height 34
type input "5.0000"
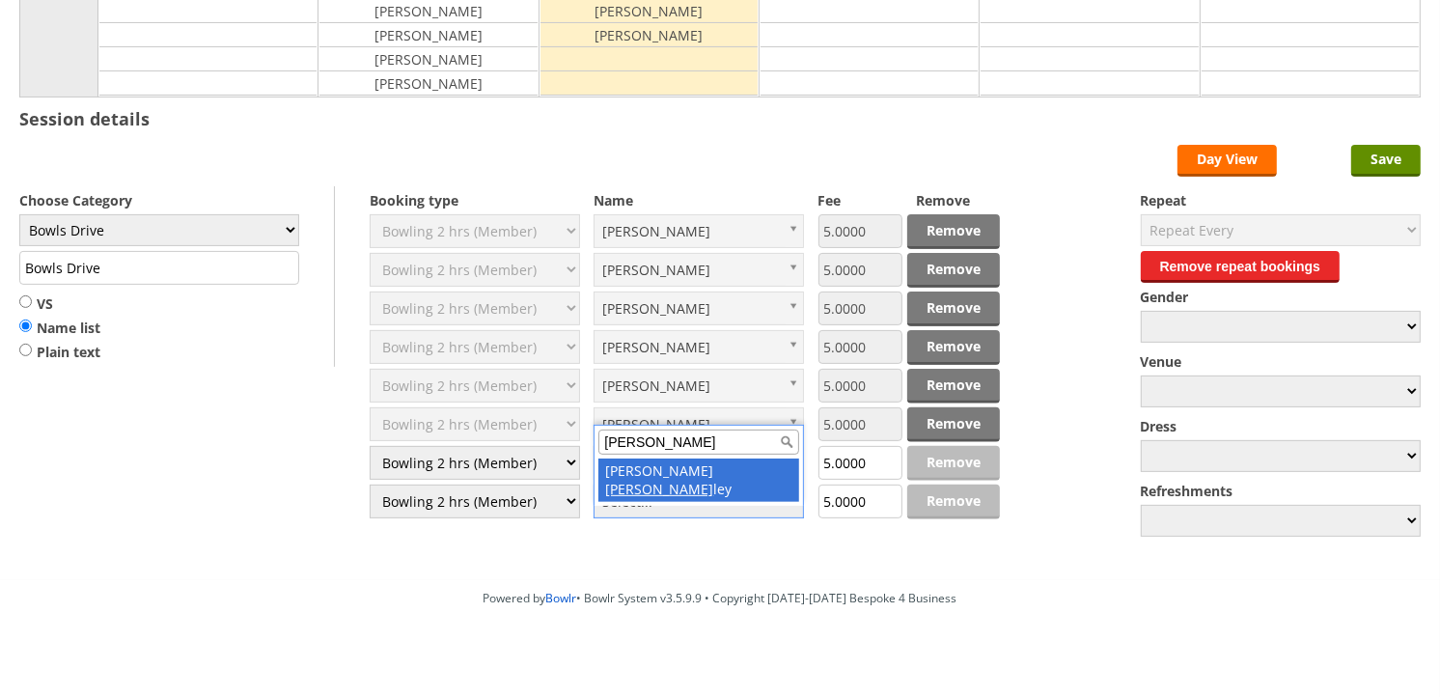
type input "hunt"
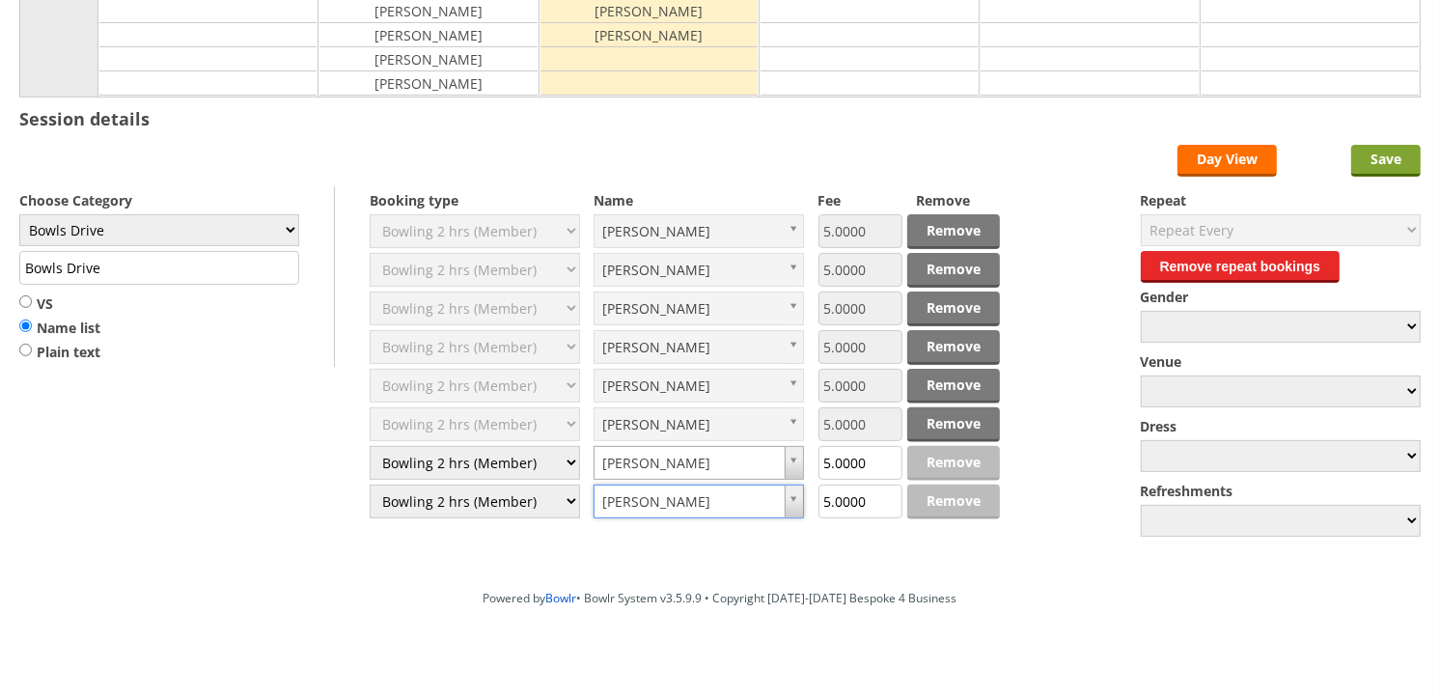
click at [1387, 159] on input "Save" at bounding box center [1385, 161] width 69 height 32
